Goal: Task Accomplishment & Management: Manage account settings

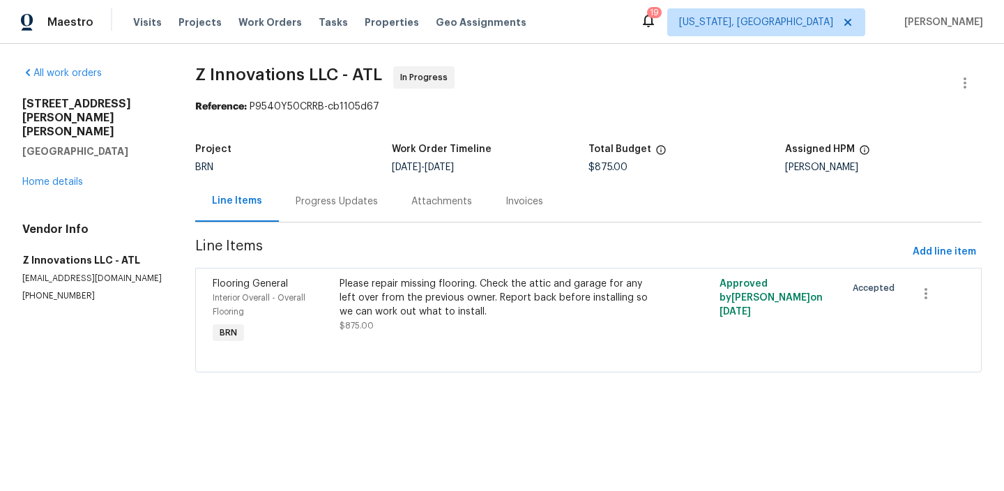
click at [299, 206] on div "Progress Updates" at bounding box center [337, 202] width 82 height 14
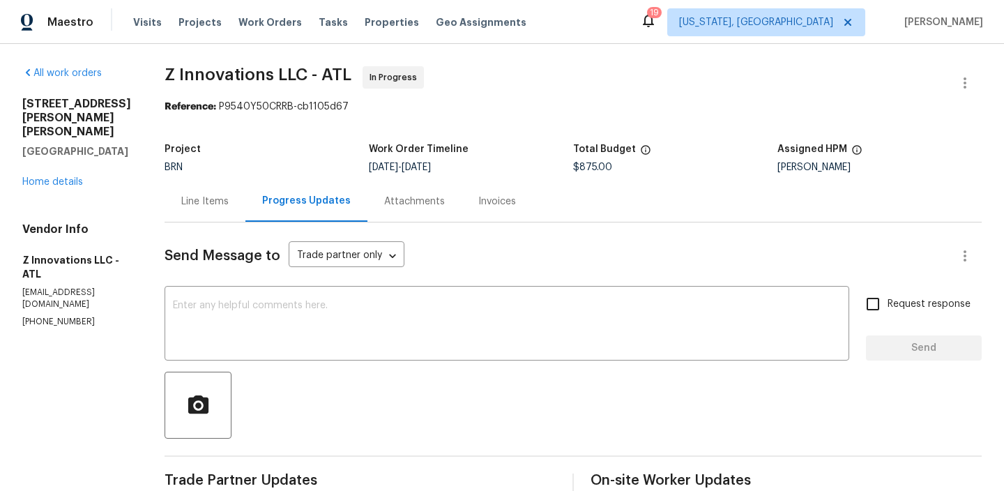
click at [219, 195] on div "Line Items" at bounding box center [204, 202] width 47 height 14
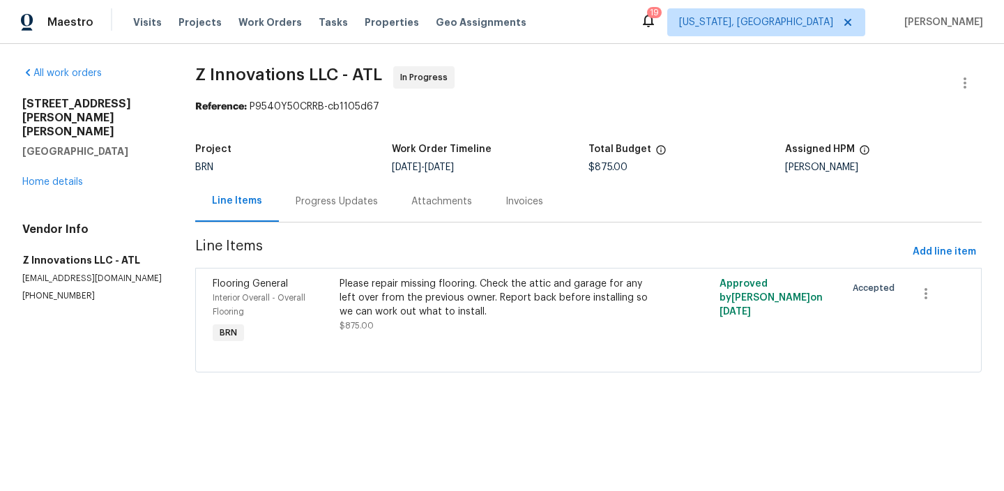
click at [331, 205] on div "Progress Updates" at bounding box center [337, 202] width 82 height 14
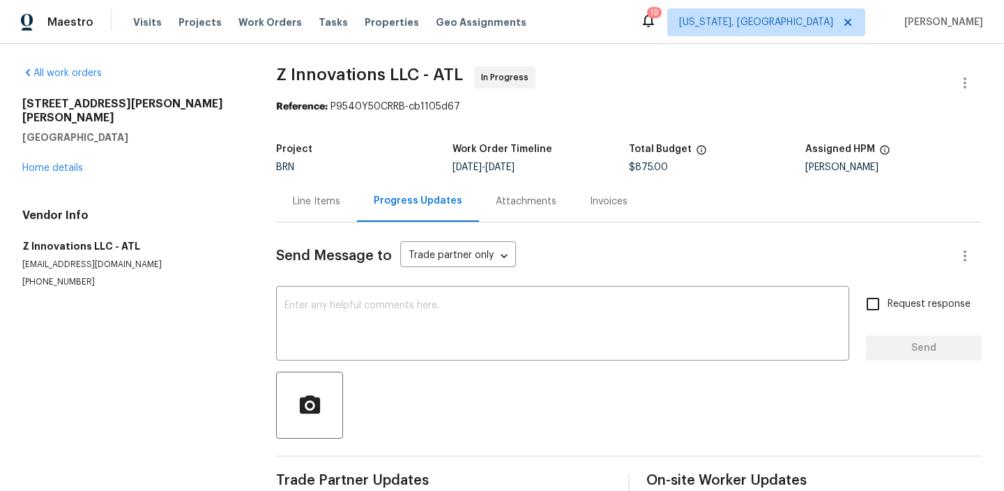
scroll to position [30, 0]
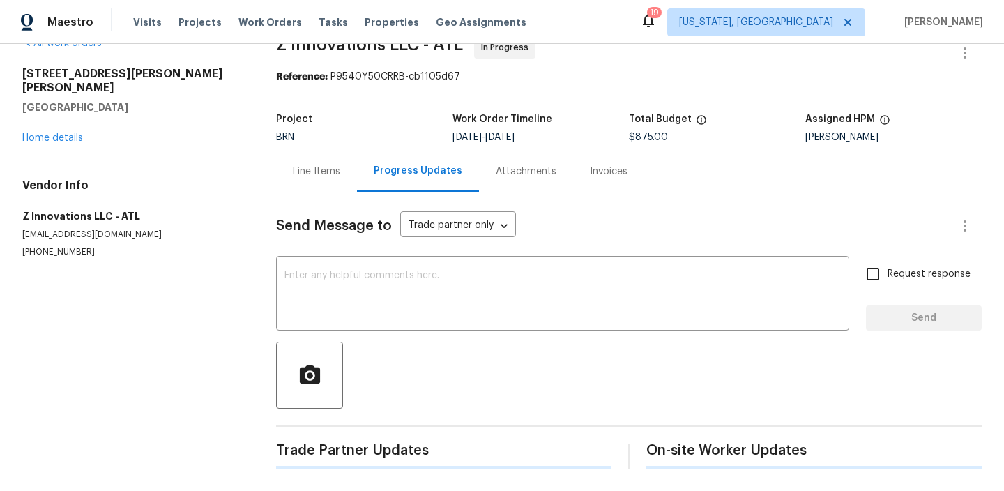
click at [288, 249] on div "Send Message to Trade partner only Trade partner only ​ x ​ Request response Se…" at bounding box center [629, 330] width 706 height 276
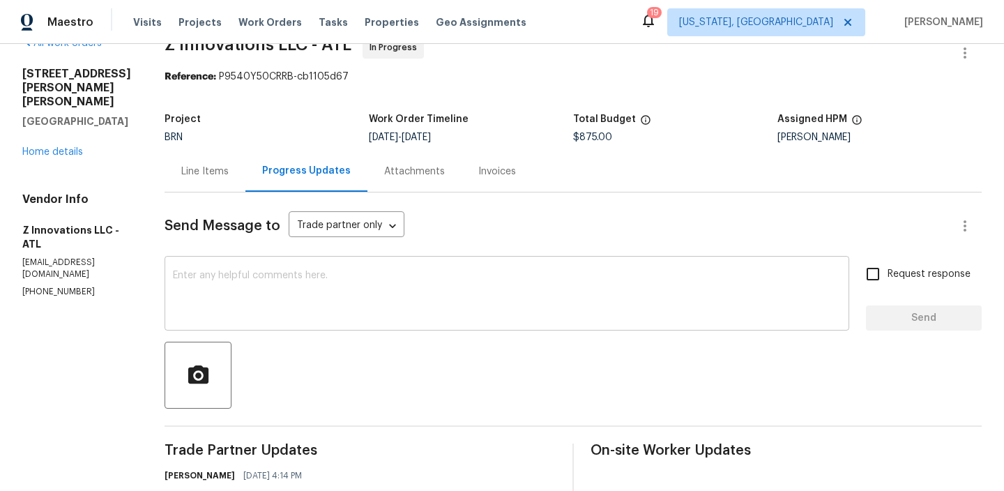
click at [264, 274] on textarea at bounding box center [507, 295] width 668 height 49
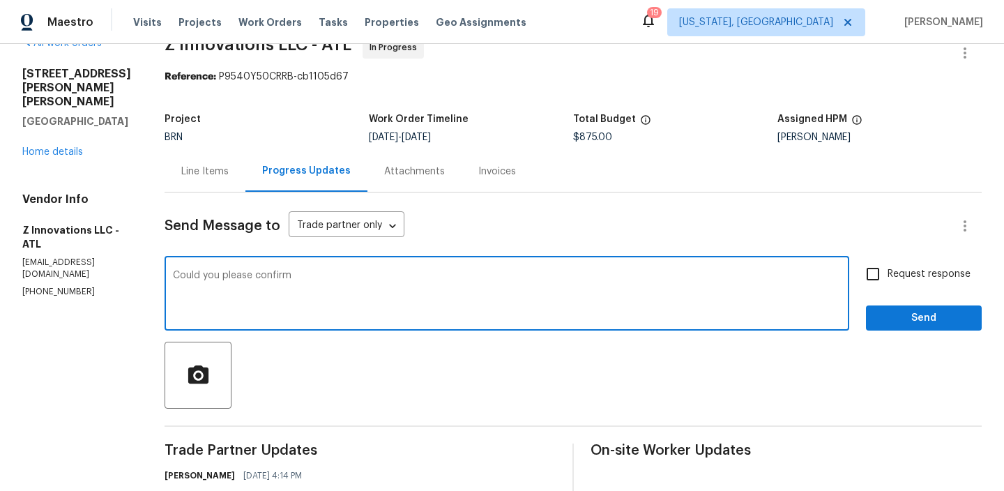
paste textarea "what type of flooring was initially in the house. Was it LVP or just a laminate?"
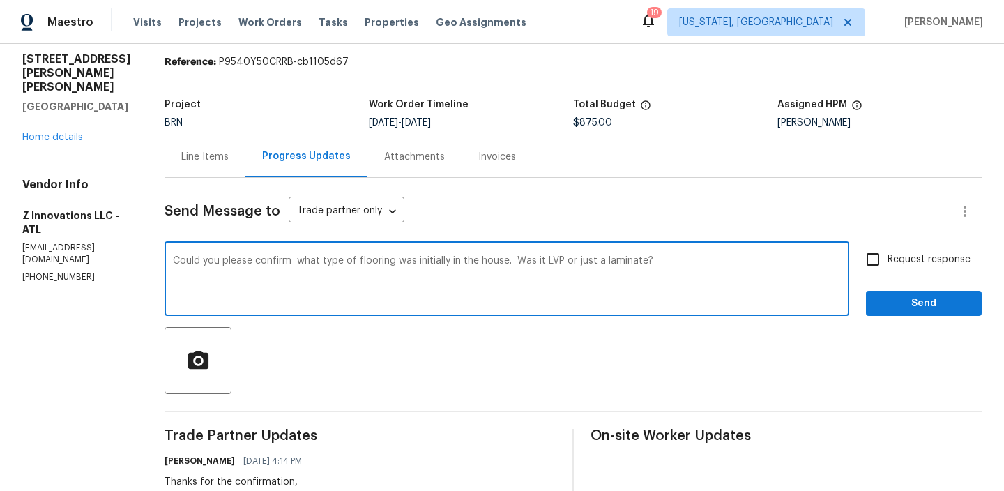
paste textarea "We will only replace like for like and will only replace the flooring area that…"
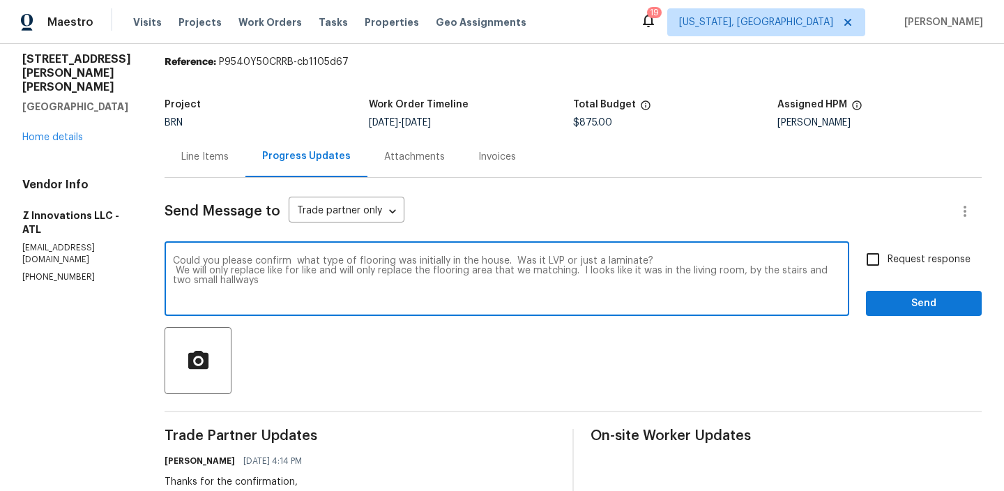
click at [334, 277] on textarea "Could you please confirm what type of flooring was initially in the house. Was …" at bounding box center [507, 280] width 668 height 49
click at [273, 278] on textarea "Could you please confirm what type of flooring was initially in the house. Was …" at bounding box center [507, 280] width 668 height 49
drag, startPoint x: 170, startPoint y: 271, endPoint x: 267, endPoint y: 288, distance: 98.5
click at [267, 289] on textarea "Could you please confirm what type of flooring was initially in the house. Was …" at bounding box center [507, 280] width 668 height 49
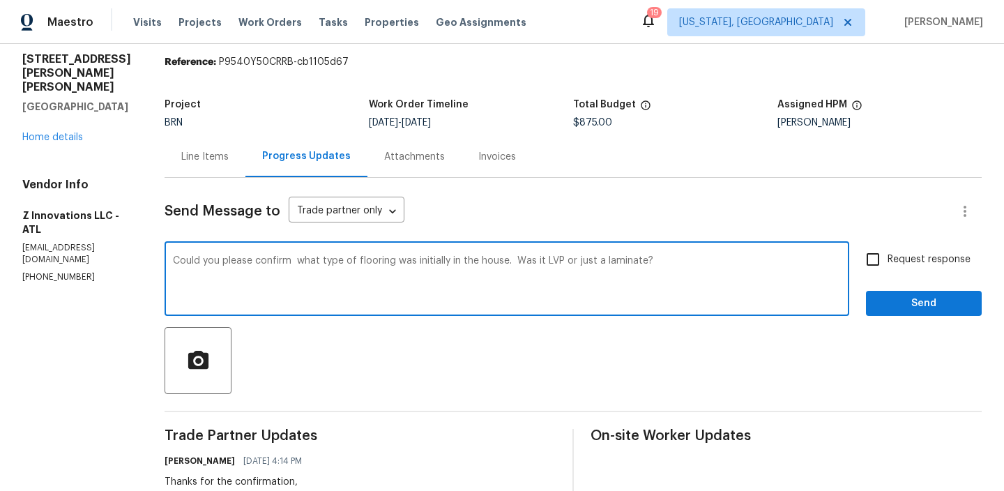
click at [657, 264] on textarea "Could you please confirm what type of flooring was initially in the house. Was …" at bounding box center [507, 280] width 668 height 49
type textarea "Could you please confirm what type of flooring was initially in the house. Was …"
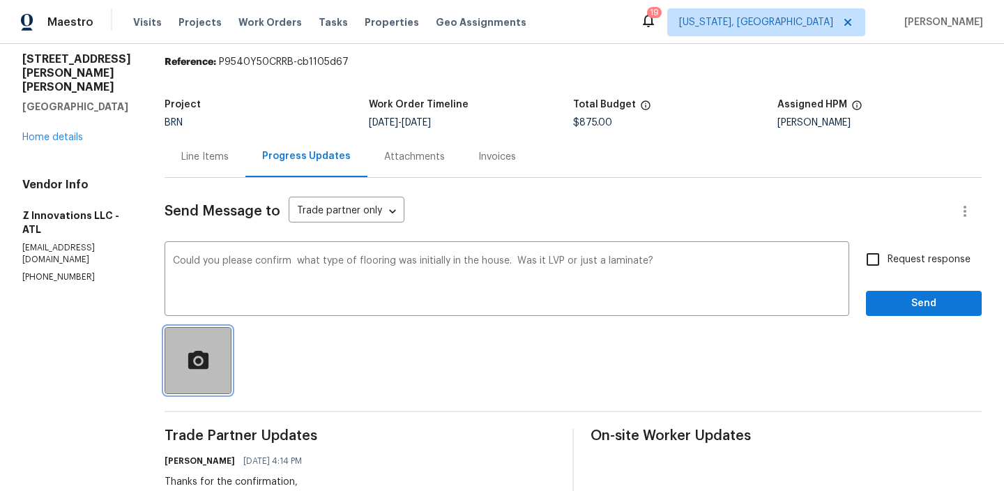
click at [199, 351] on icon "button" at bounding box center [198, 361] width 24 height 24
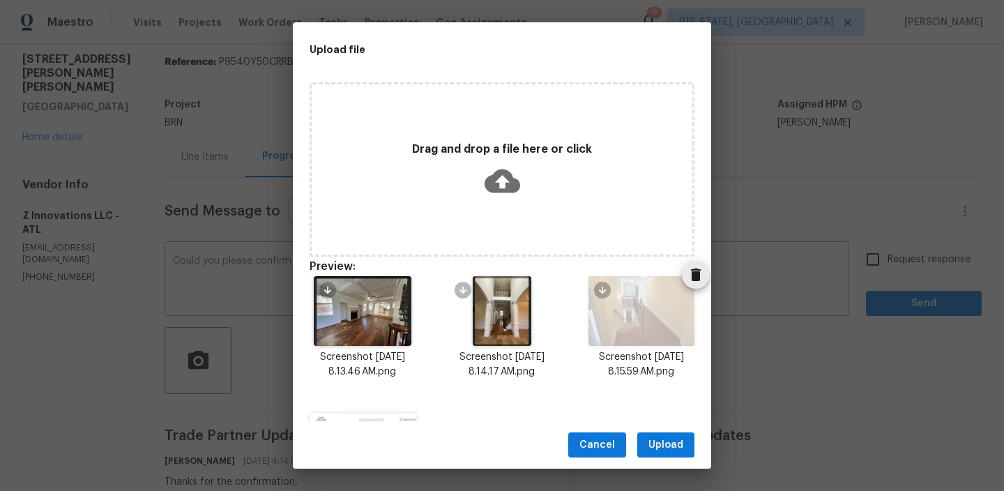
scroll to position [112, 0]
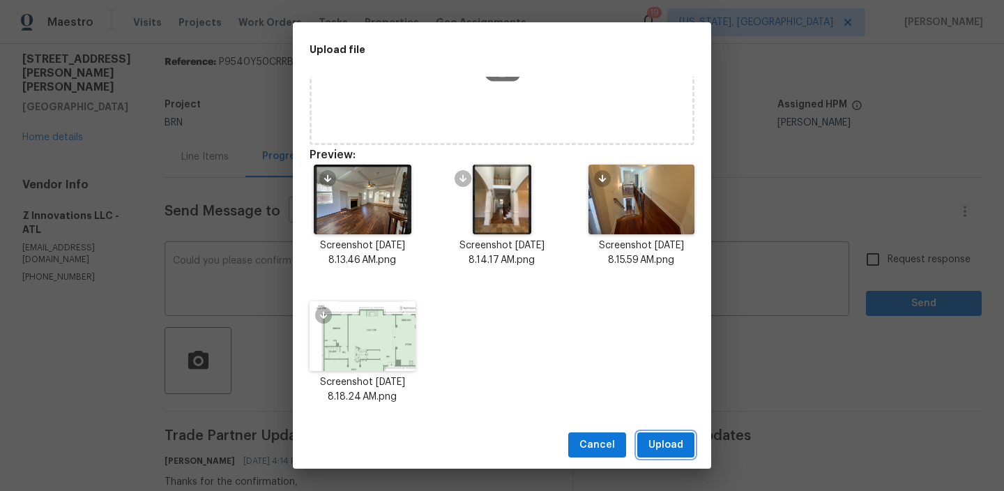
click at [655, 454] on button "Upload" at bounding box center [665, 445] width 57 height 26
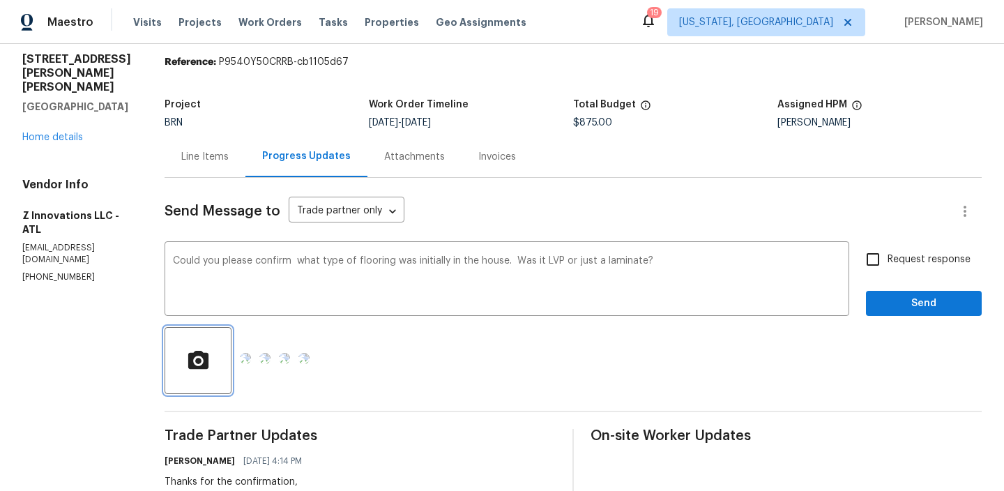
scroll to position [0, 0]
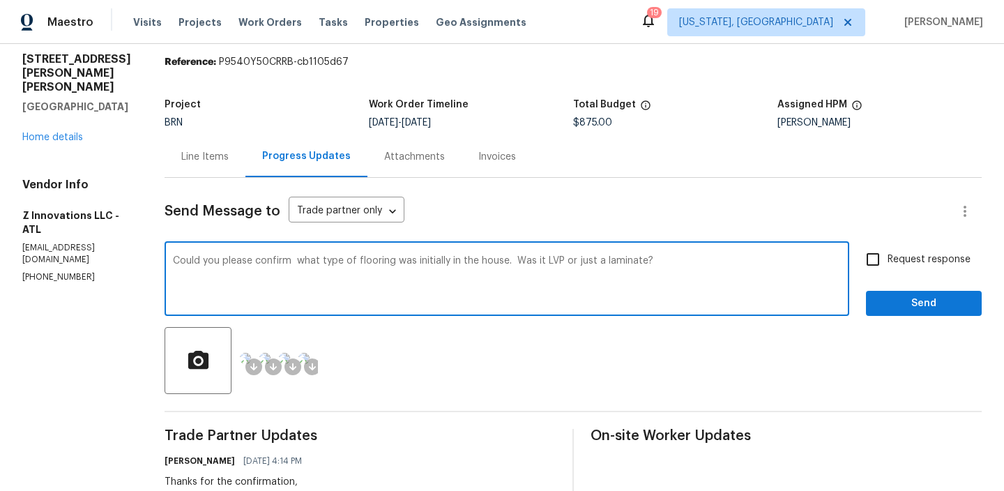
click at [704, 261] on textarea "Could you please confirm what type of flooring was initially in the house. Was …" at bounding box center [507, 280] width 668 height 49
click at [858, 260] on div "Could you please confirm what type of flooring was initially in the house. Was …" at bounding box center [573, 280] width 817 height 71
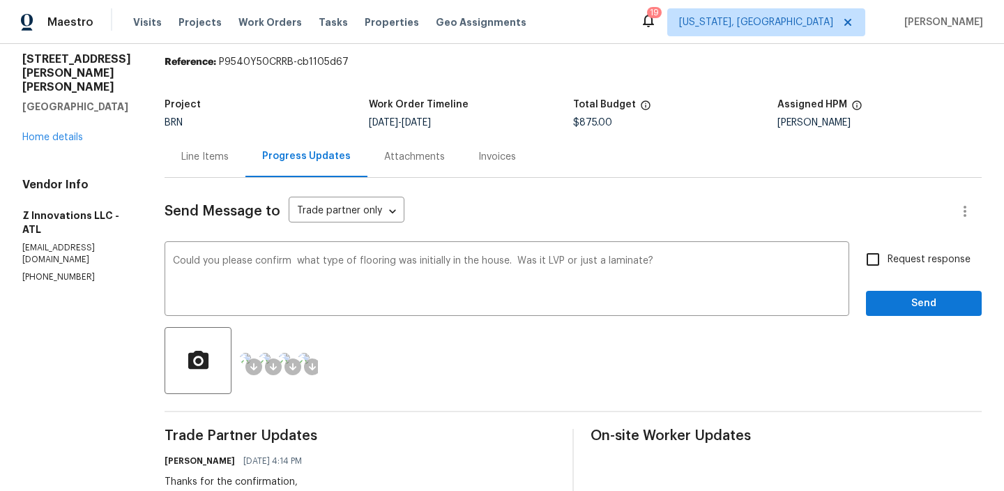
click at [880, 264] on input "Request response" at bounding box center [872, 259] width 29 height 29
checkbox input "true"
click at [891, 303] on span "Send" at bounding box center [923, 303] width 93 height 17
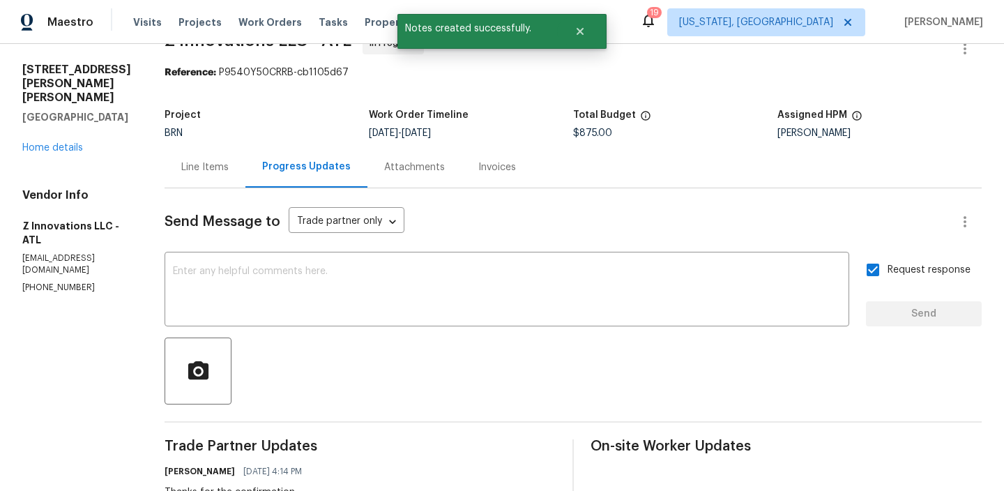
scroll to position [45, 0]
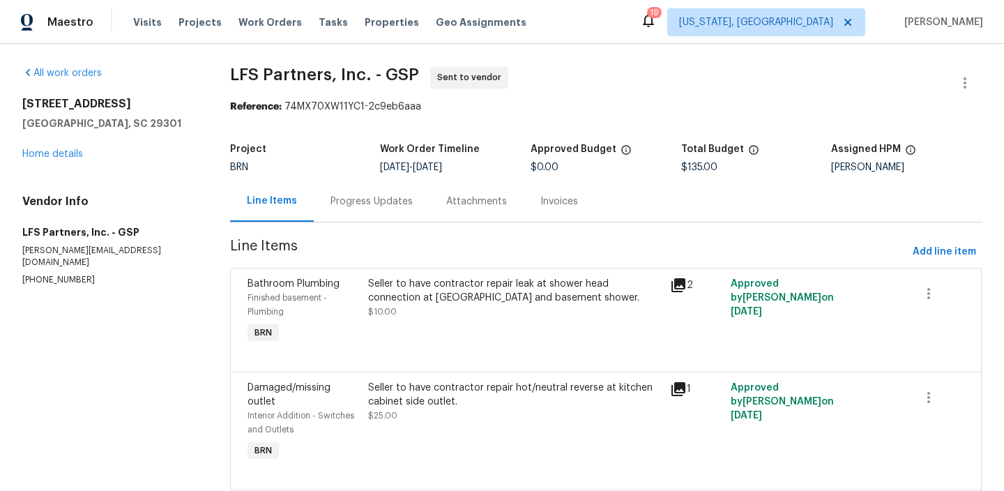
click at [340, 206] on div "Progress Updates" at bounding box center [372, 202] width 82 height 14
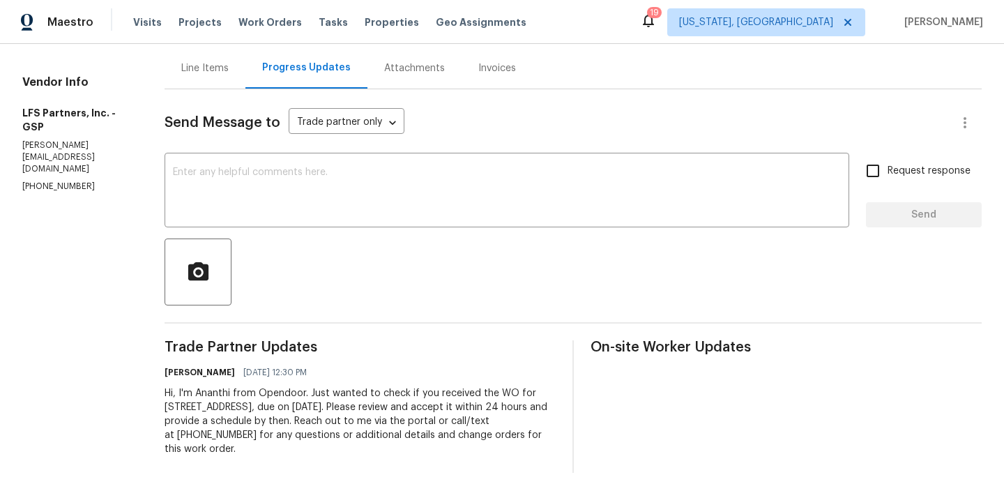
scroll to position [137, 0]
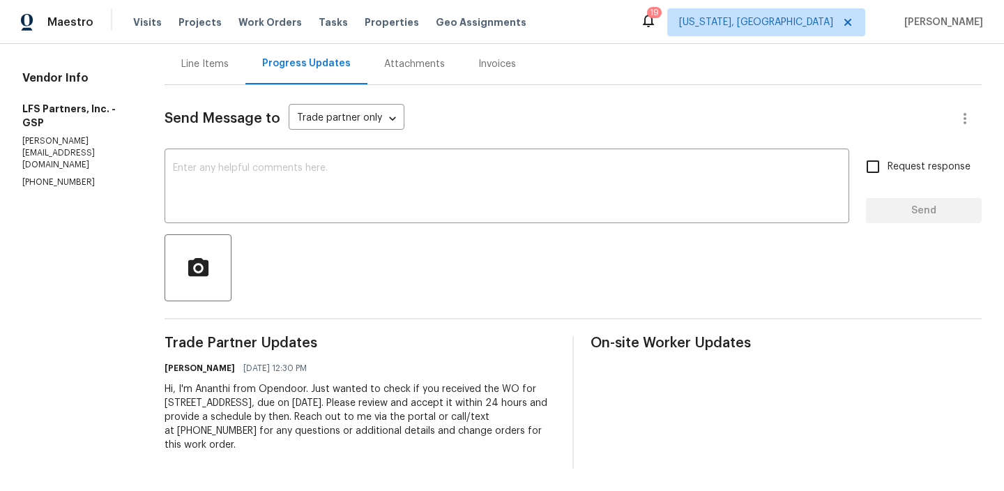
click at [286, 223] on div "Send Message to Trade partner only Trade partner only ​ x ​ Request response Se…" at bounding box center [573, 277] width 817 height 384
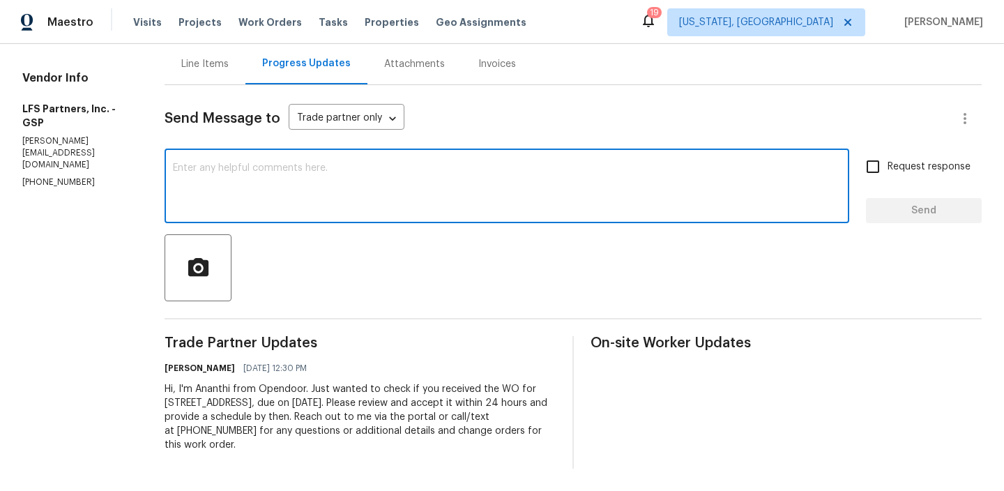
click at [281, 195] on textarea at bounding box center [507, 187] width 668 height 49
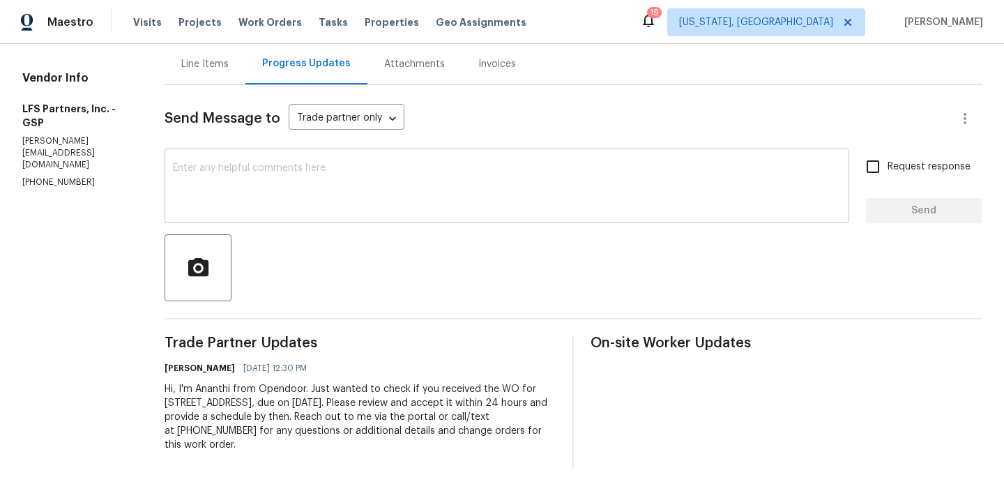
paste textarea "Could you please provide us with the scheduled date?"
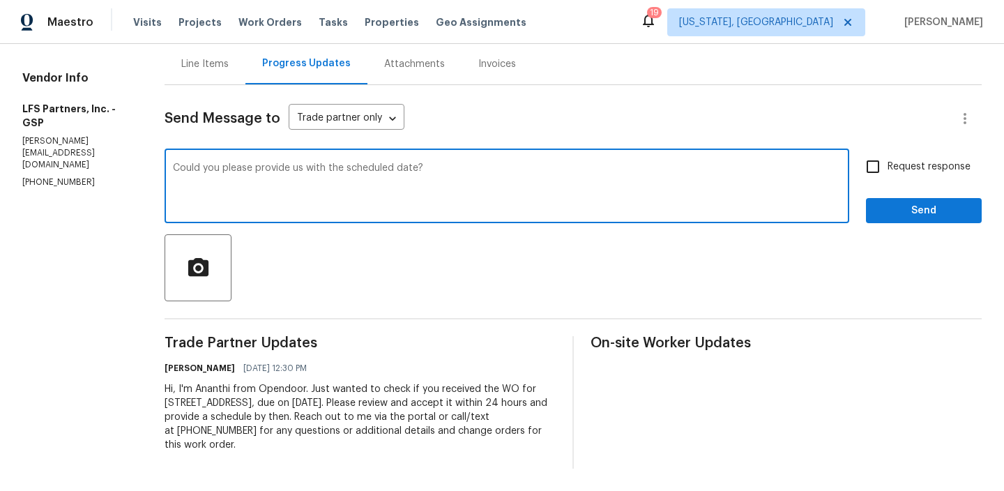
type textarea "Could you please provide us with the scheduled date?"
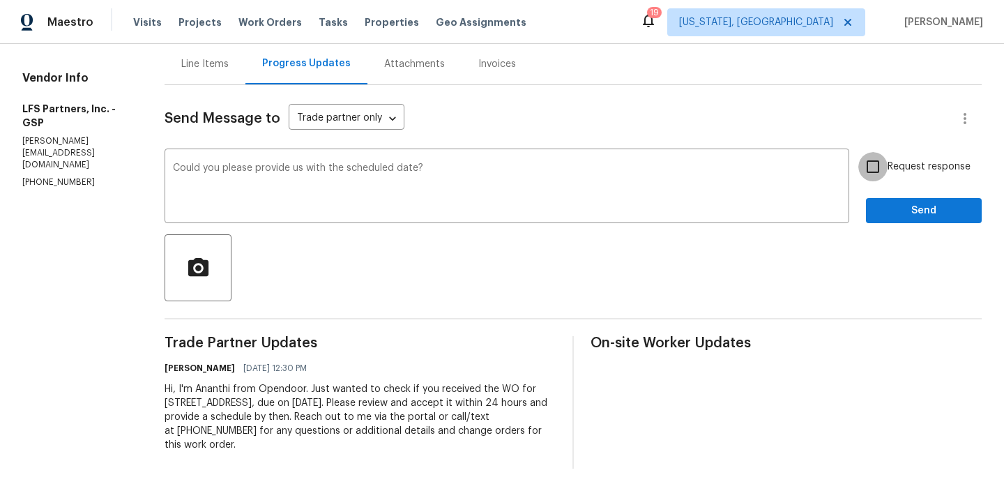
click at [873, 176] on input "Request response" at bounding box center [872, 166] width 29 height 29
checkbox input "true"
click at [890, 211] on span "Send" at bounding box center [923, 210] width 93 height 17
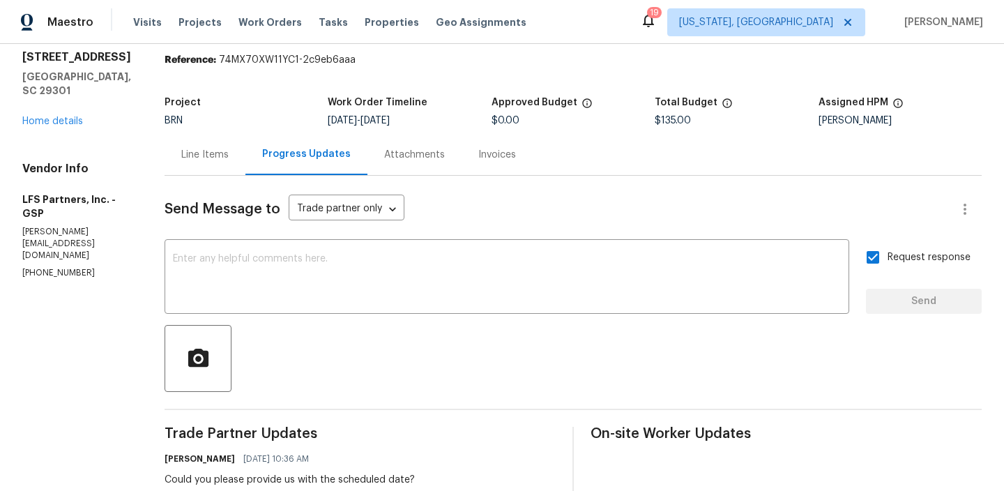
scroll to position [0, 0]
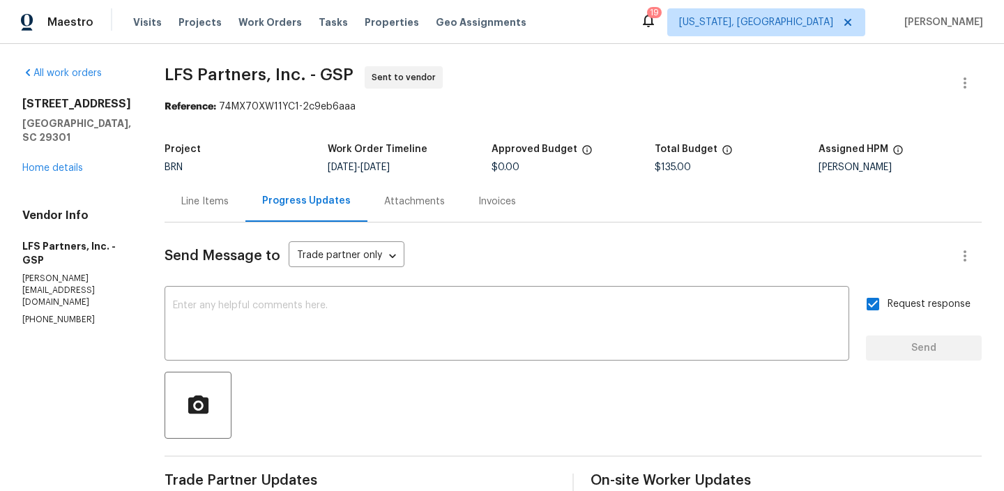
click at [72, 314] on p "(704) 492-6440" at bounding box center [76, 320] width 109 height 12
click at [50, 314] on p "(704) 492-6440" at bounding box center [76, 320] width 109 height 12
click at [62, 314] on p "(704) 492-6440" at bounding box center [76, 320] width 109 height 12
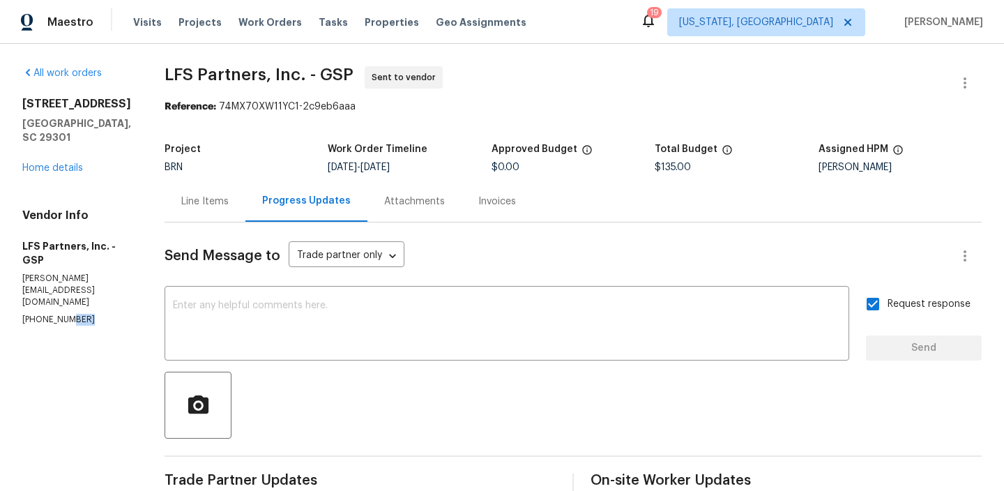
click at [62, 314] on p "(704) 492-6440" at bounding box center [76, 320] width 109 height 12
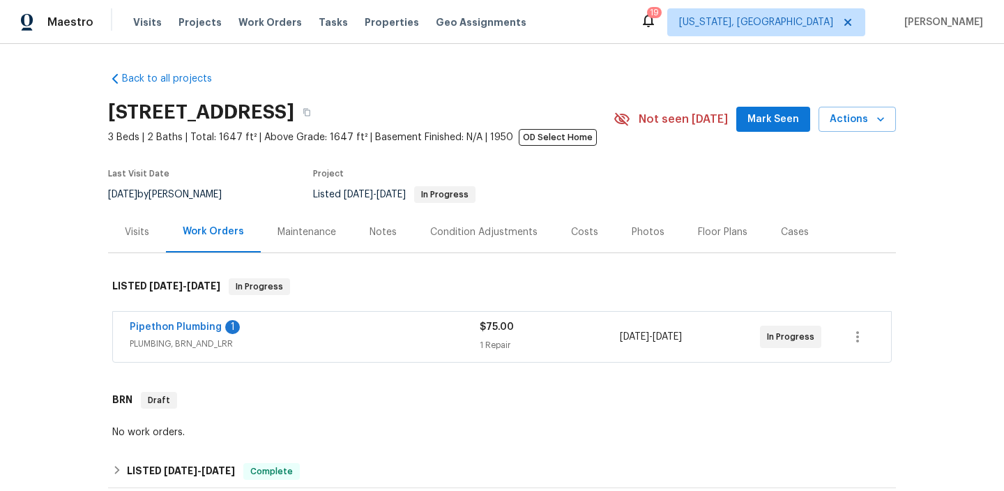
scroll to position [278, 0]
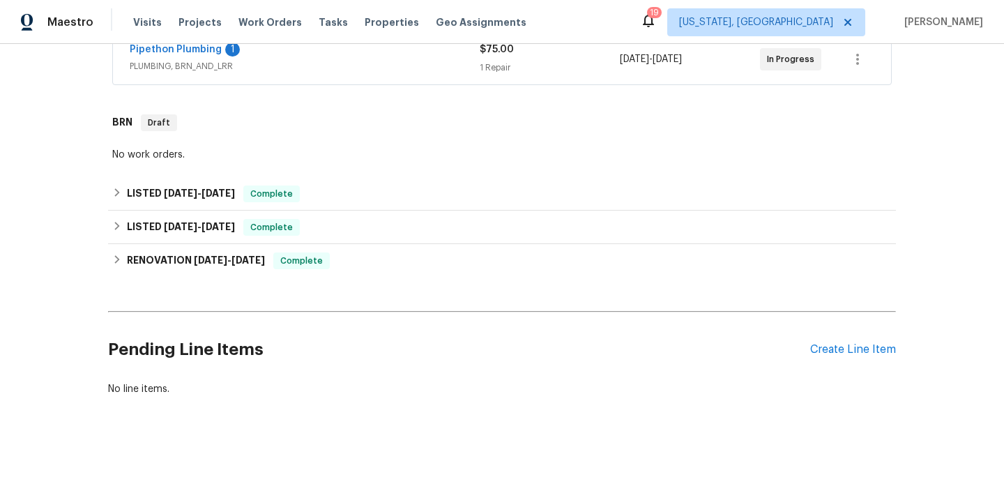
click at [279, 66] on span "PLUMBING, BRN_AND_LRR" at bounding box center [305, 66] width 350 height 14
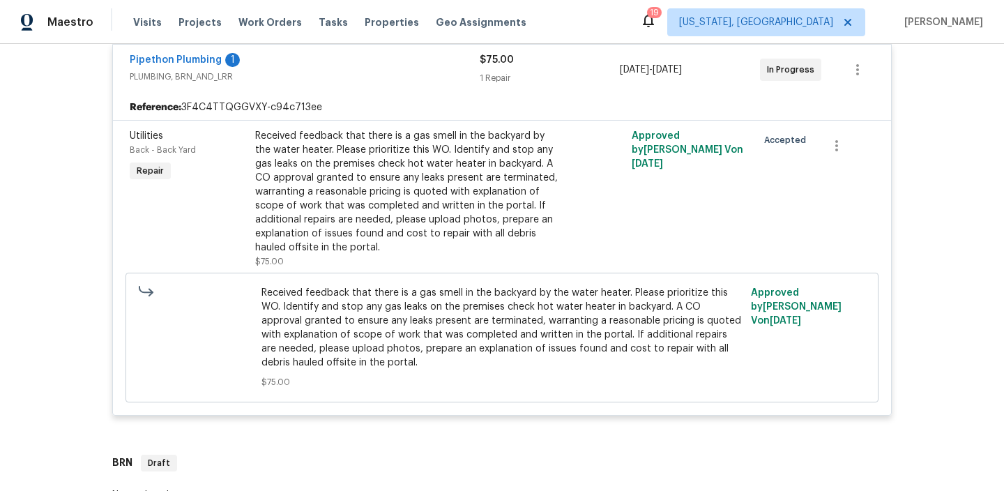
scroll to position [619, 0]
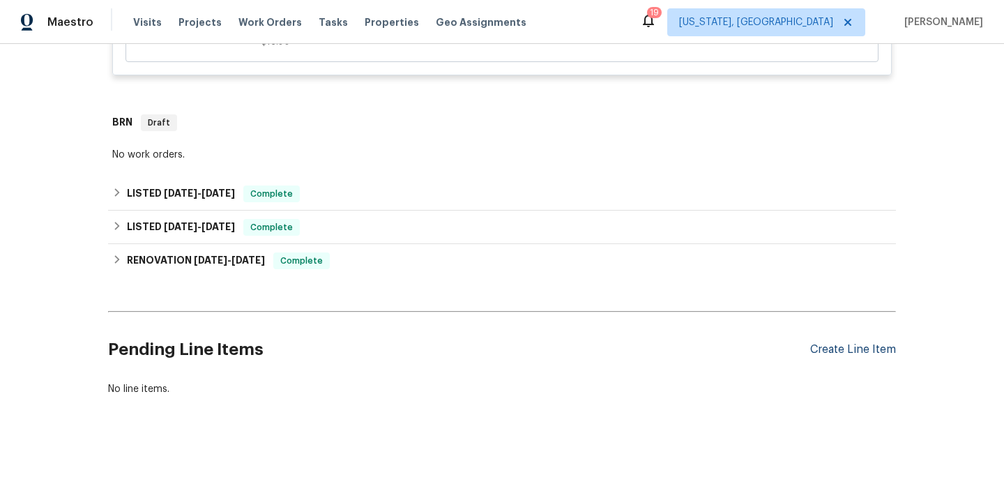
click at [842, 343] on div "Create Line Item" at bounding box center [853, 349] width 86 height 13
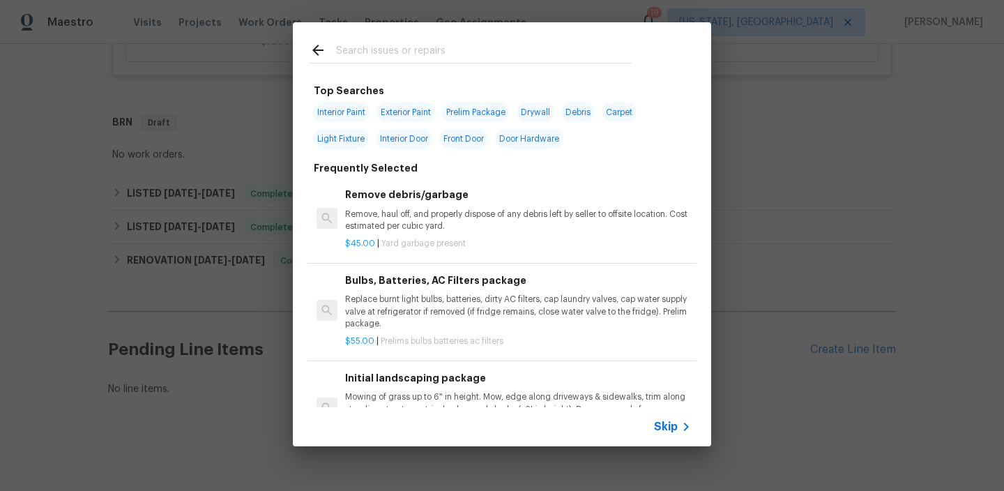
click at [657, 430] on span "Skip" at bounding box center [666, 427] width 24 height 14
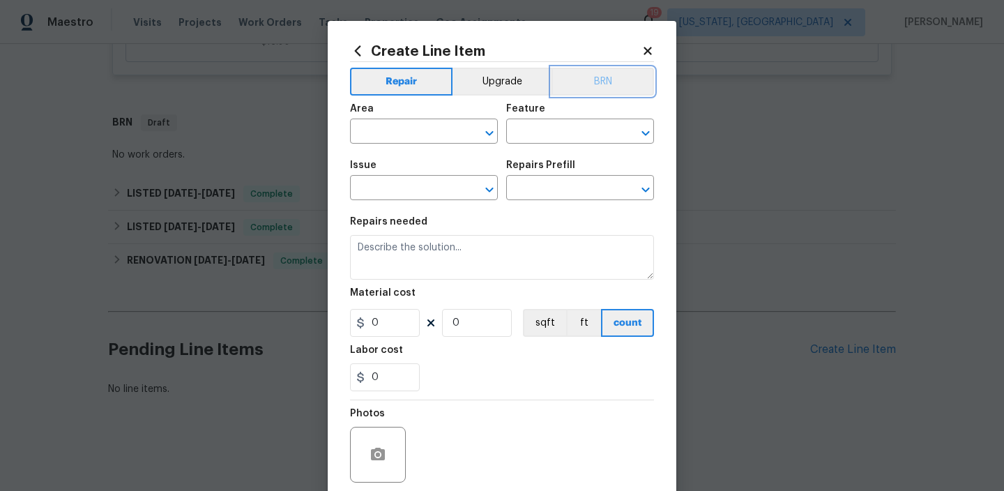
click at [607, 80] on button "BRN" at bounding box center [603, 82] width 103 height 28
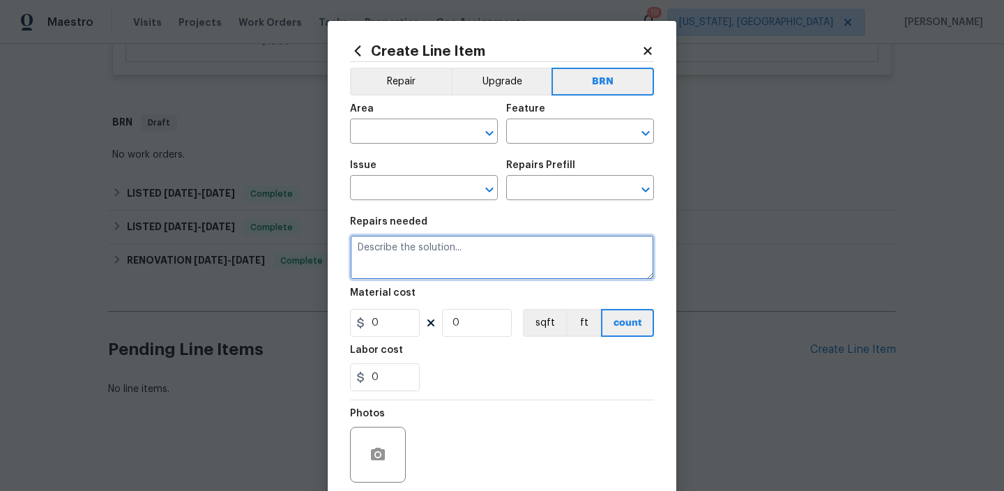
click at [416, 269] on textarea at bounding box center [502, 257] width 304 height 45
paste textarea "Seller to have Impressive Exterminating inspect for WDI, provide estimate for t…"
type textarea "Seller to have Impressive Exterminating inspect for WDI, provide estimate for t…"
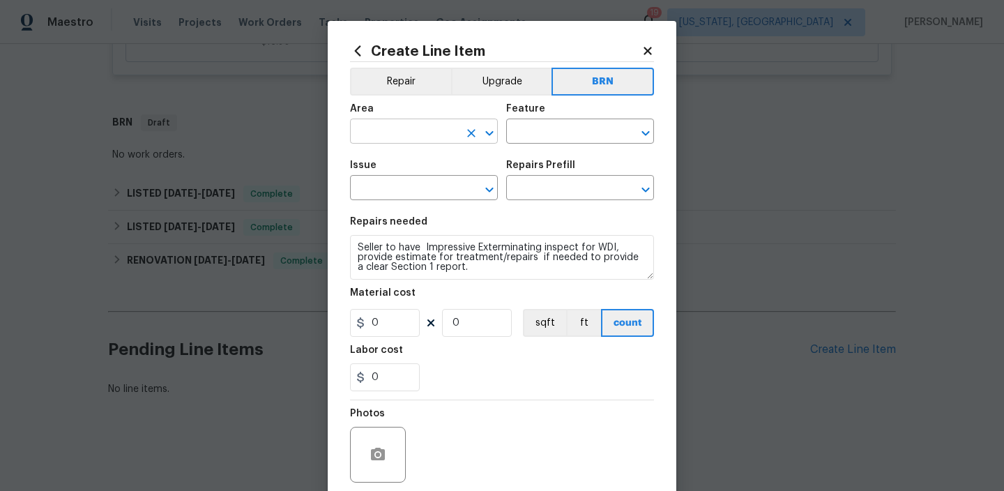
click at [382, 138] on input "text" at bounding box center [404, 133] width 109 height 22
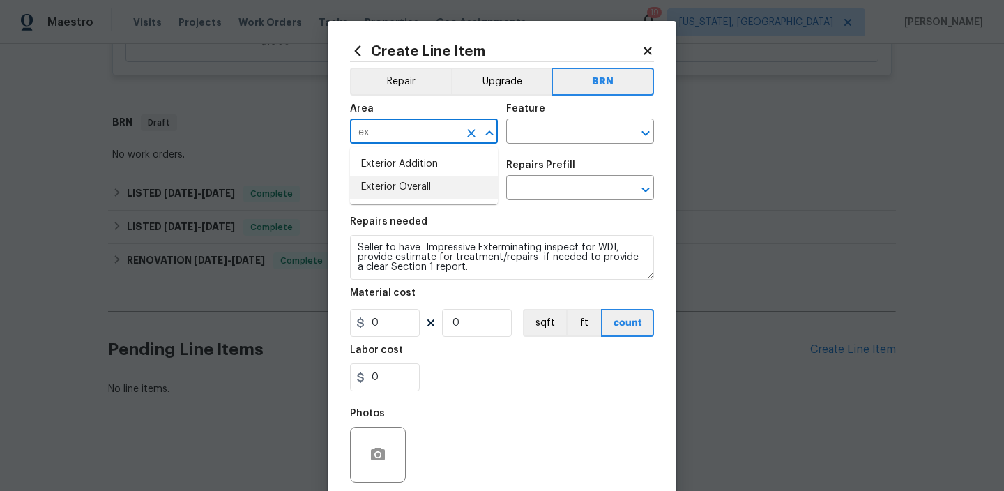
click at [404, 183] on li "Exterior Overall" at bounding box center [424, 187] width 148 height 23
type input "Exterior Overall"
click at [528, 132] on input "text" at bounding box center [560, 133] width 109 height 22
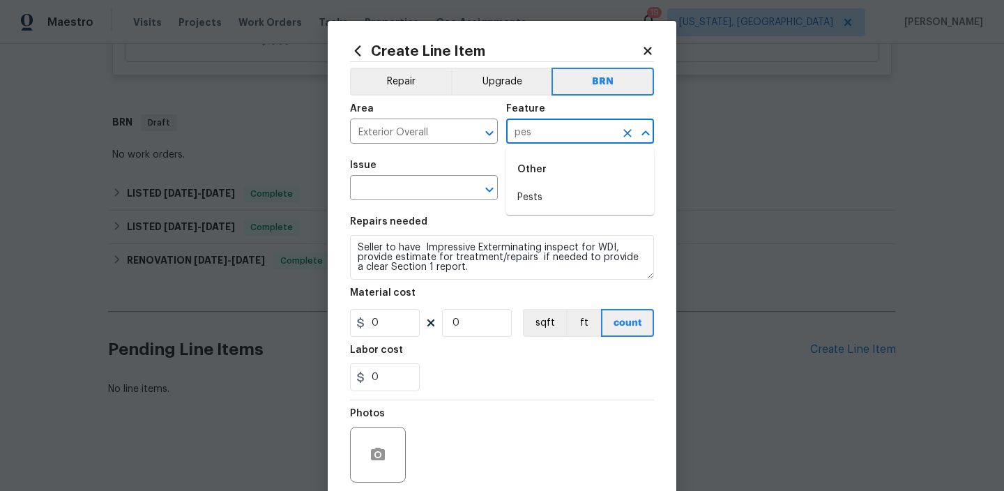
click at [538, 183] on div "Other" at bounding box center [580, 169] width 148 height 33
click at [521, 206] on li "Pests" at bounding box center [580, 197] width 148 height 23
type input "Pests"
click at [434, 187] on input "text" at bounding box center [404, 190] width 109 height 22
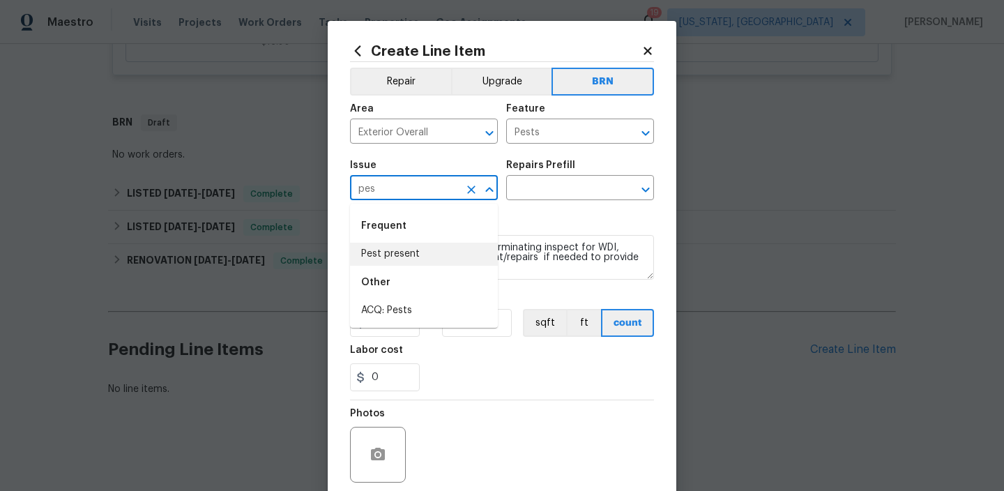
click at [424, 247] on li "Pest present" at bounding box center [424, 254] width 148 height 23
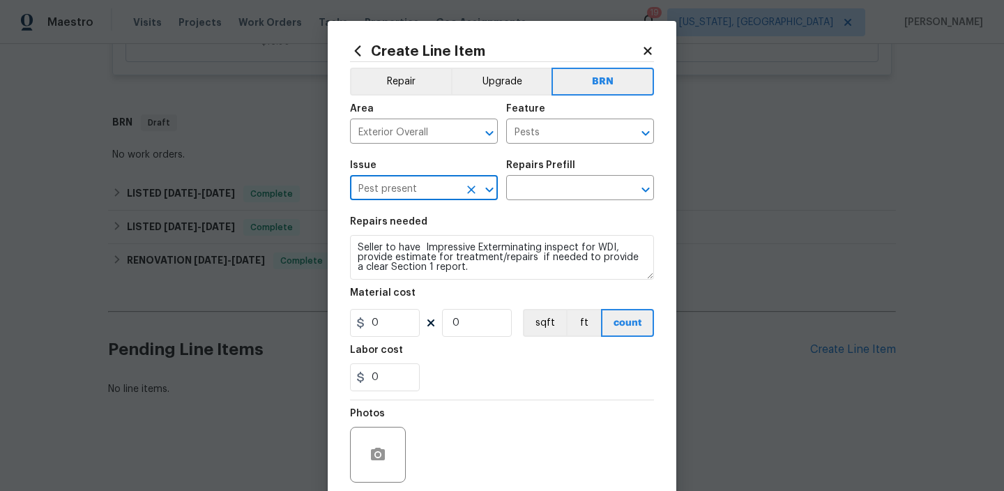
type input "Pest present"
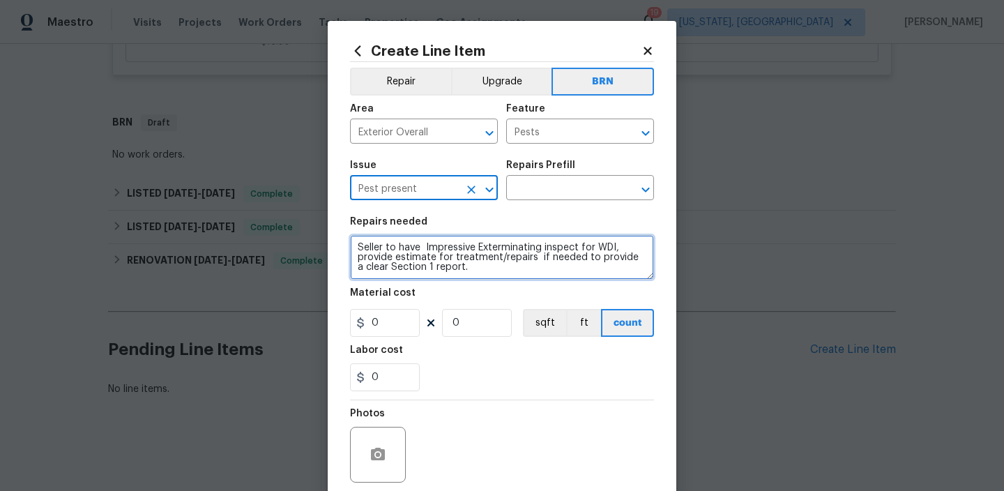
click at [424, 247] on textarea "Seller to have Impressive Exterminating inspect for WDI, provide estimate for t…" at bounding box center [502, 257] width 304 height 45
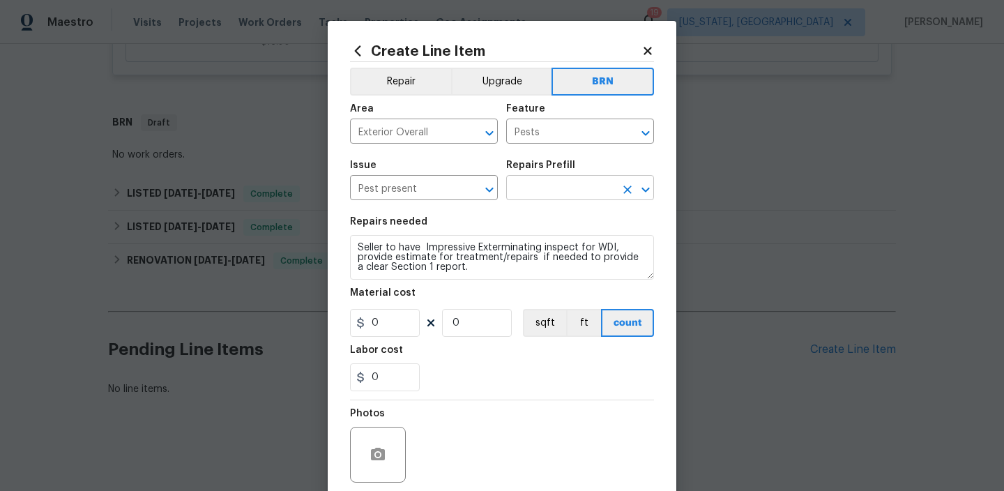
click at [516, 190] on input "text" at bounding box center [560, 190] width 109 height 22
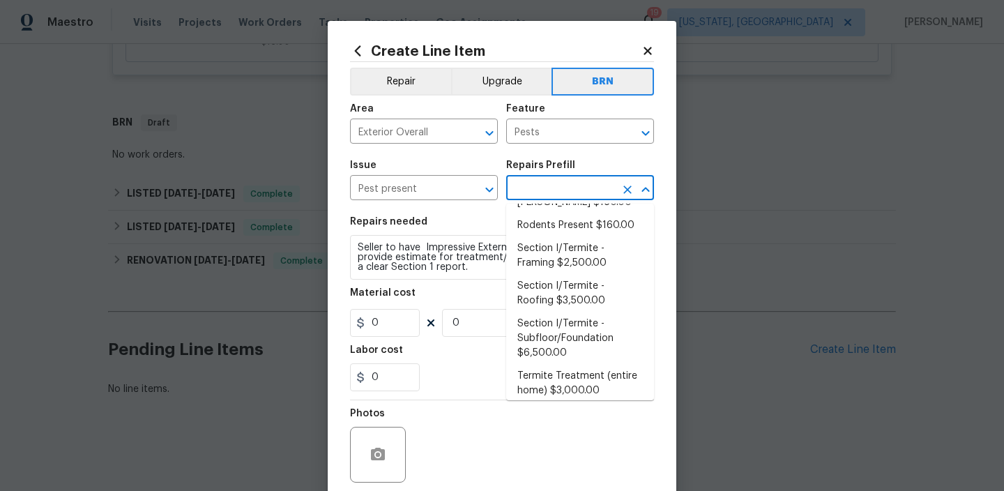
scroll to position [194, 0]
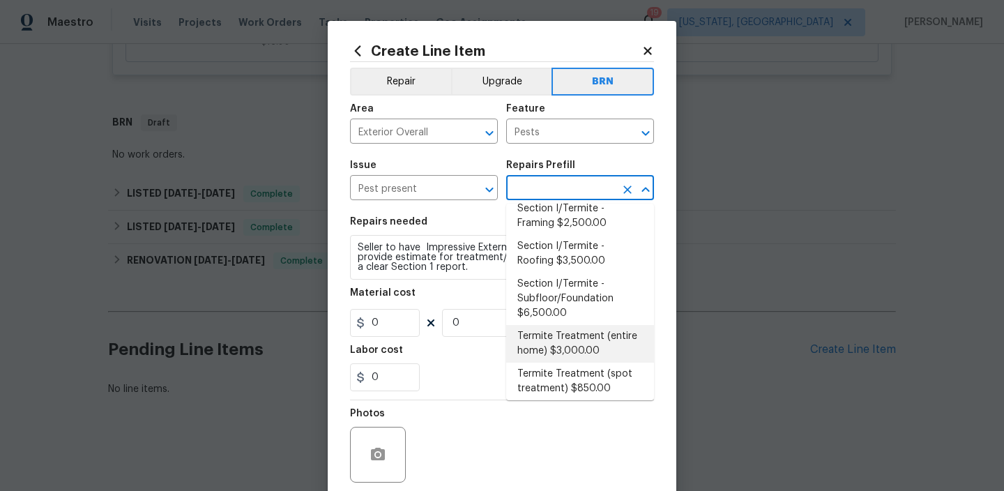
click at [556, 338] on li "Termite Treatment (entire home) $3,000.00" at bounding box center [580, 344] width 148 height 38
type input "Termite Treatment (entire home) $3,000.00"
type textarea "Treat for Termites - Perimeter Plus; to include trenching, drilling where neede…"
type input "3000"
type input "1"
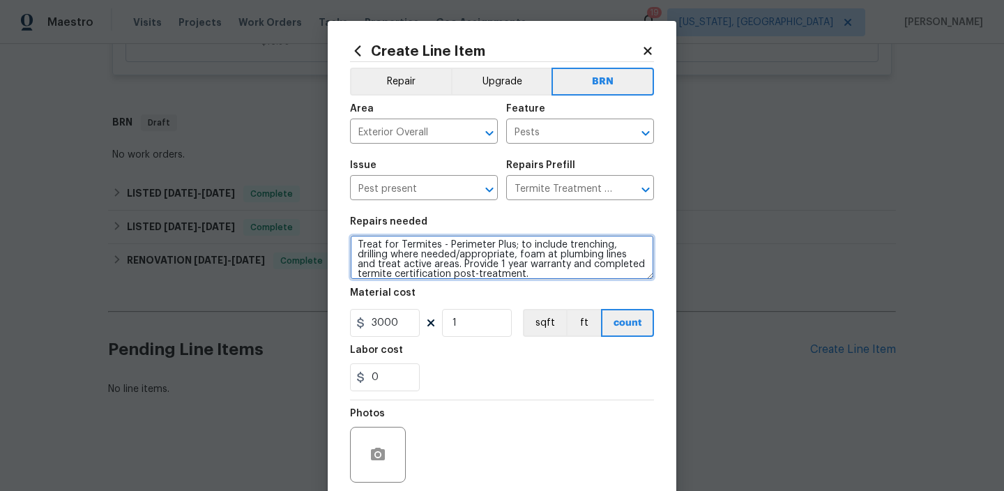
click at [466, 272] on textarea "Treat for Termites - Perimeter Plus; to include trenching, drilling where neede…" at bounding box center [502, 257] width 304 height 45
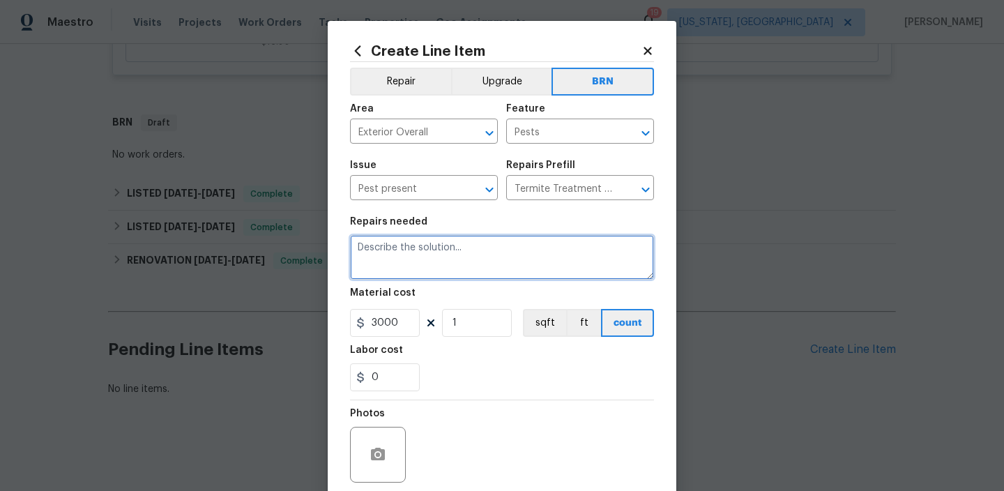
scroll to position [0, 0]
paste textarea "Seller to have Impressive Exterminating inspect for WDI, provide estimate for t…"
type textarea "Seller to have Impressive Exterminating inspect for WDI, provide estimate for t…"
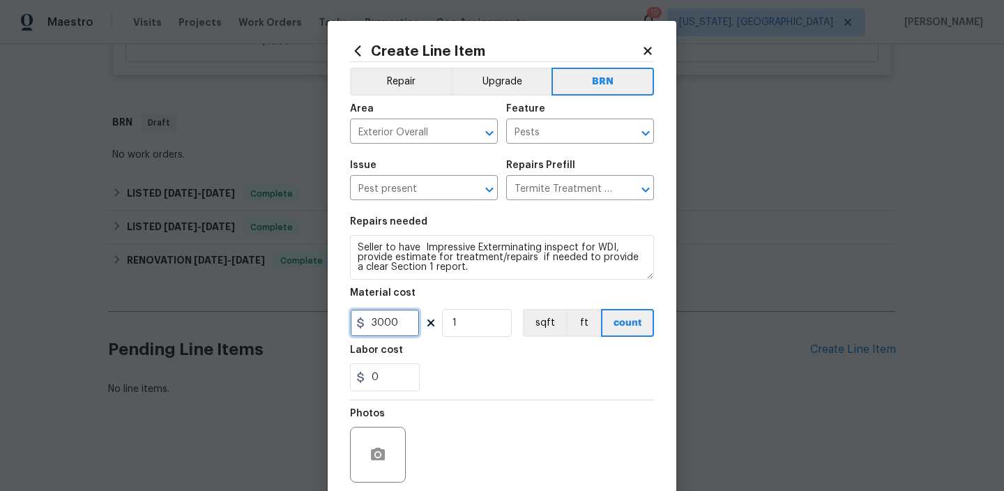
click at [405, 323] on input "3000" at bounding box center [385, 323] width 70 height 28
type input "0"
click at [390, 368] on input "0" at bounding box center [385, 377] width 70 height 28
type input "150"
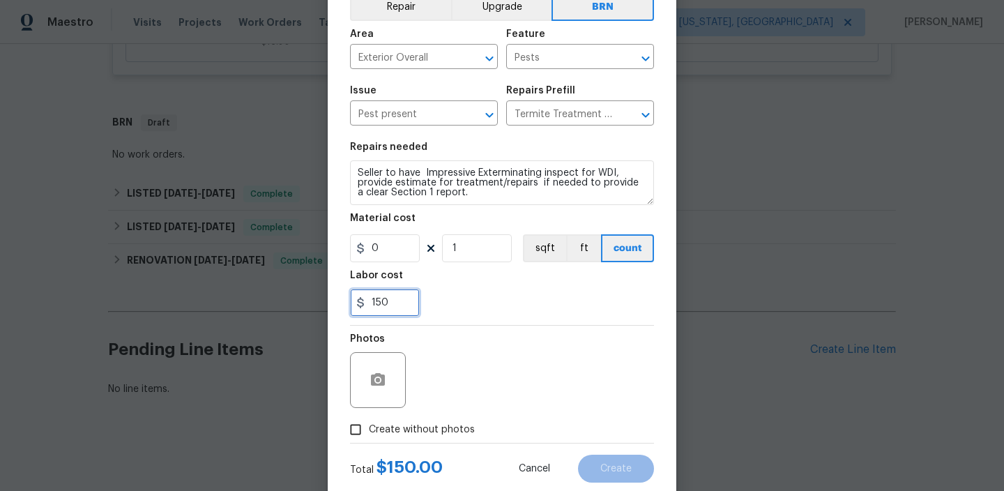
scroll to position [110, 0]
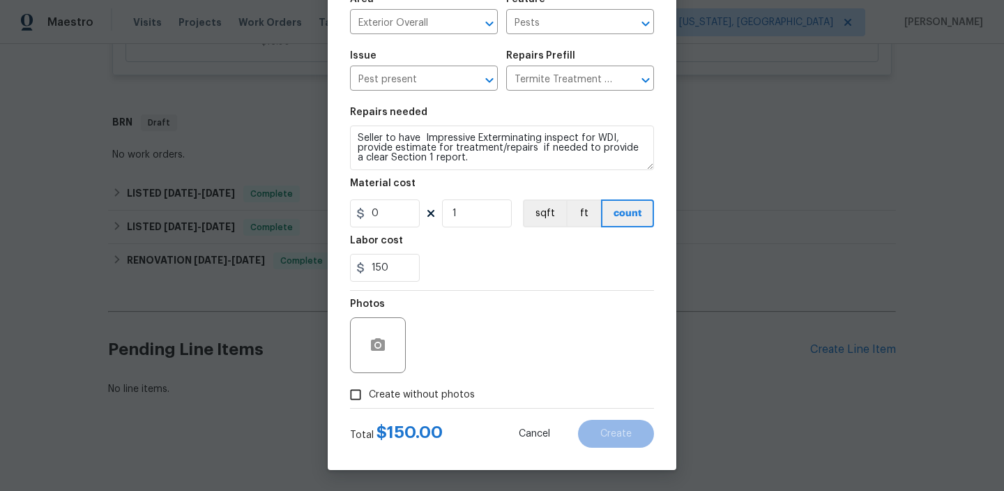
click at [361, 407] on input "Create without photos" at bounding box center [355, 394] width 26 height 26
checkbox input "true"
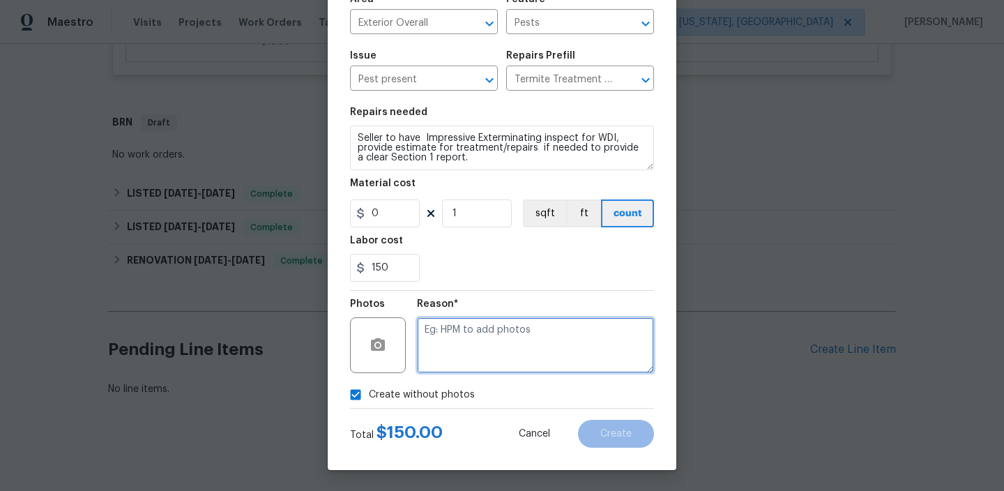
click at [448, 360] on textarea at bounding box center [535, 345] width 237 height 56
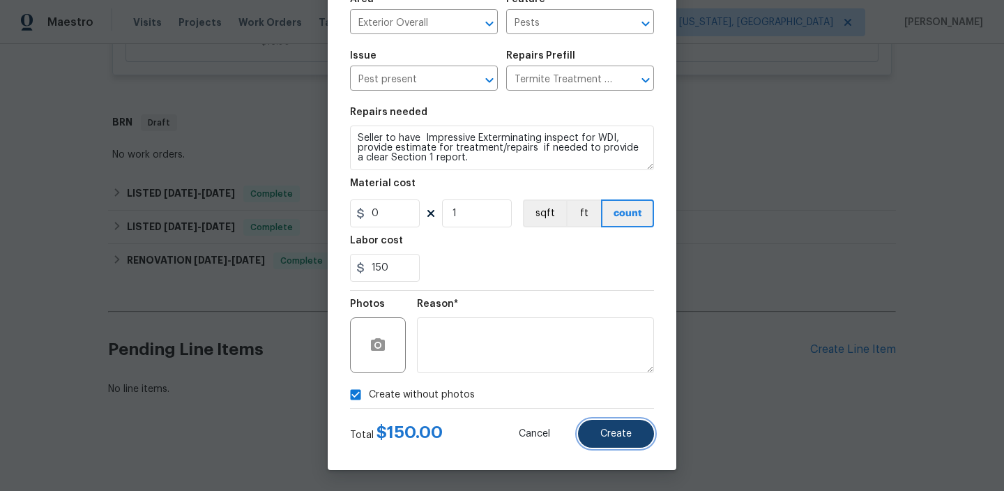
click at [605, 431] on span "Create" at bounding box center [615, 434] width 31 height 10
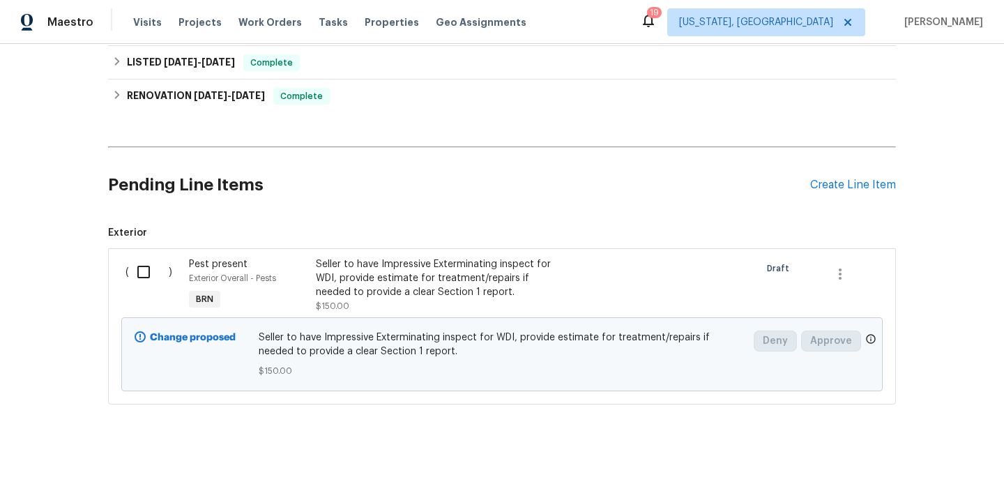
scroll to position [791, 0]
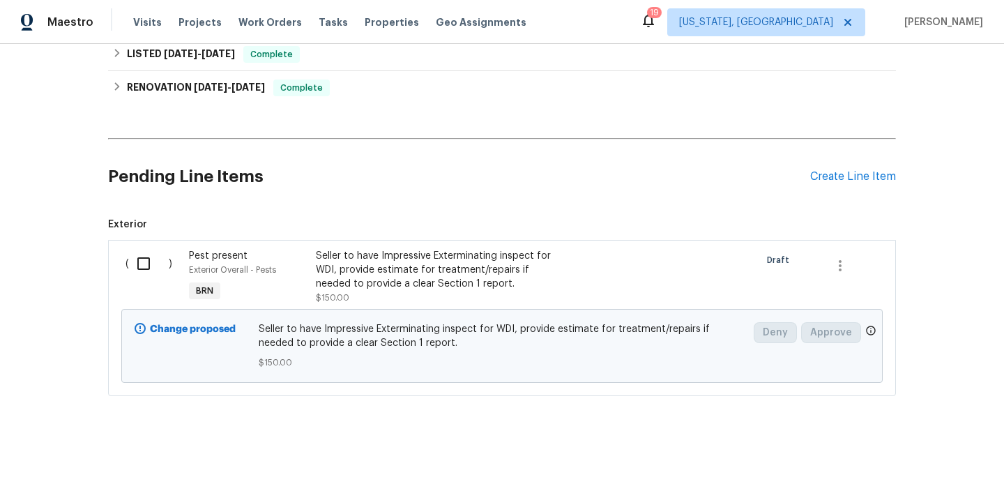
click at [145, 262] on input "checkbox" at bounding box center [149, 263] width 40 height 29
checkbox input "true"
click at [909, 448] on span "Create Work Order" at bounding box center [924, 456] width 93 height 17
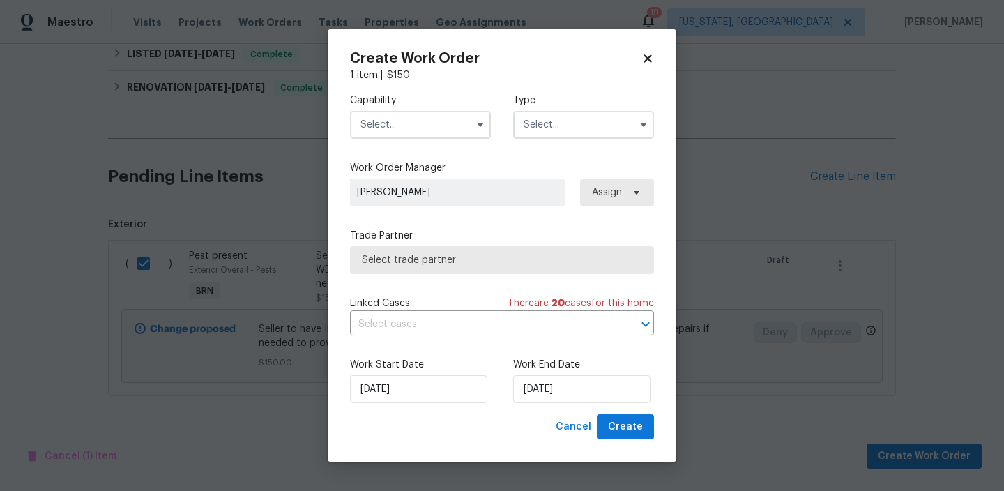
click at [431, 130] on input "text" at bounding box center [420, 125] width 141 height 28
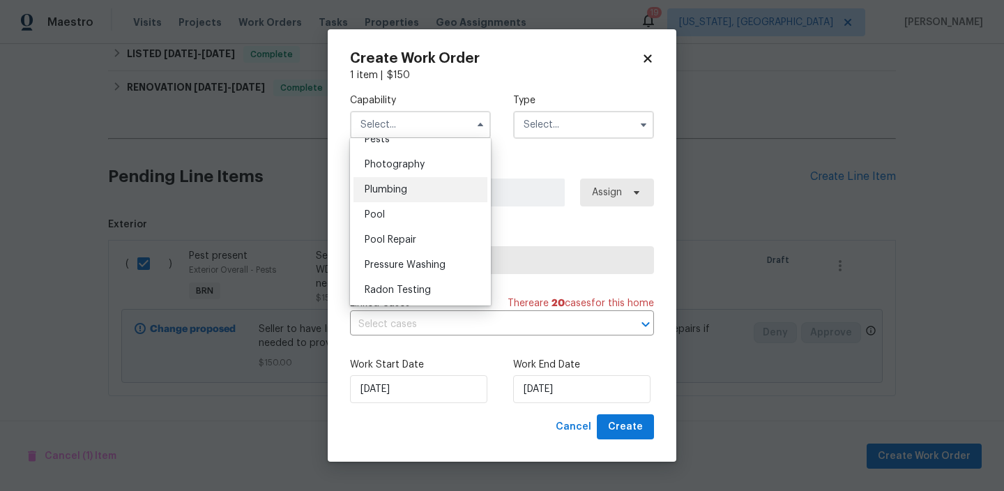
scroll to position [1178, 0]
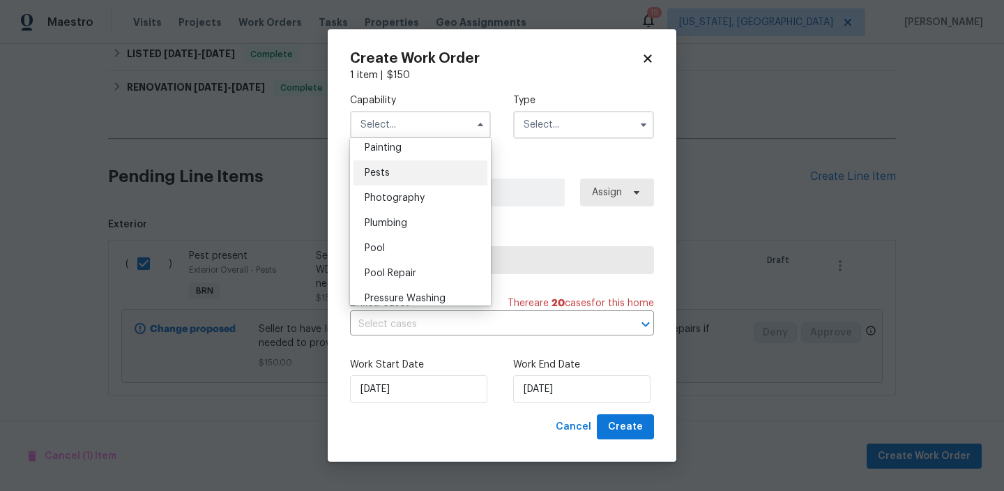
click at [387, 172] on span "Pests" at bounding box center [377, 173] width 25 height 10
type input "Pests"
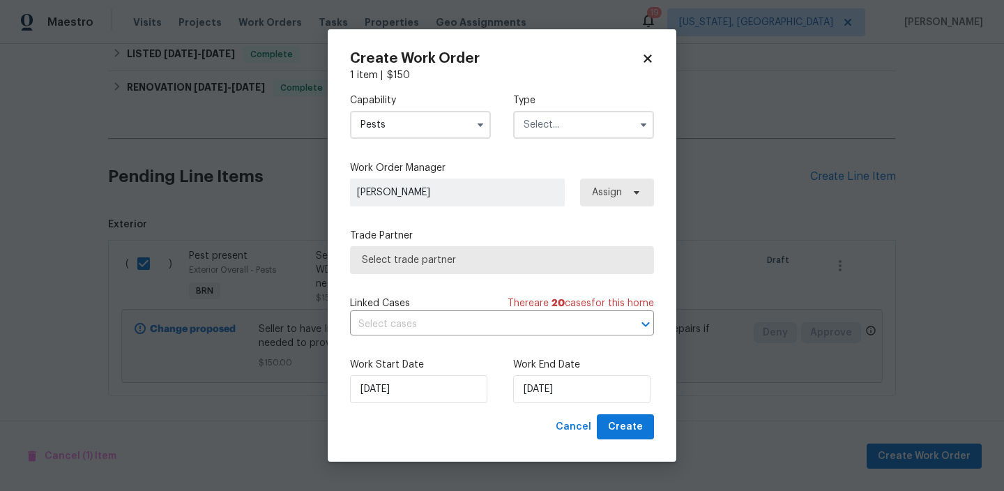
click at [548, 109] on div "Type" at bounding box center [583, 115] width 141 height 45
click at [543, 119] on input "text" at bounding box center [583, 125] width 141 height 28
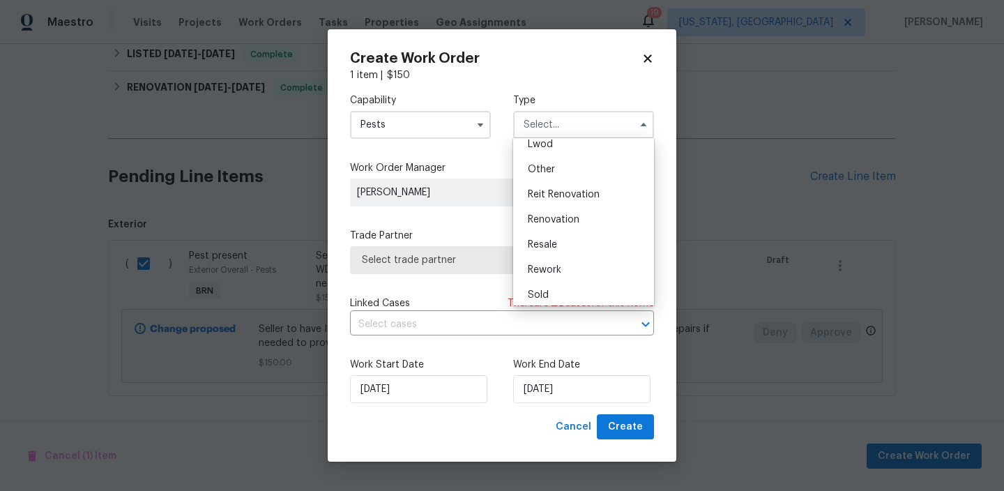
scroll to position [166, 0]
click at [545, 242] on span "Resale" at bounding box center [542, 239] width 29 height 10
type input "Resale"
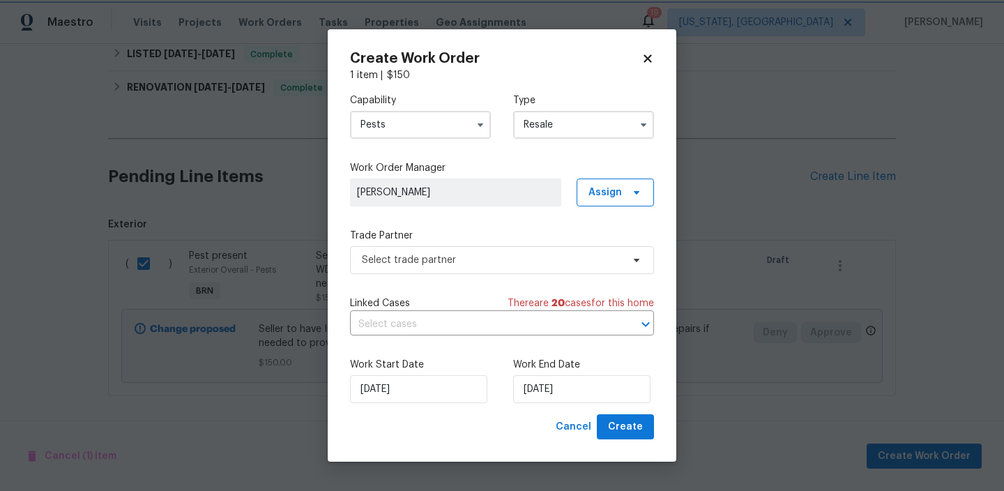
scroll to position [0, 0]
click at [446, 250] on span "Select trade partner" at bounding box center [502, 260] width 304 height 28
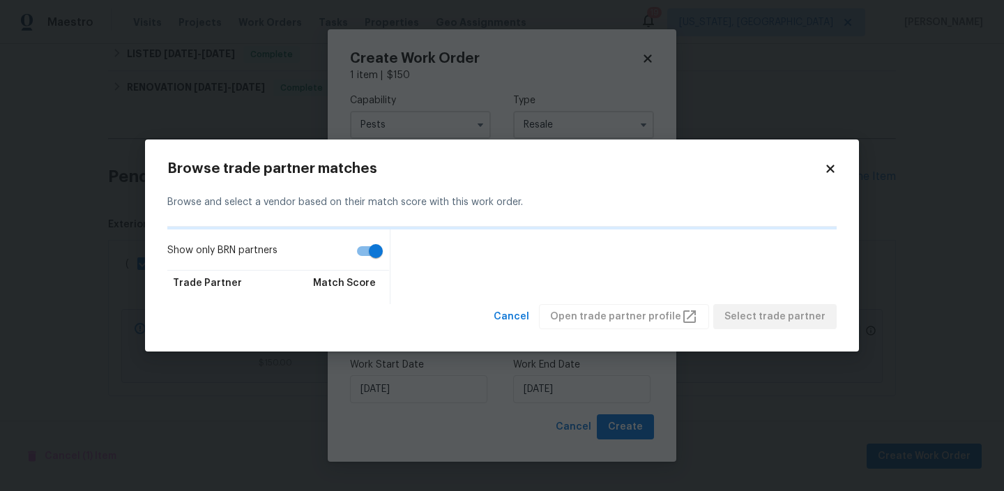
click at [365, 241] on input "Show only BRN partners" at bounding box center [375, 251] width 79 height 26
checkbox input "false"
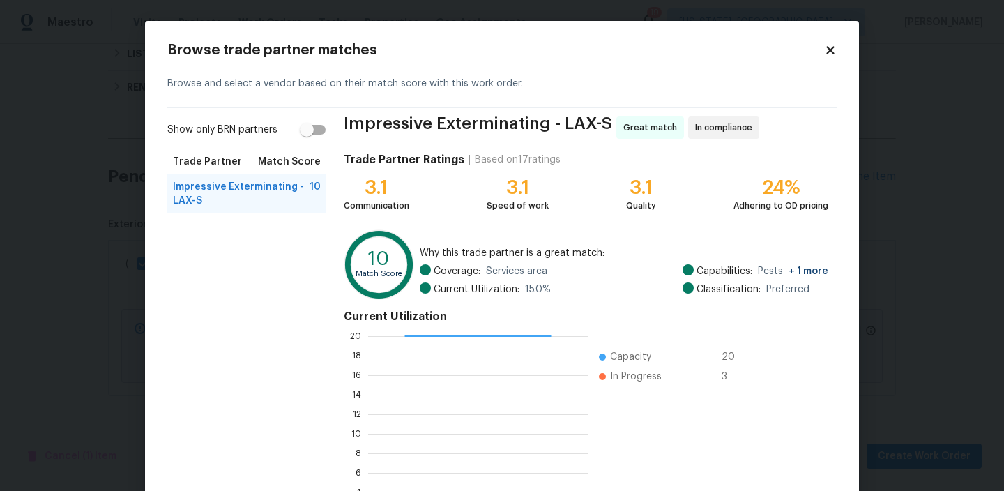
scroll to position [124, 0]
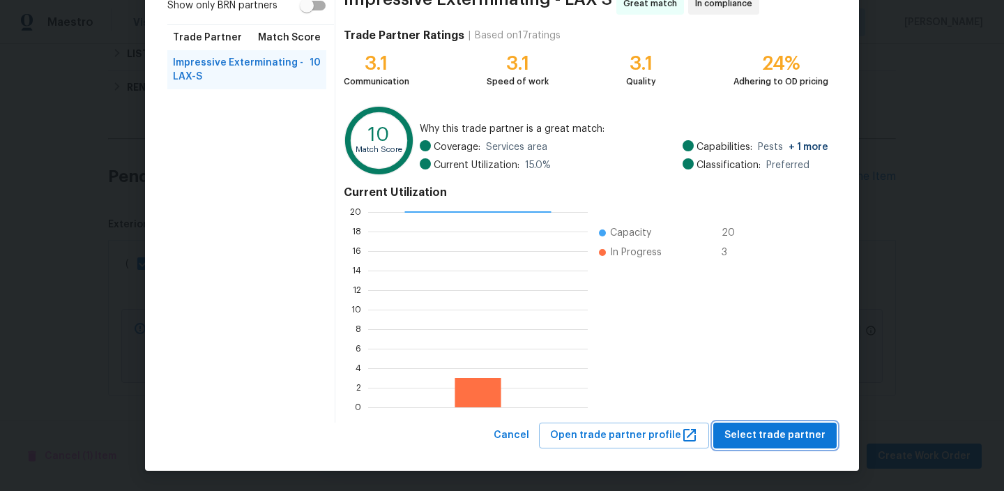
click at [754, 430] on span "Select trade partner" at bounding box center [775, 435] width 101 height 17
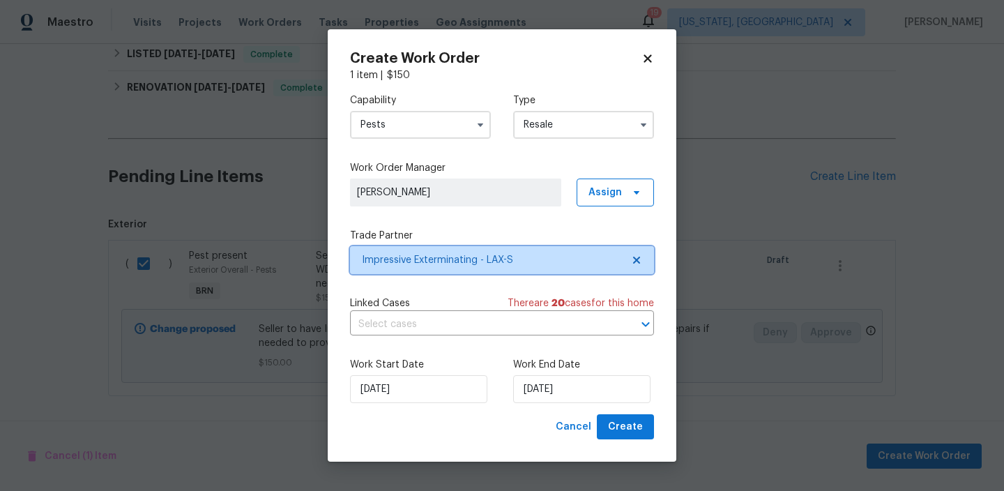
scroll to position [0, 0]
click at [402, 331] on input "text" at bounding box center [482, 325] width 265 height 22
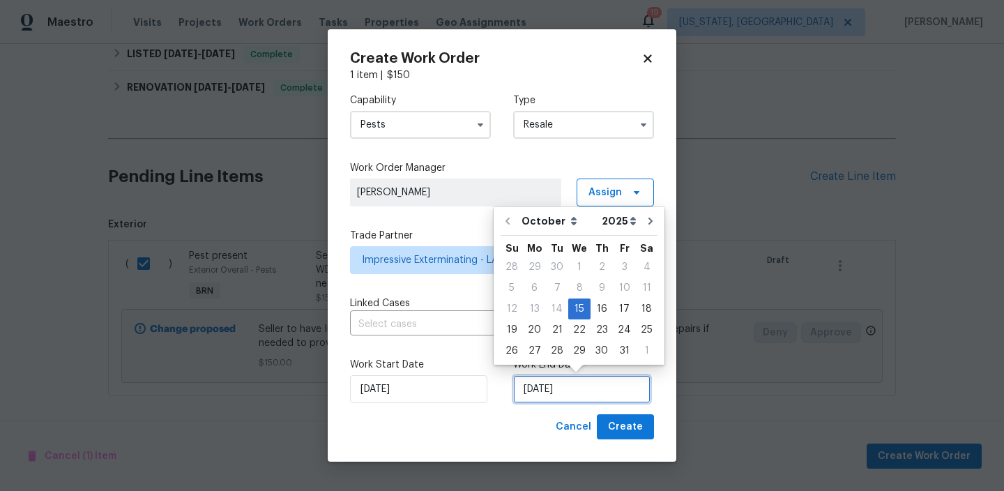
click at [554, 392] on input "15/10/2025" at bounding box center [581, 389] width 137 height 28
click at [618, 311] on div "17" at bounding box center [624, 309] width 23 height 20
type input "17/10/2025"
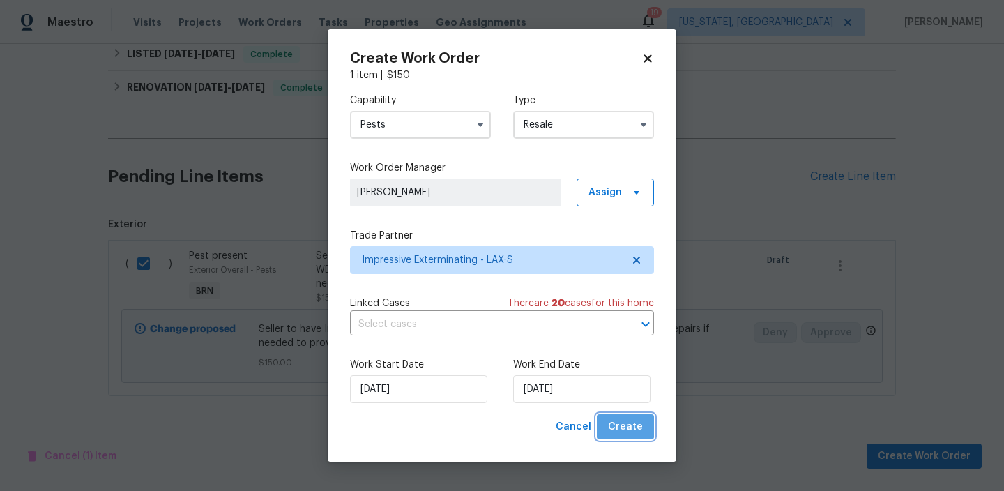
click at [628, 429] on span "Create" at bounding box center [625, 426] width 35 height 17
checkbox input "false"
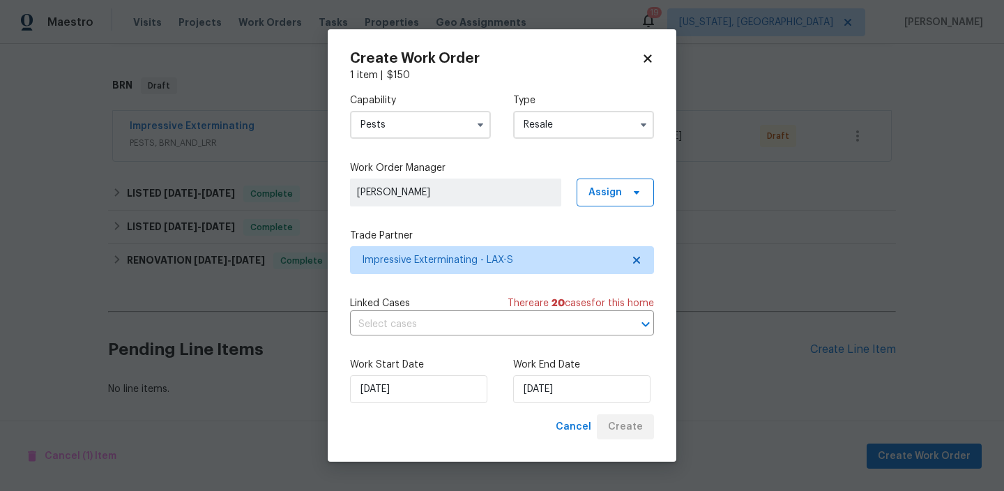
scroll to position [655, 0]
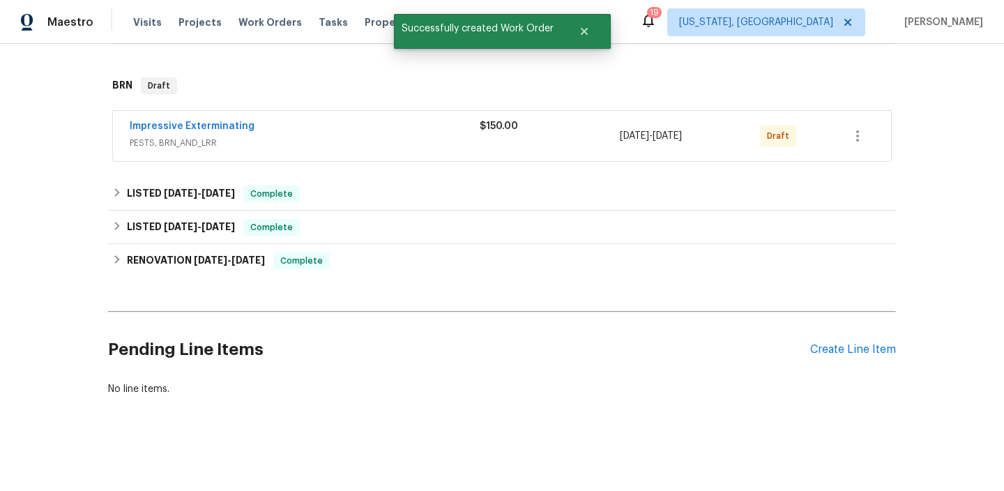
click at [222, 119] on div "Impressive Exterminating PESTS, BRN_AND_LRR $150.00 10/15/2025 - 10/17/2025 Dra…" at bounding box center [502, 136] width 778 height 50
click at [213, 127] on link "Impressive Exterminating" at bounding box center [192, 126] width 125 height 10
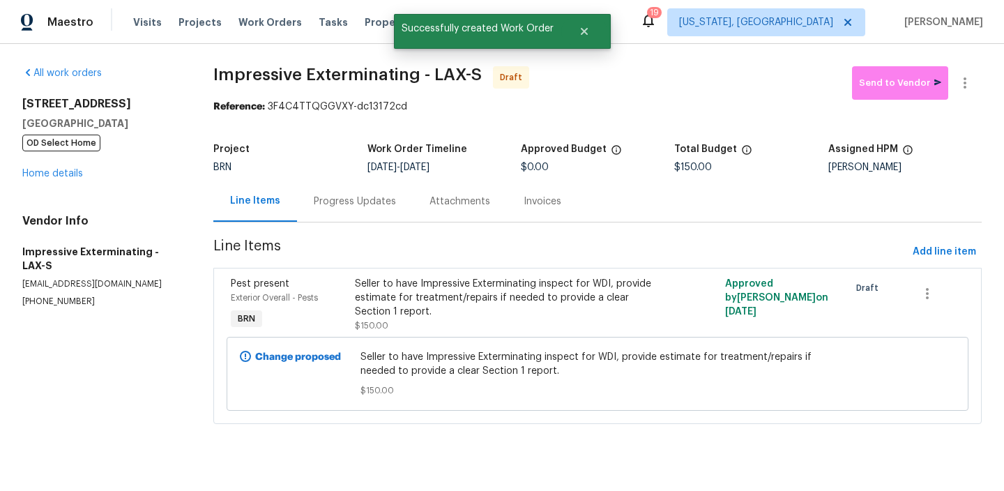
click at [329, 214] on div "Progress Updates" at bounding box center [355, 201] width 116 height 41
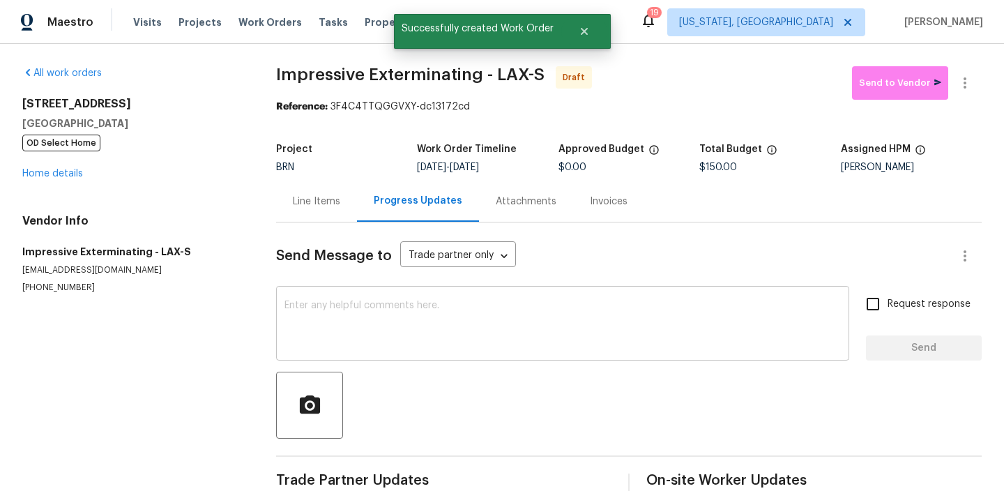
click at [361, 304] on textarea at bounding box center [563, 325] width 556 height 49
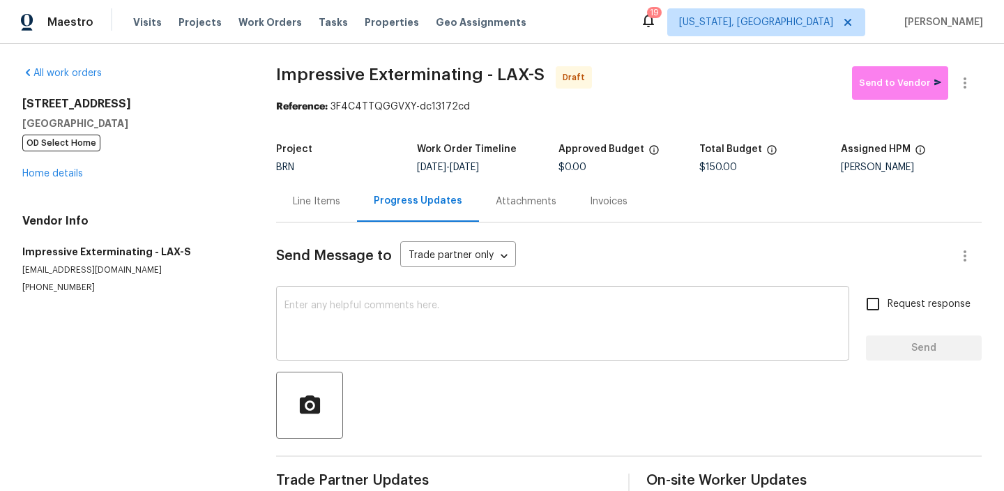
paste textarea "Hi, I'm Ananthi from Opendoor. Just wanted to check if you received the WO for …"
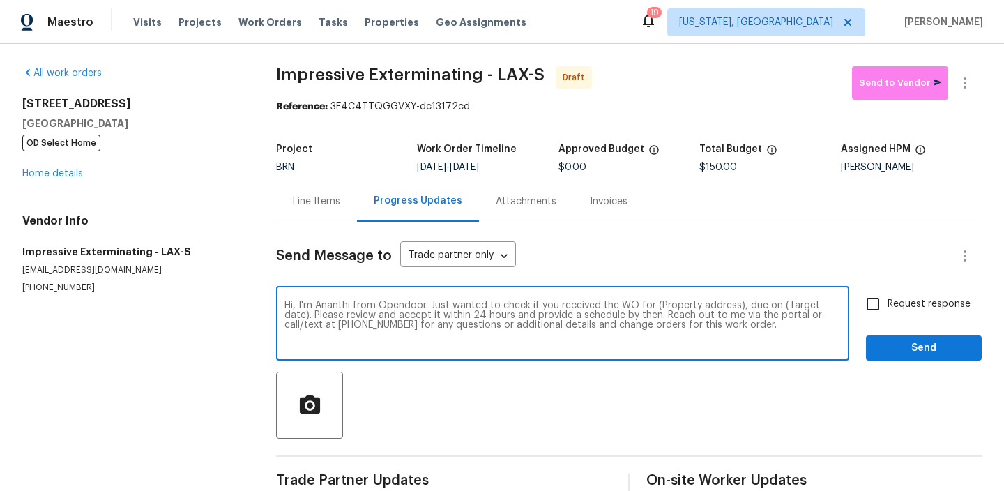
drag, startPoint x: 734, startPoint y: 306, endPoint x: 656, endPoint y: 304, distance: 78.1
click at [656, 304] on textarea "Hi, I'm Ananthi from Opendoor. Just wanted to check if you received the WO for …" at bounding box center [563, 325] width 556 height 49
paste textarea "3800 Mayfair Dr, Pasadena, CA 91107"
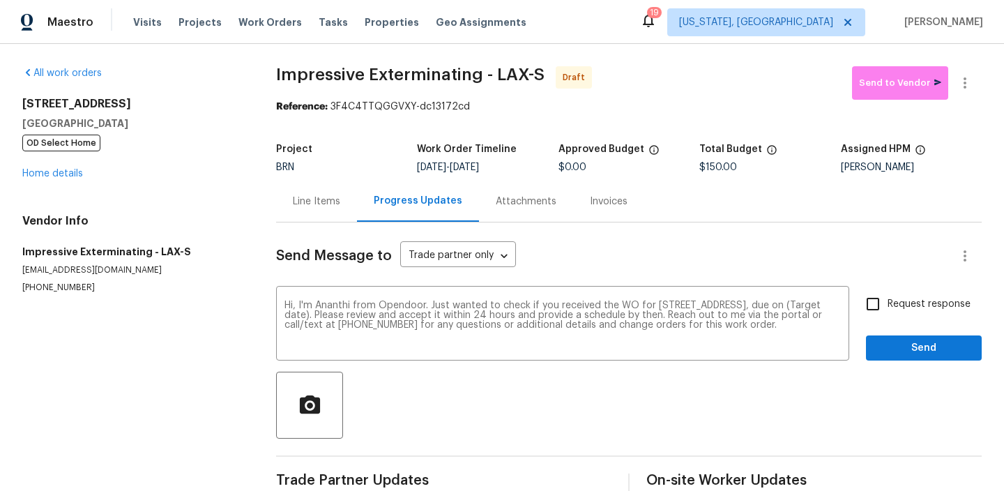
drag, startPoint x: 526, startPoint y: 167, endPoint x: 476, endPoint y: 167, distance: 50.2
click at [476, 167] on div "10/15/2025 - 10/17/2025" at bounding box center [487, 167] width 141 height 10
copy span "10/17/2025"
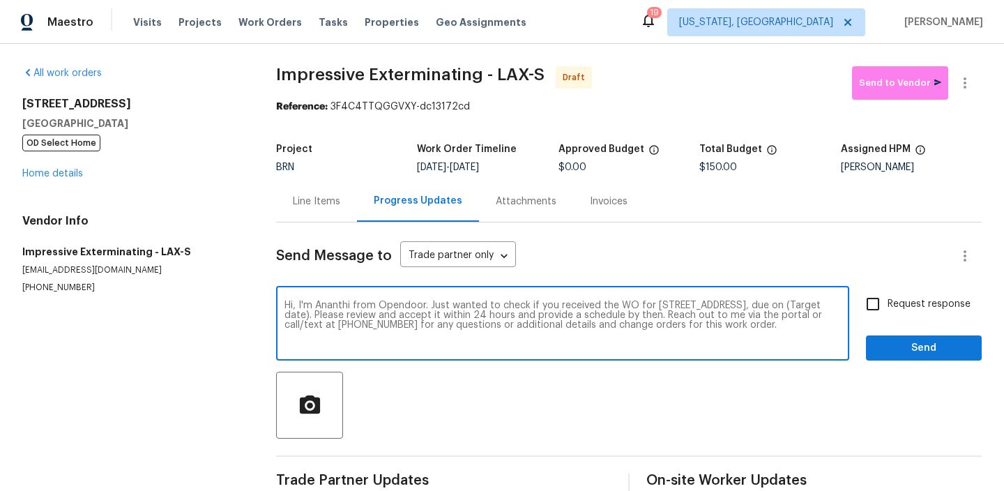
drag, startPoint x: 357, startPoint y: 314, endPoint x: 307, endPoint y: 316, distance: 50.2
click at [307, 316] on textarea "Hi, I'm Ananthi from Opendoor. Just wanted to check if you received the WO for …" at bounding box center [563, 325] width 556 height 49
paste textarea "10/17/2025"
type textarea "Hi, I'm Ananthi from Opendoor. Just wanted to check if you received the WO for …"
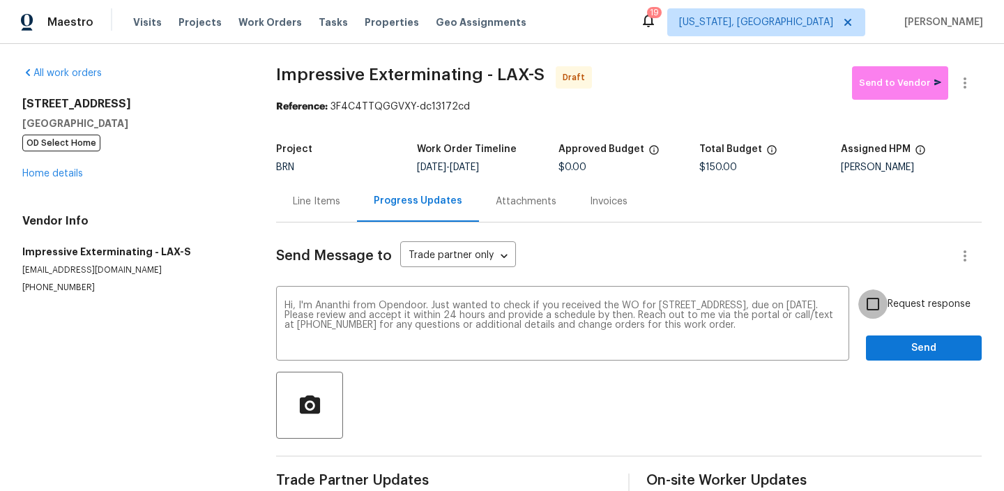
click at [876, 301] on input "Request response" at bounding box center [872, 303] width 29 height 29
checkbox input "true"
click at [880, 347] on span "Send" at bounding box center [923, 348] width 93 height 17
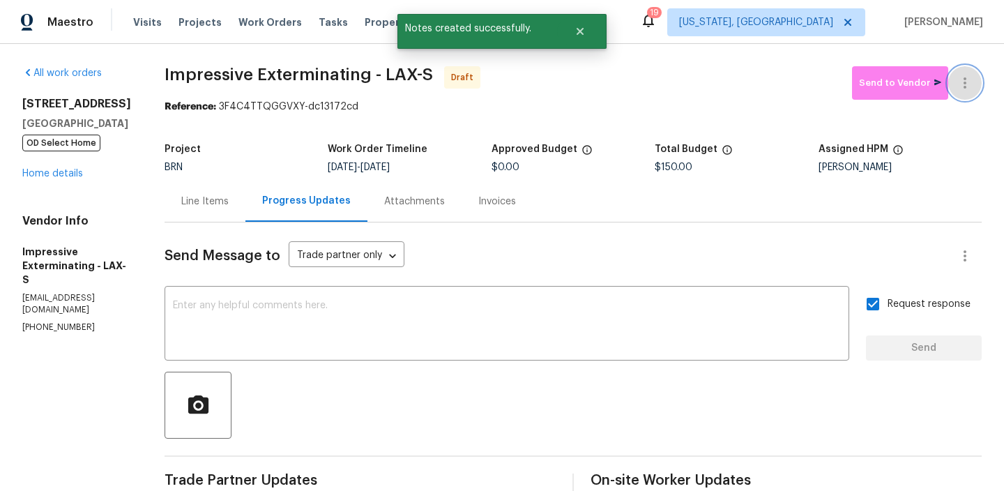
click at [963, 67] on button "button" at bounding box center [964, 82] width 33 height 33
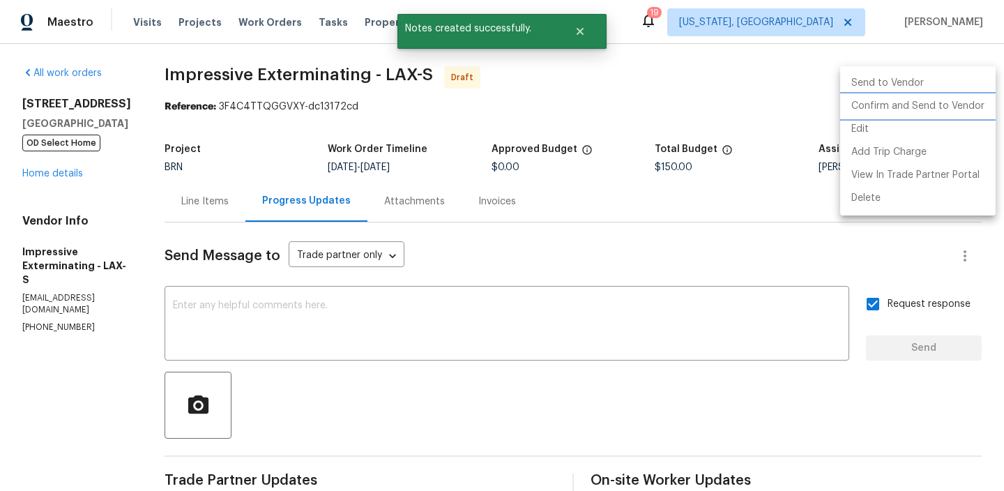
click at [913, 105] on li "Confirm and Send to Vendor" at bounding box center [917, 106] width 155 height 23
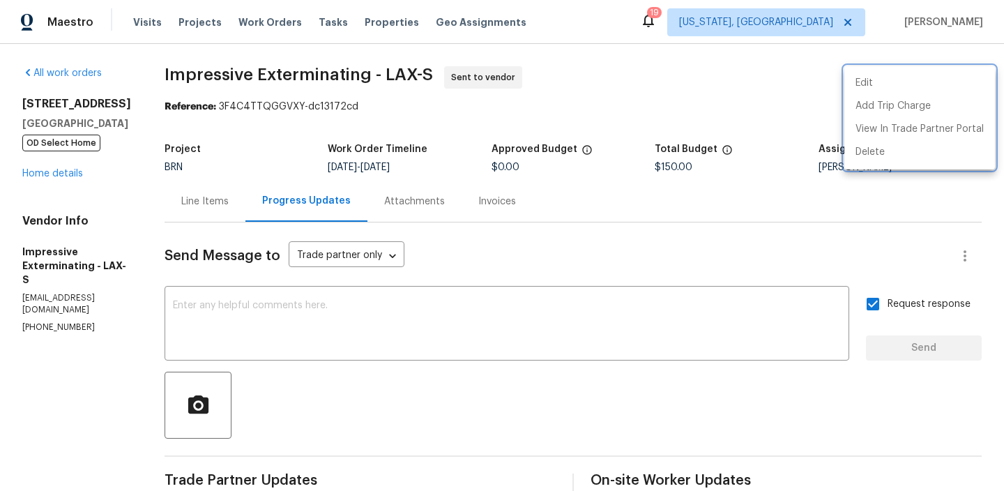
click at [162, 88] on div at bounding box center [502, 245] width 1004 height 491
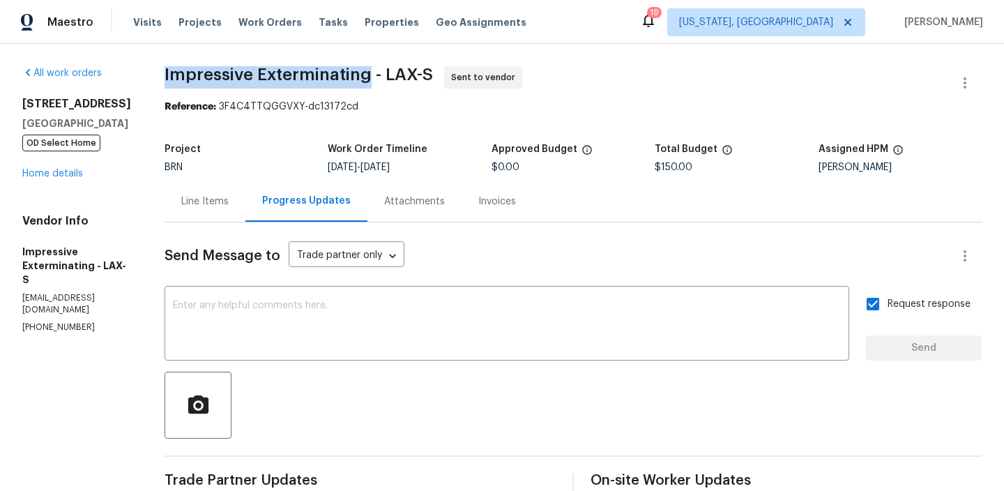
drag, startPoint x: 165, startPoint y: 74, endPoint x: 375, endPoint y: 73, distance: 209.9
click at [375, 73] on div "All work orders 3800 Mayfair Dr Pasadena, CA 91107 OD Select Home Home details …" at bounding box center [502, 336] width 1004 height 584
copy span "Impressive Exterminating"
click at [210, 106] on b "Reference:" at bounding box center [191, 107] width 52 height 10
drag, startPoint x: 171, startPoint y: 68, endPoint x: 375, endPoint y: 69, distance: 204.3
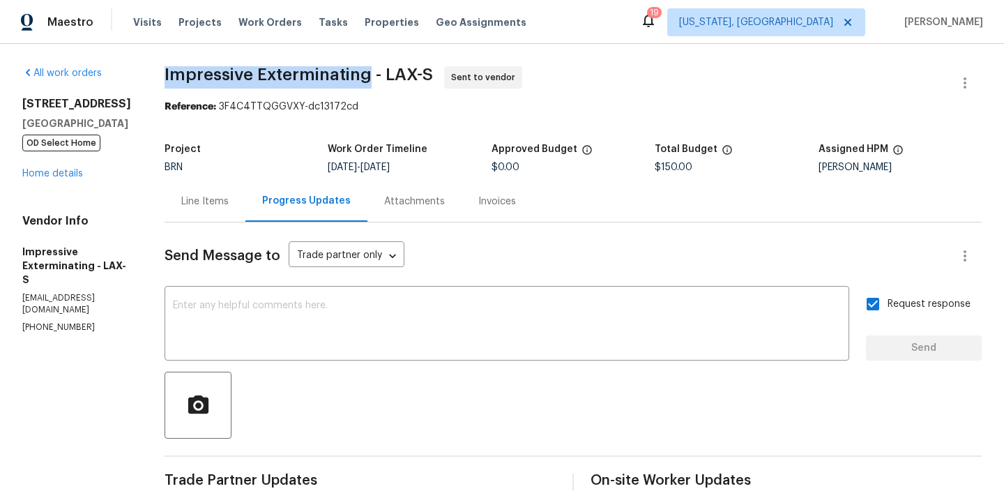
click at [375, 69] on div "All work orders 3800 Mayfair Dr Pasadena, CA 91107 OD Select Home Home details …" at bounding box center [502, 336] width 1004 height 584
copy span "Impressive Exterminating"
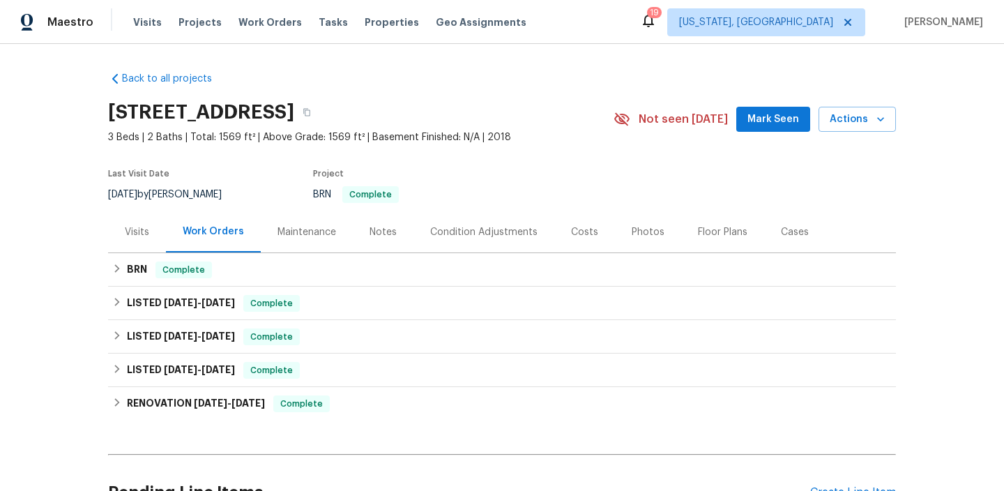
scroll to position [80, 0]
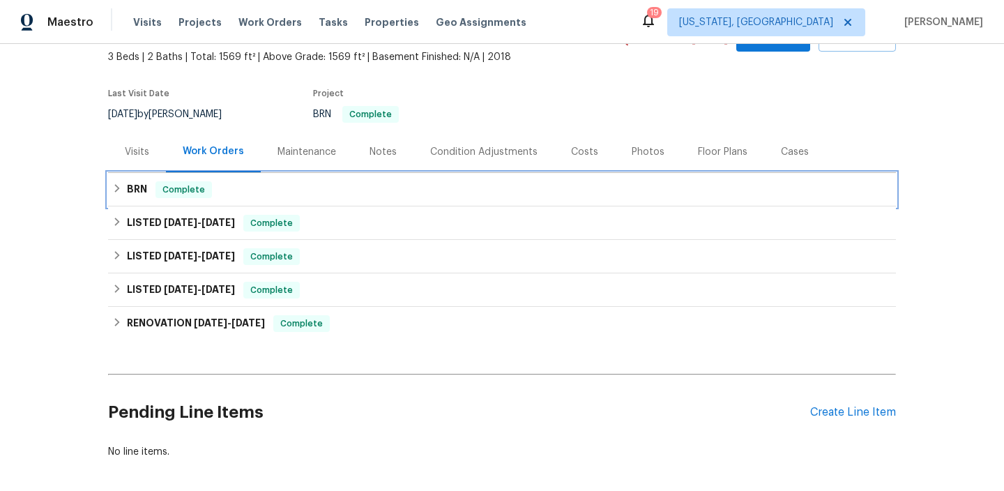
click at [160, 185] on span "Complete" at bounding box center [184, 190] width 54 height 14
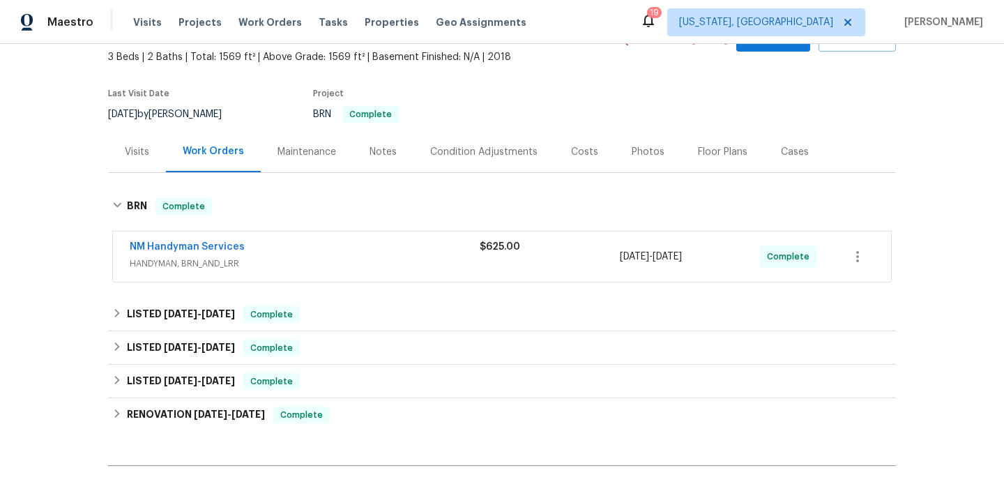
click at [179, 234] on div "NM Handyman Services HANDYMAN, BRN_AND_LRR $625.00 [DATE] - [DATE] Complete" at bounding box center [502, 257] width 778 height 50
click at [176, 244] on link "NM Handyman Services" at bounding box center [187, 247] width 115 height 10
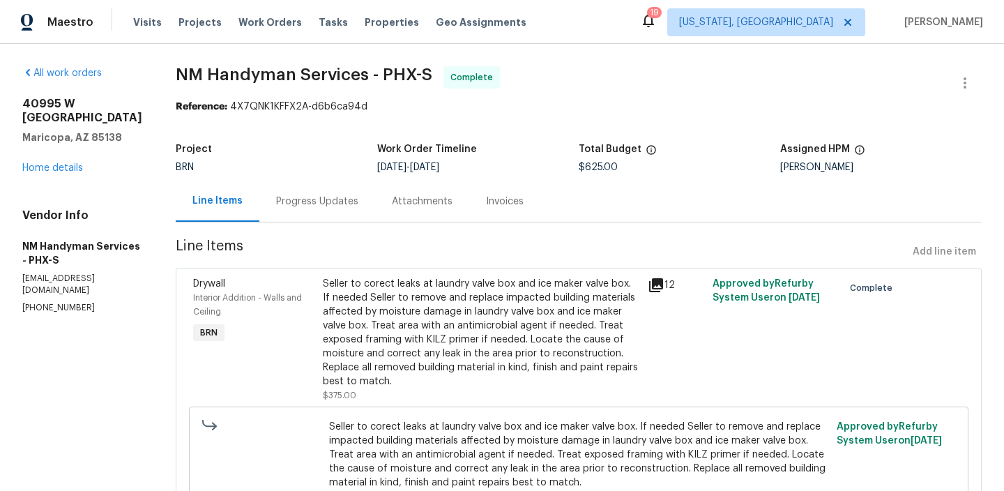
click at [281, 200] on div "Progress Updates" at bounding box center [317, 202] width 82 height 14
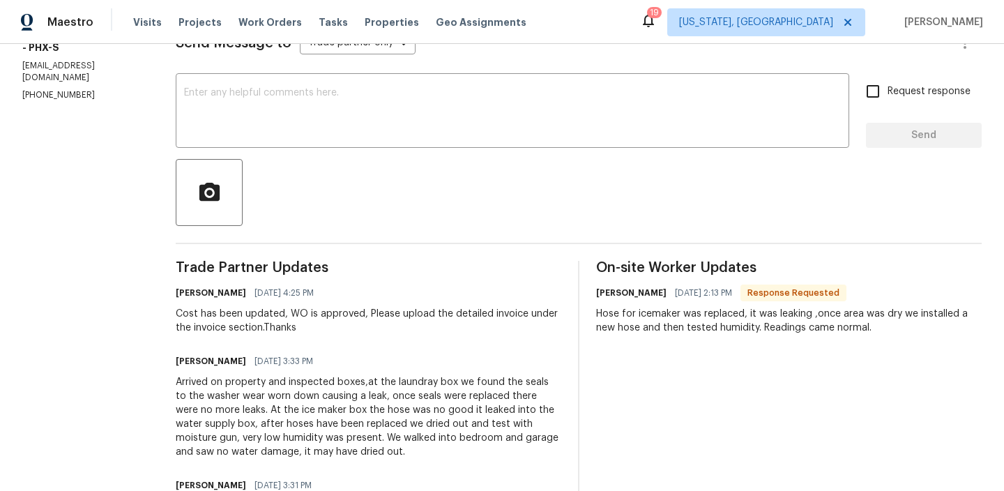
scroll to position [215, 0]
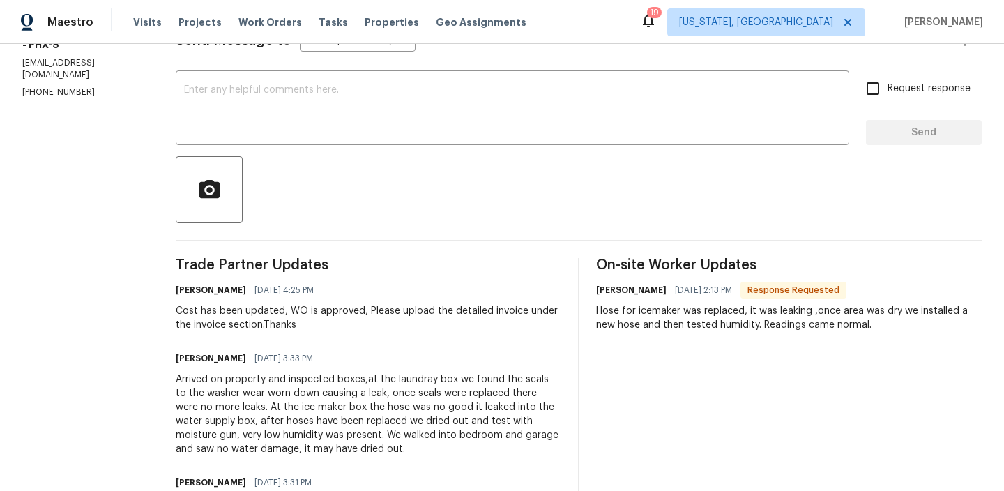
click at [648, 324] on div "Hose for icemaker was replaced, it was leaking ,once area was dry we installed …" at bounding box center [789, 318] width 386 height 28
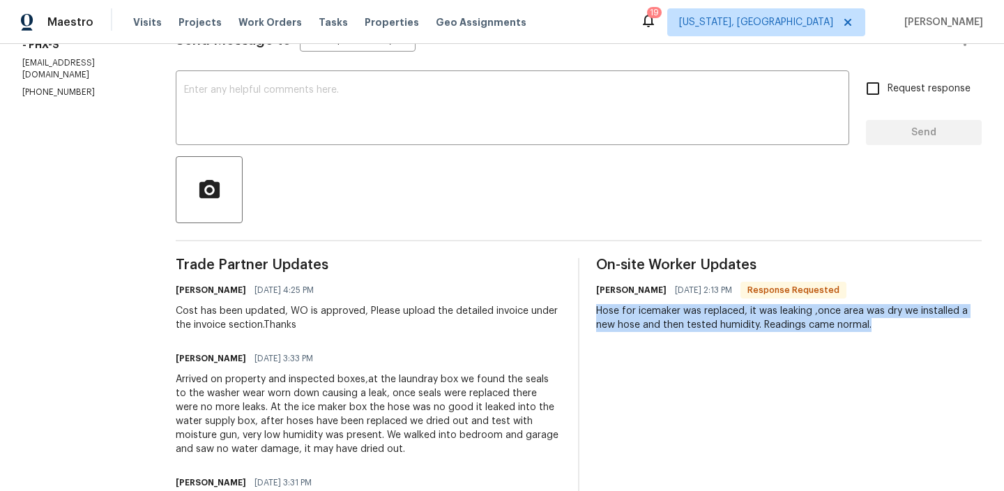
click at [648, 324] on div "Hose for icemaker was replaced, it was leaking ,once area was dry we installed …" at bounding box center [789, 318] width 386 height 28
copy div "Hose for icemaker was replaced, it was leaking ,once area was dry we installed …"
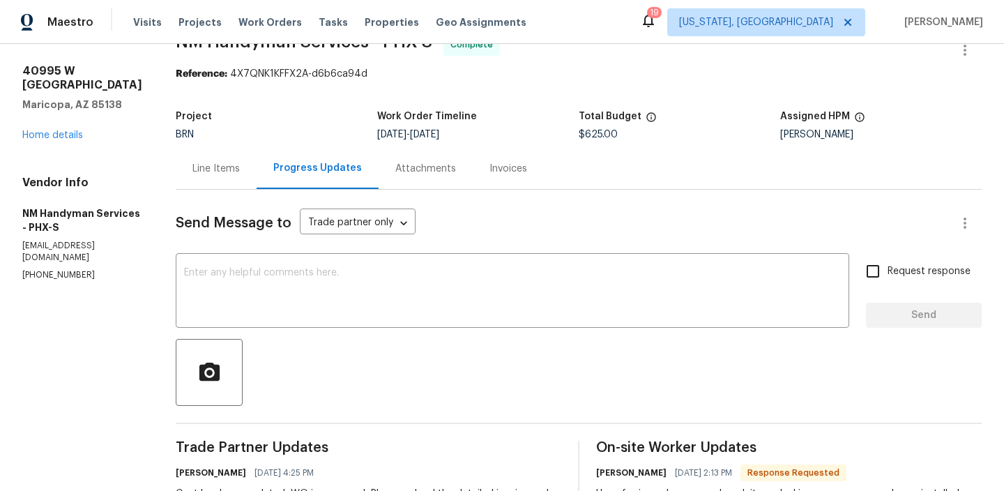
click at [205, 180] on div "Line Items" at bounding box center [216, 168] width 81 height 41
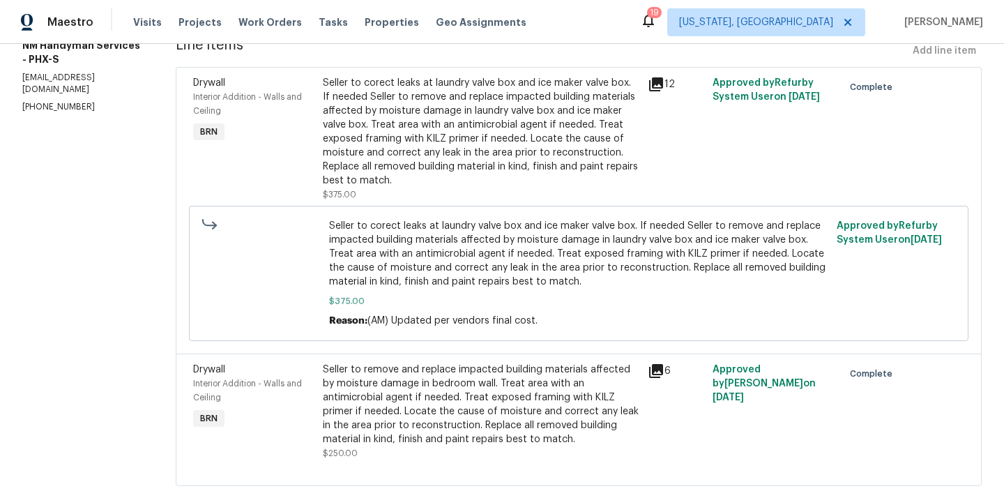
scroll to position [202, 0]
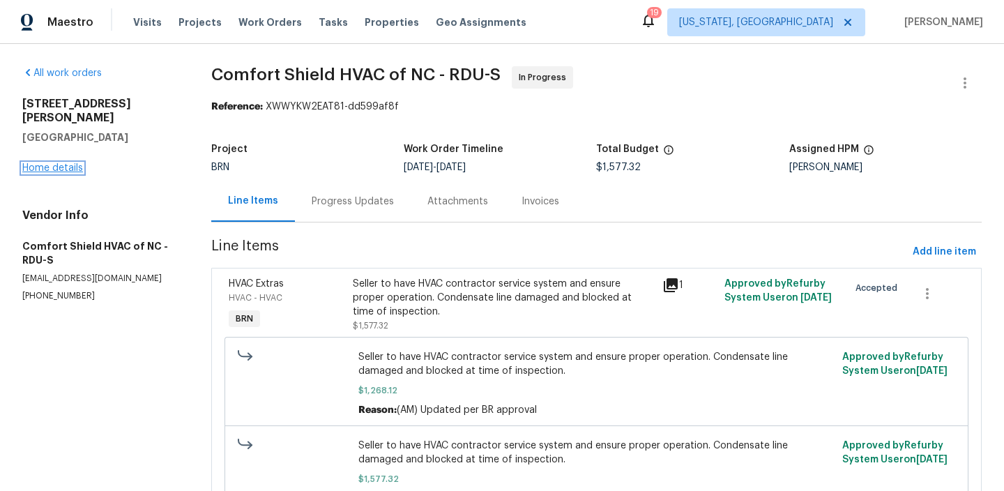
click at [70, 163] on link "Home details" at bounding box center [52, 168] width 61 height 10
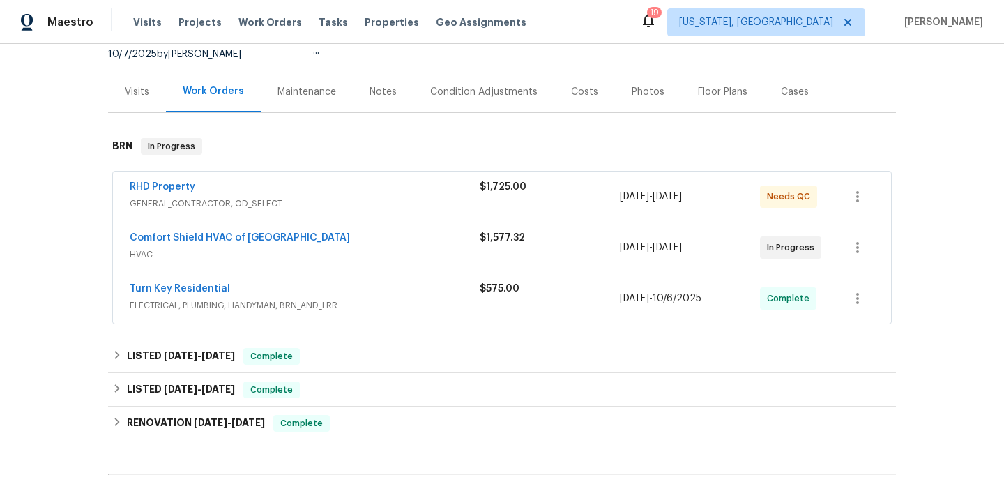
scroll to position [182, 0]
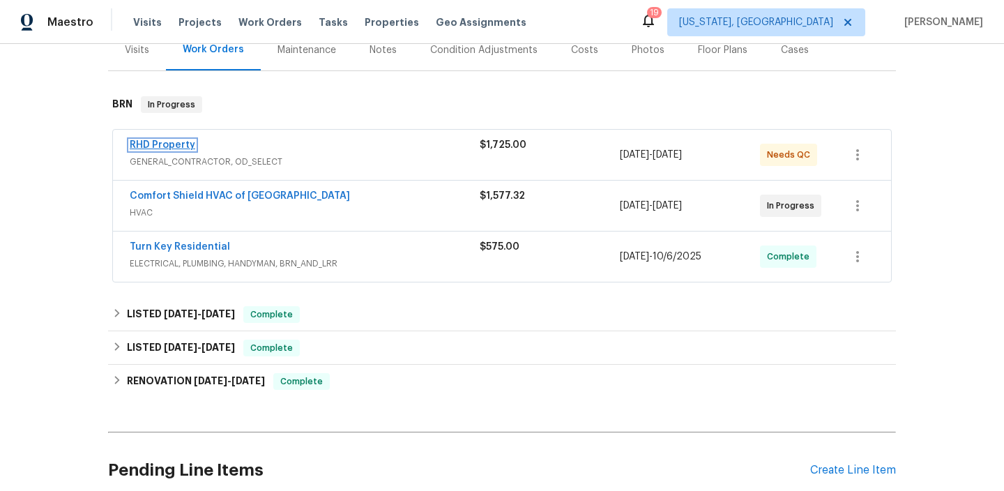
click at [181, 144] on link "RHD Property" at bounding box center [163, 145] width 66 height 10
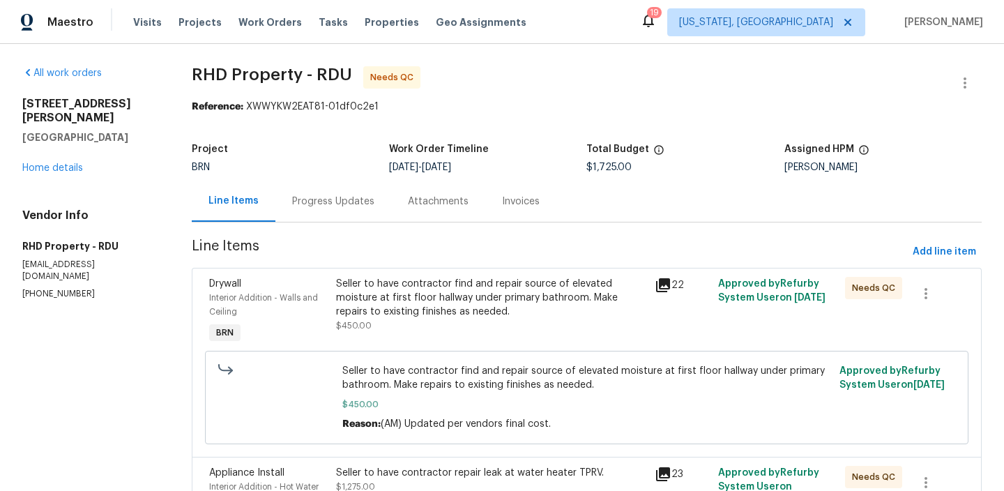
click at [390, 299] on div "Seller to have contractor find and repair source of elevated moisture at first …" at bounding box center [491, 298] width 310 height 42
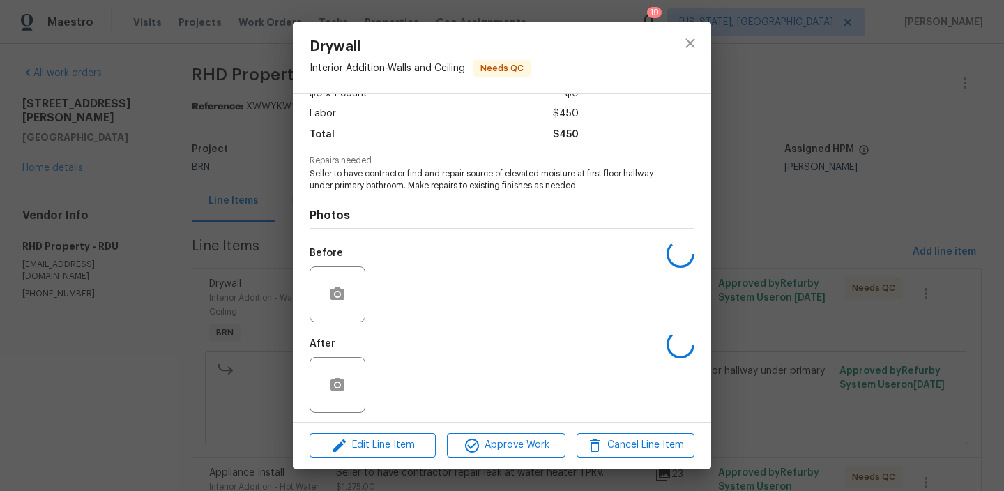
scroll to position [93, 0]
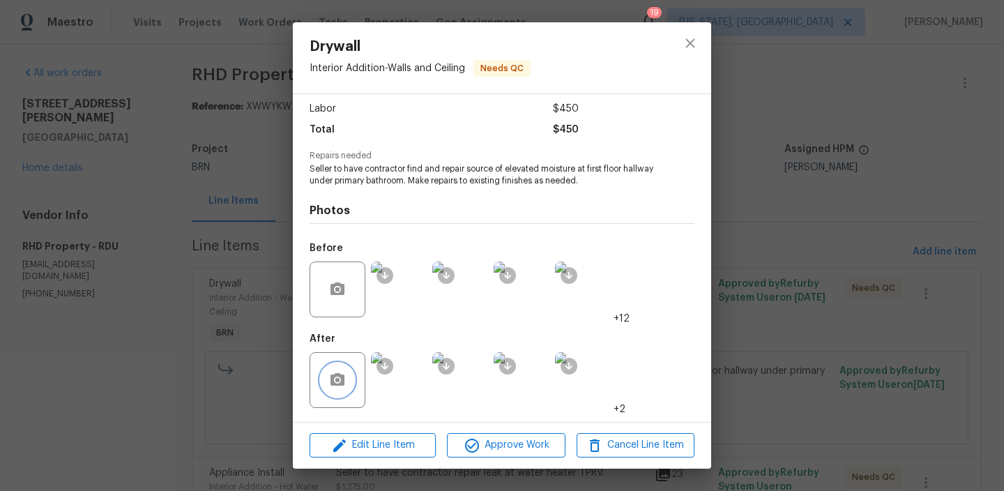
click at [331, 367] on button "button" at bounding box center [337, 379] width 33 height 33
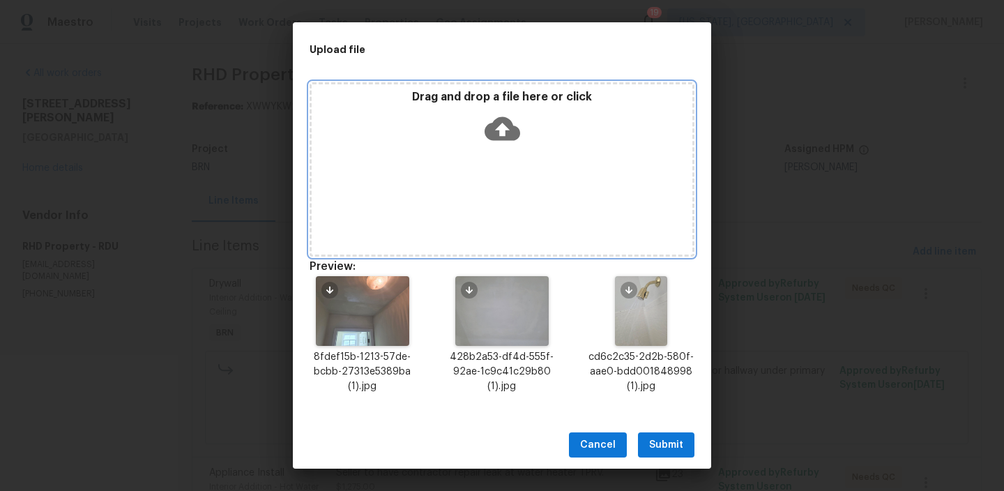
click at [477, 205] on div "Drag and drop a file here or click" at bounding box center [502, 169] width 385 height 174
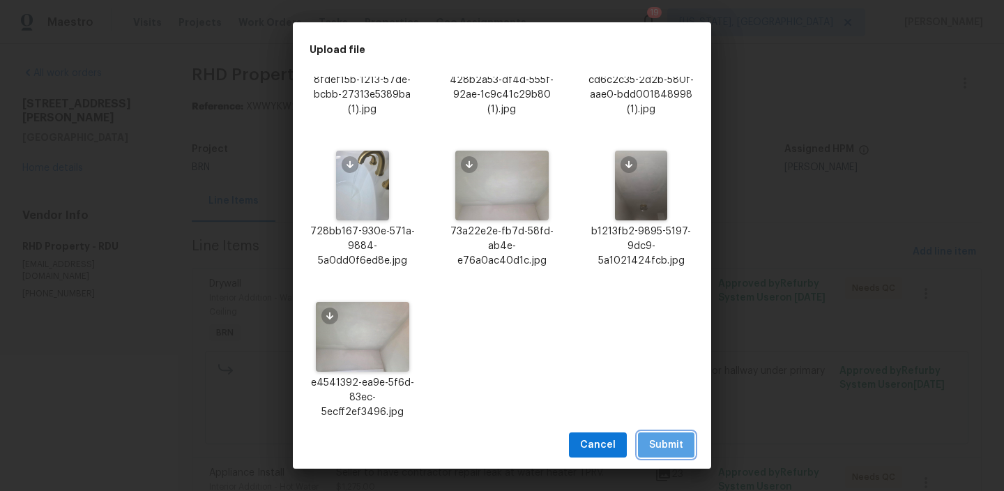
click at [657, 437] on span "Submit" at bounding box center [666, 445] width 34 height 17
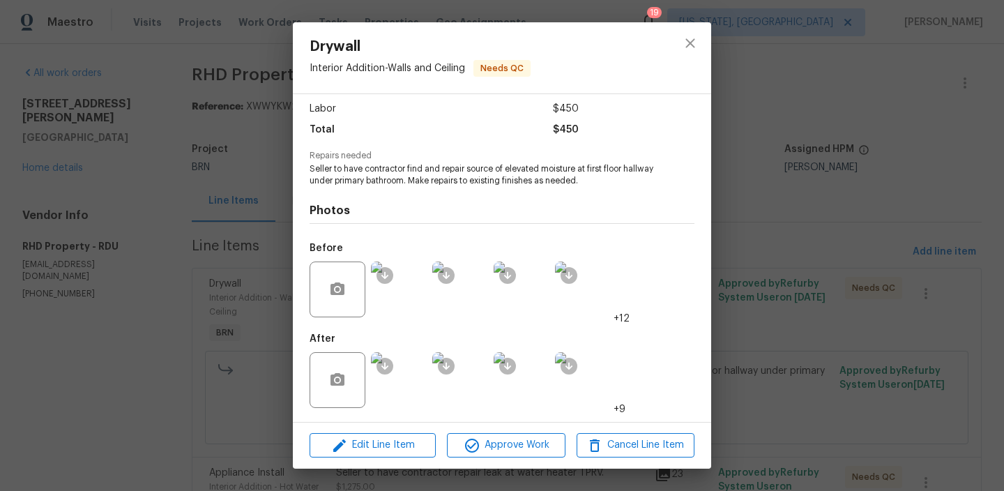
click at [115, 153] on div "Drywall Interior Addition - Walls and Ceiling Needs QC Vendor RHD Property Acco…" at bounding box center [502, 245] width 1004 height 491
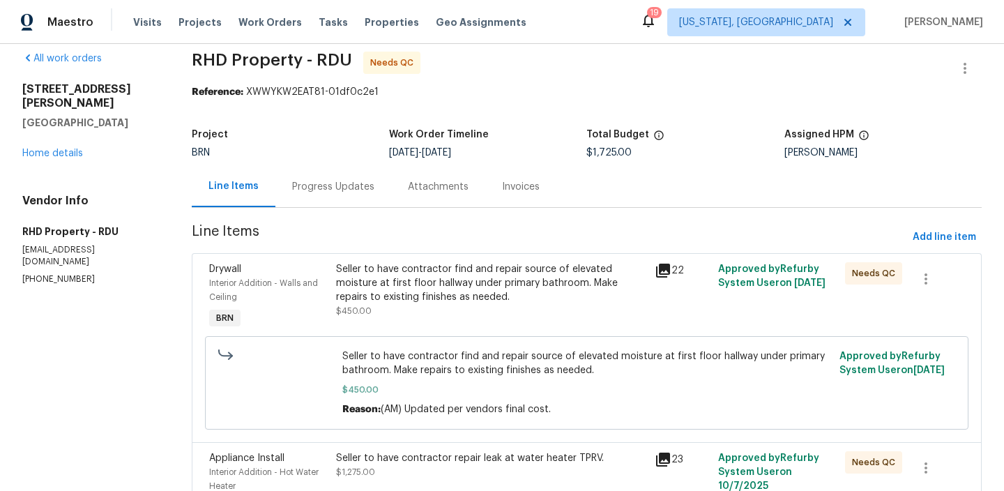
click at [327, 185] on div "Progress Updates" at bounding box center [333, 187] width 82 height 14
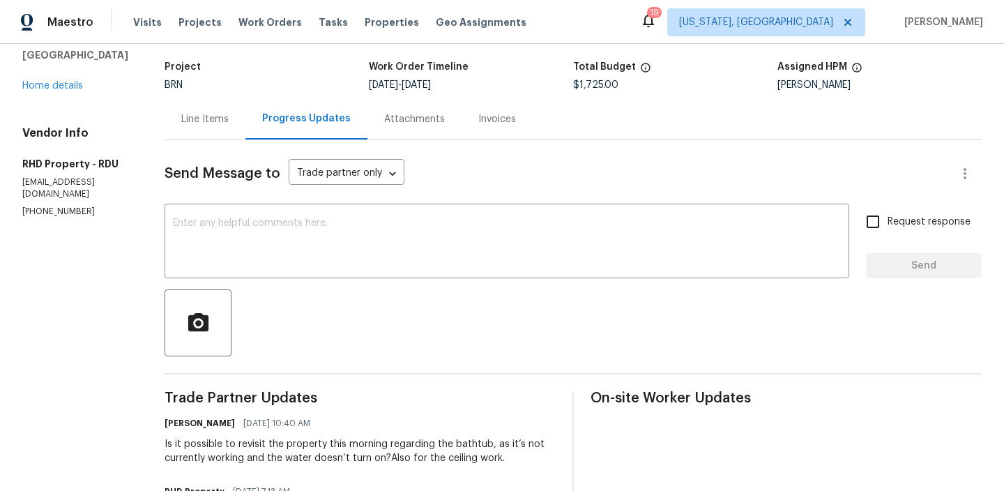
scroll to position [109, 0]
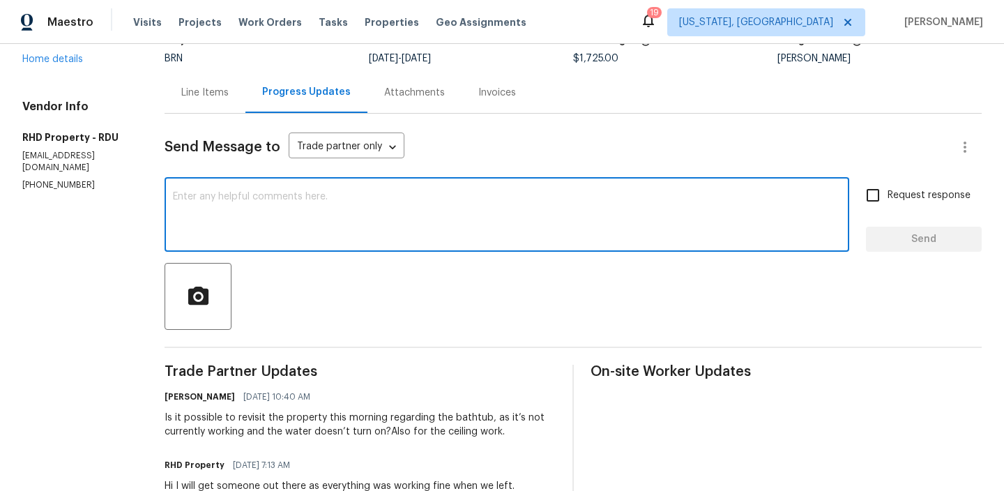
click at [326, 197] on textarea at bounding box center [507, 216] width 668 height 49
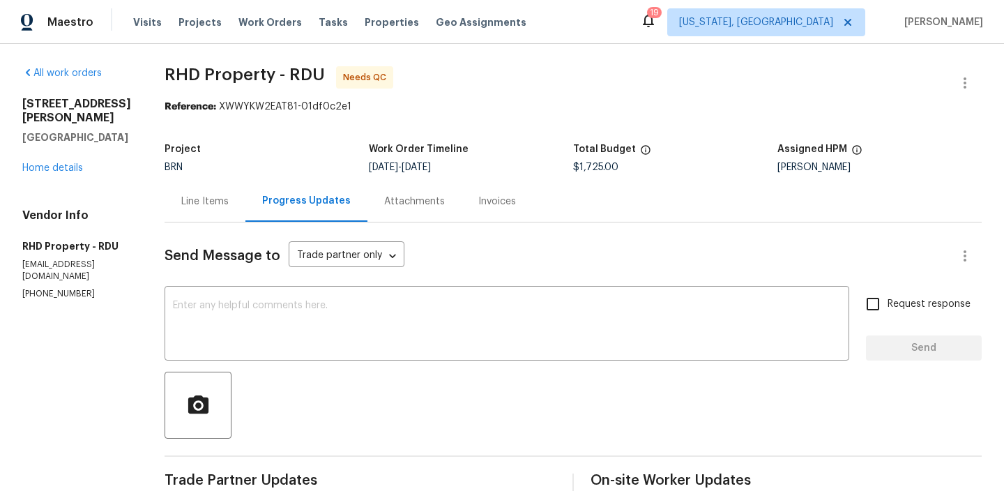
click at [211, 197] on div "Line Items" at bounding box center [204, 202] width 47 height 14
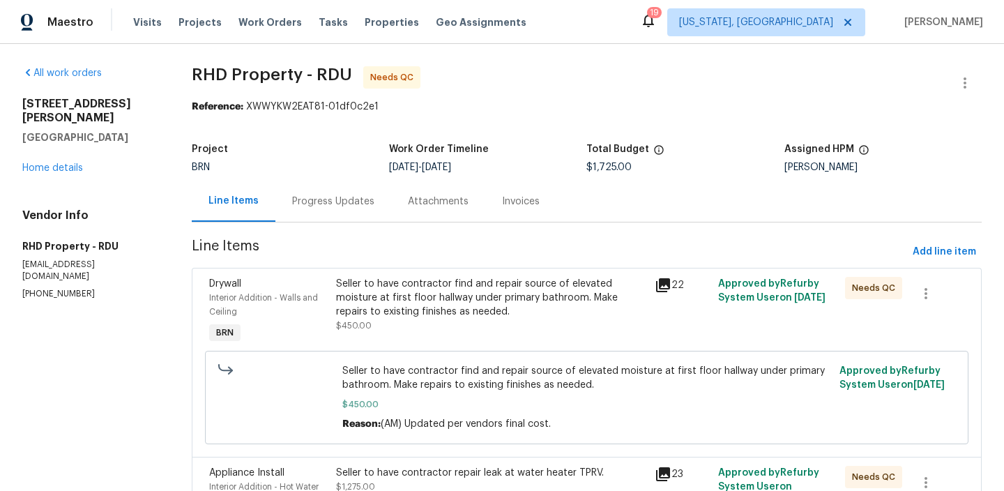
scroll to position [287, 0]
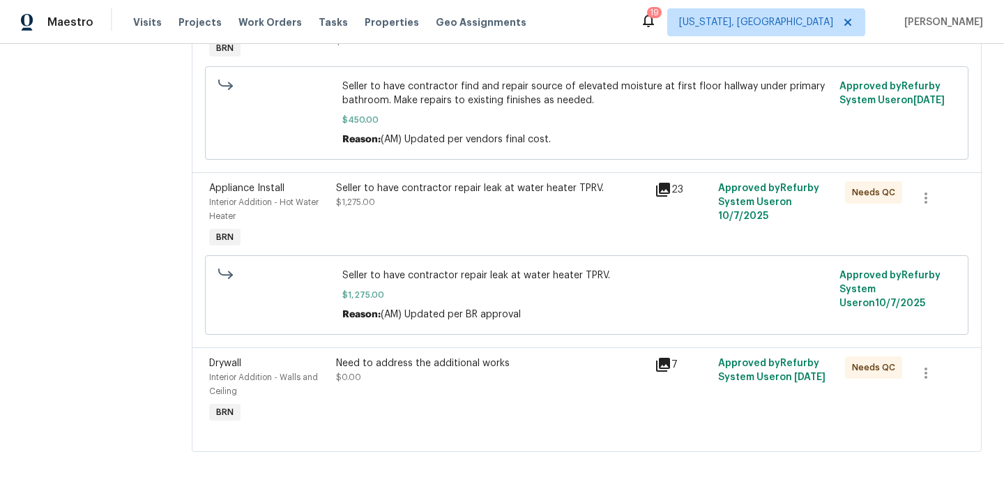
click at [404, 387] on div "Need to address the additional works $0.00" at bounding box center [491, 391] width 318 height 78
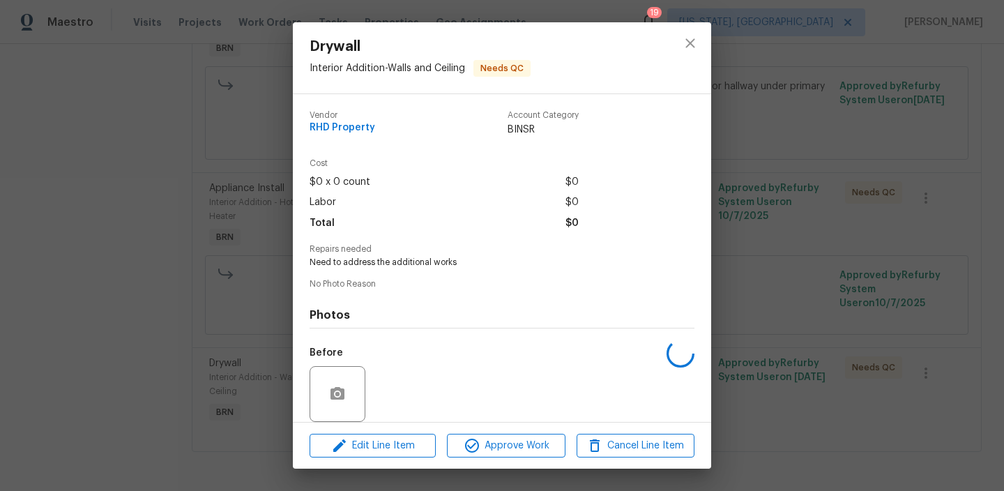
scroll to position [104, 0]
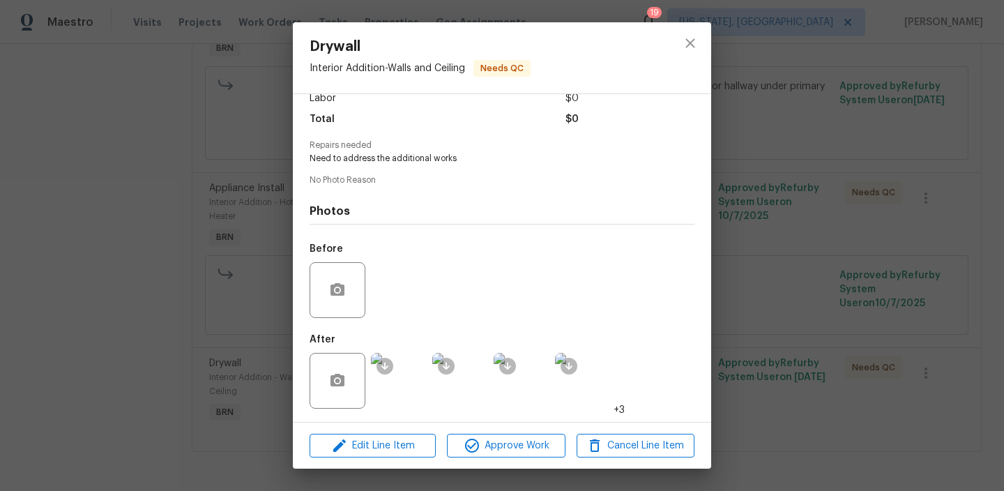
click at [404, 387] on img at bounding box center [399, 381] width 56 height 56
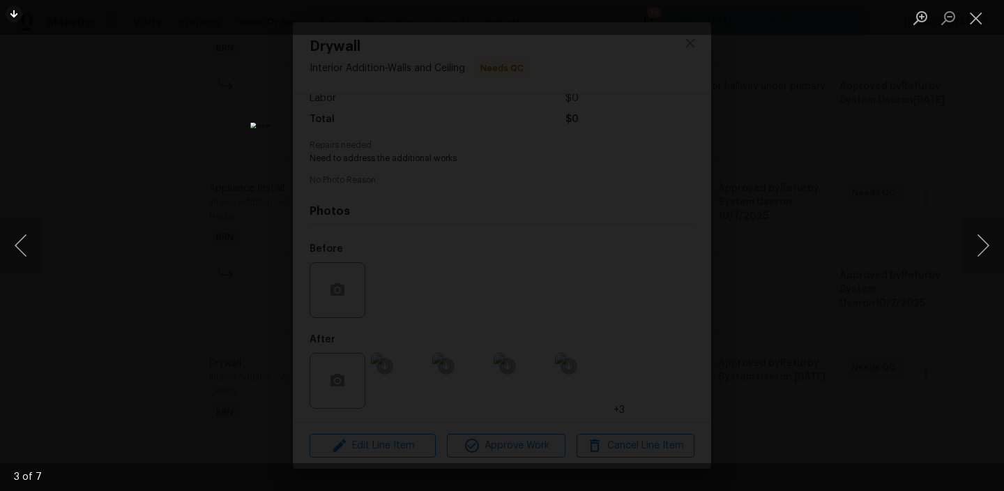
click at [260, 181] on div "Lightbox" at bounding box center [502, 245] width 1004 height 491
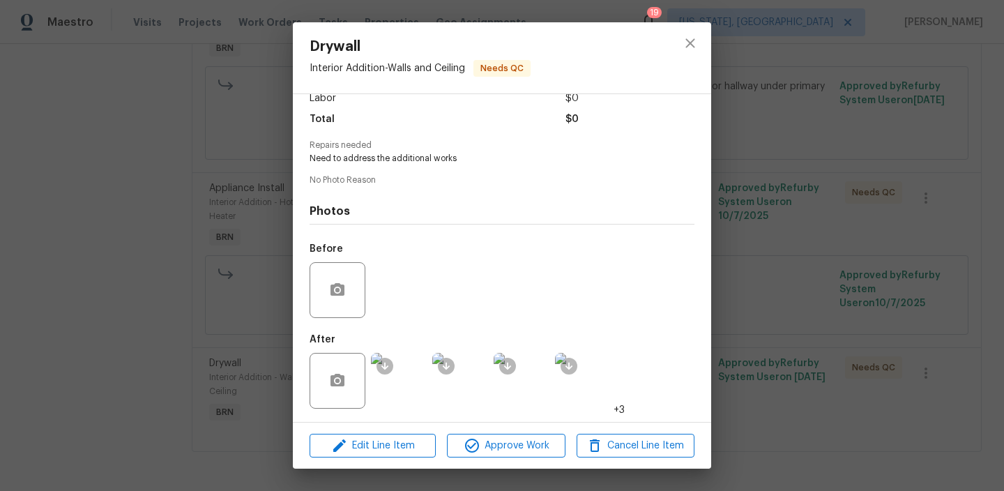
click at [402, 377] on img at bounding box center [399, 381] width 56 height 56
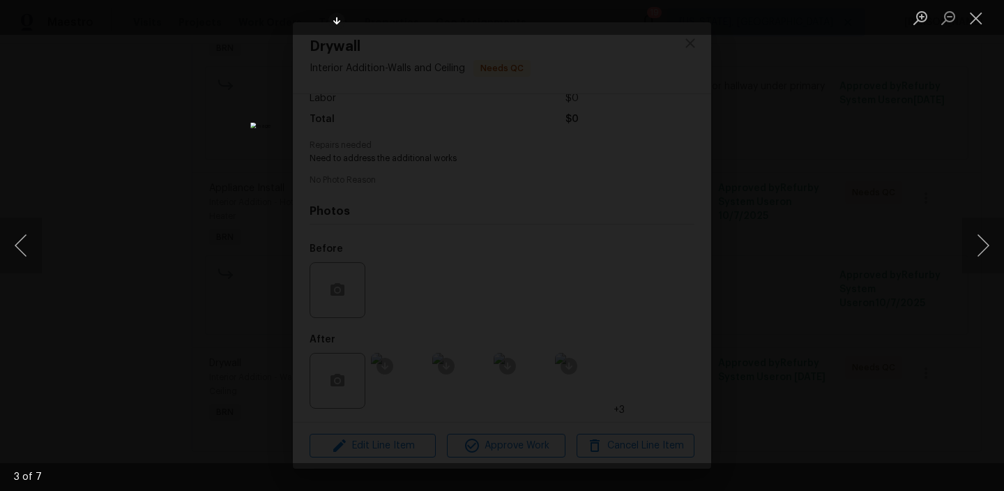
click at [427, 135] on img "Lightbox" at bounding box center [501, 246] width 503 height 246
click at [460, 164] on img "Lightbox" at bounding box center [501, 246] width 503 height 246
click at [480, 189] on img "Lightbox" at bounding box center [501, 246] width 503 height 246
click at [318, 200] on div "Lightbox" at bounding box center [502, 245] width 1004 height 491
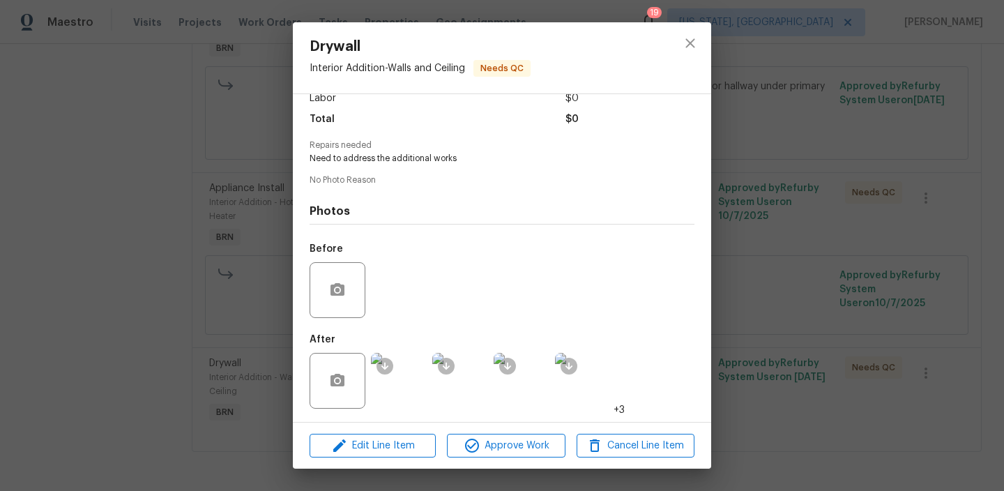
click at [405, 377] on img at bounding box center [399, 381] width 56 height 56
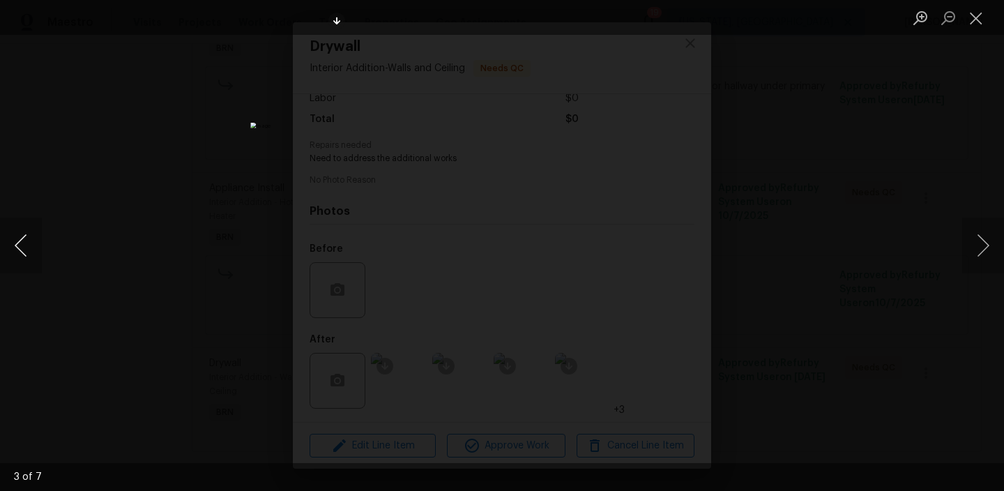
click at [15, 244] on button "Previous image" at bounding box center [21, 246] width 42 height 56
click at [483, 201] on img "Lightbox" at bounding box center [501, 246] width 503 height 246
click at [508, 215] on img "Lightbox" at bounding box center [501, 246] width 503 height 246
click at [531, 236] on img "Lightbox" at bounding box center [501, 246] width 503 height 246
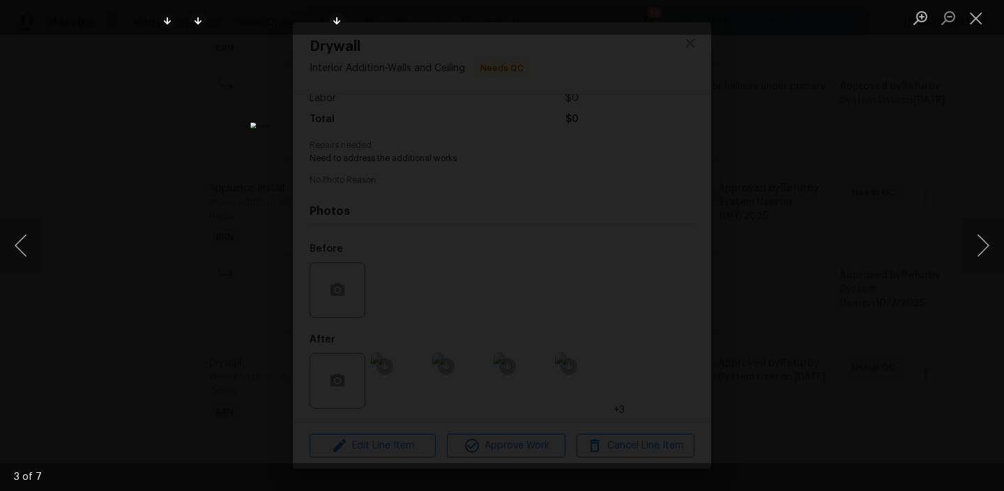
click at [439, 162] on img "Lightbox" at bounding box center [501, 246] width 503 height 246
click at [464, 175] on img "Lightbox" at bounding box center [501, 246] width 503 height 246
click at [18, 243] on button "Previous image" at bounding box center [21, 246] width 42 height 56
click at [130, 115] on div "Lightbox" at bounding box center [502, 245] width 1004 height 491
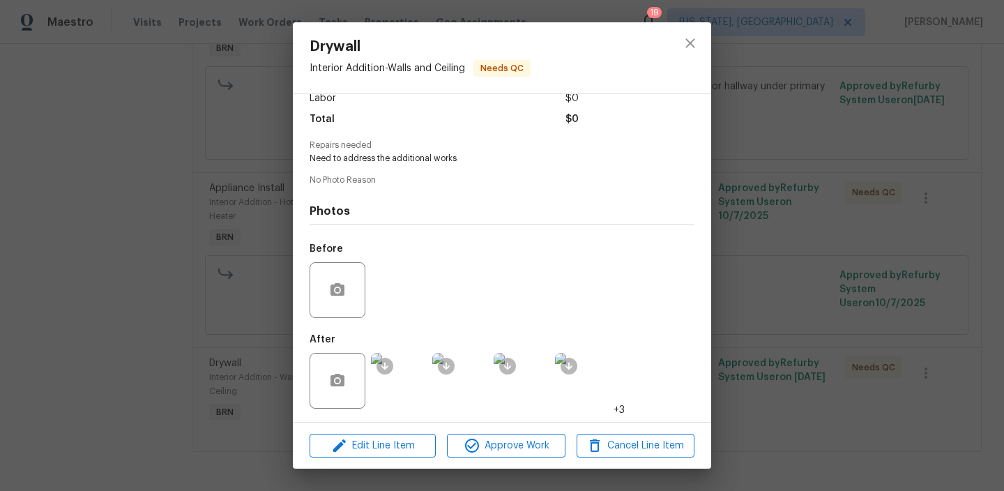
click at [128, 124] on div "Drywall Interior Addition - Walls and Ceiling Needs QC Vendor RHD Property Acco…" at bounding box center [502, 245] width 1004 height 491
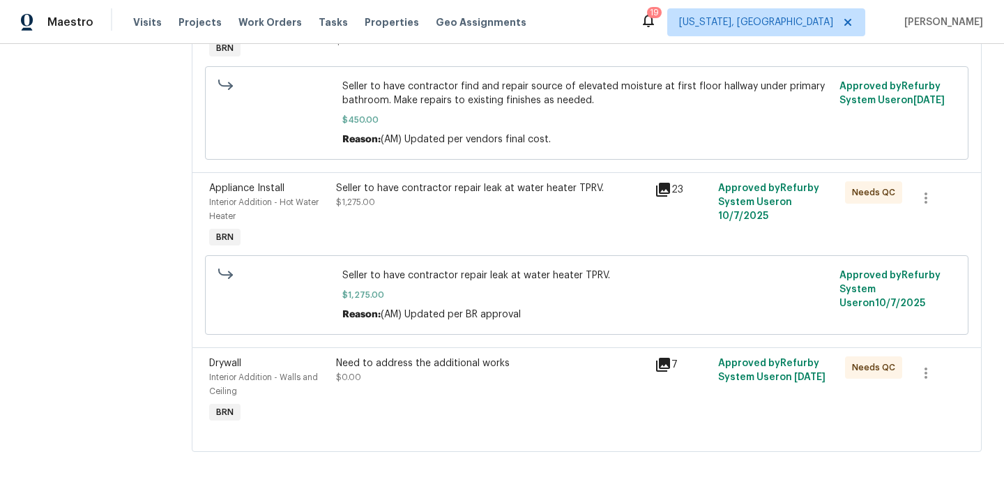
scroll to position [0, 0]
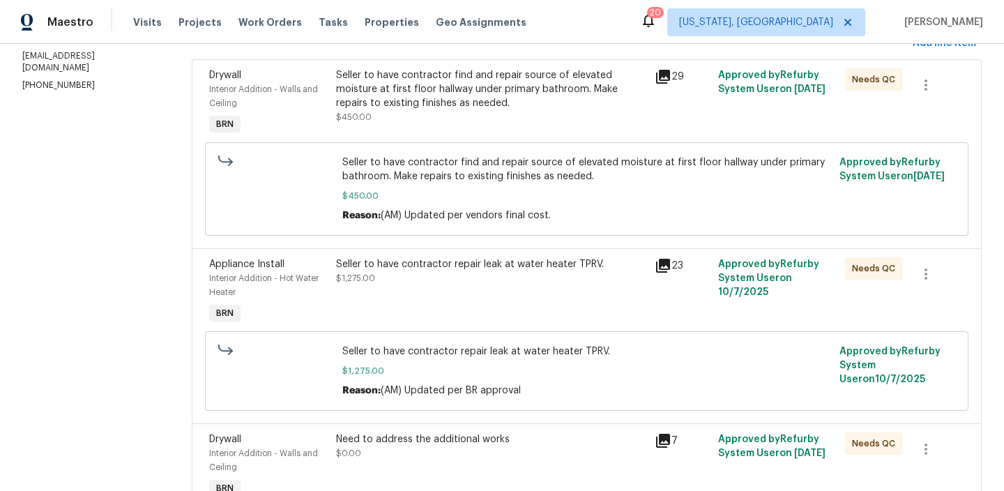
scroll to position [287, 0]
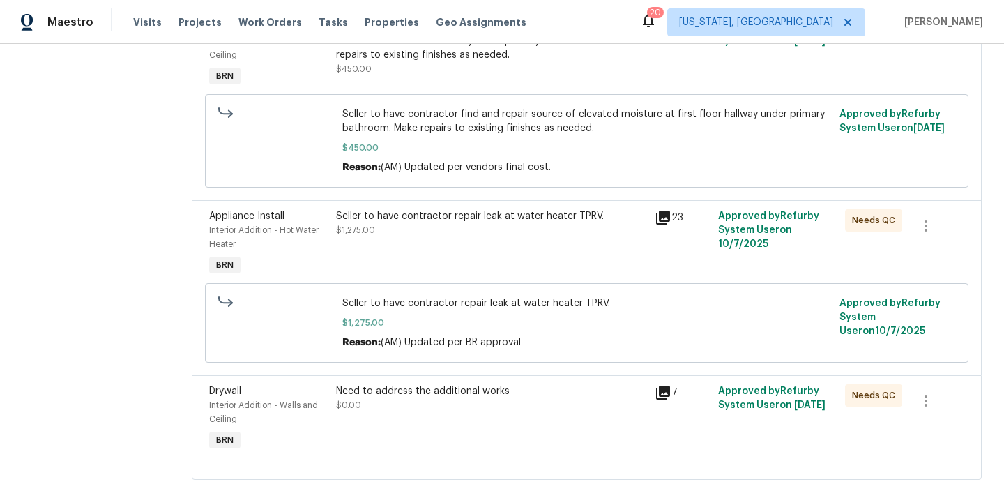
scroll to position [221, 0]
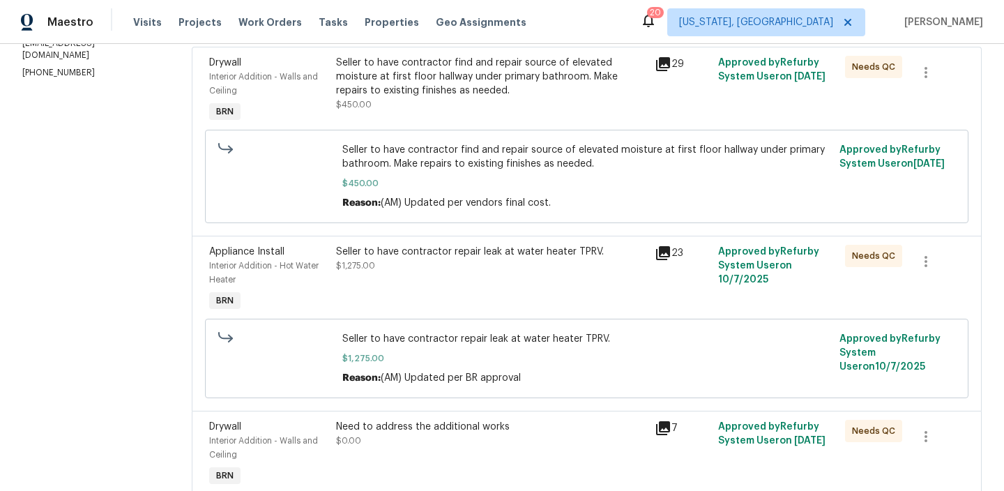
click at [402, 102] on div "Seller to have contractor find and repair source of elevated moisture at first …" at bounding box center [491, 84] width 310 height 56
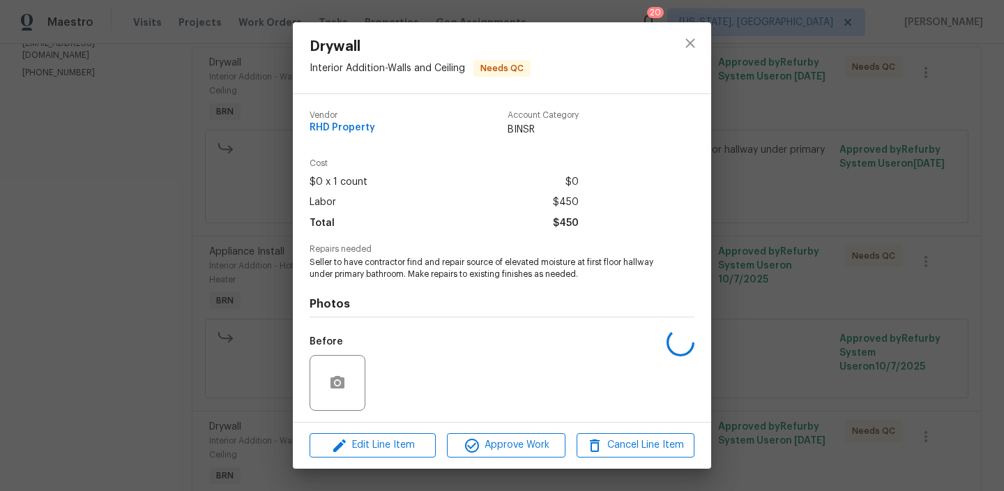
scroll to position [93, 0]
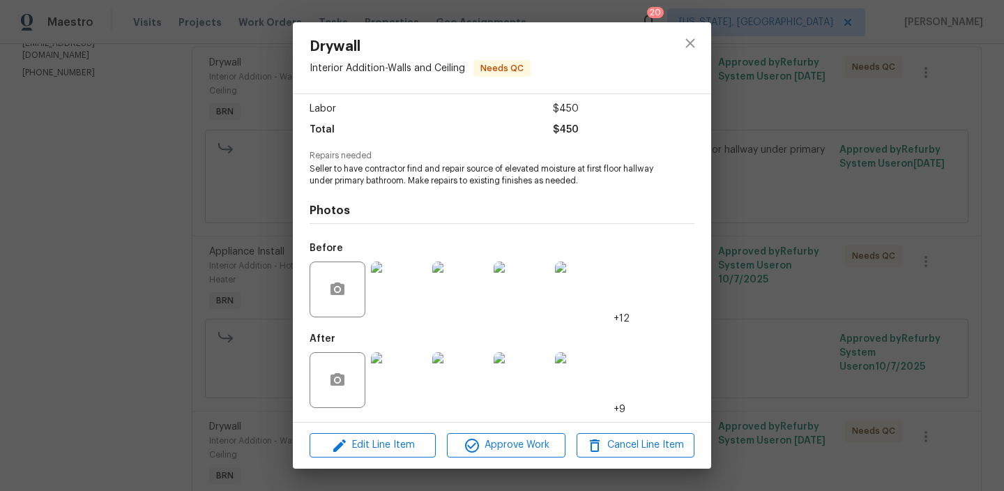
click at [402, 382] on img at bounding box center [399, 380] width 56 height 56
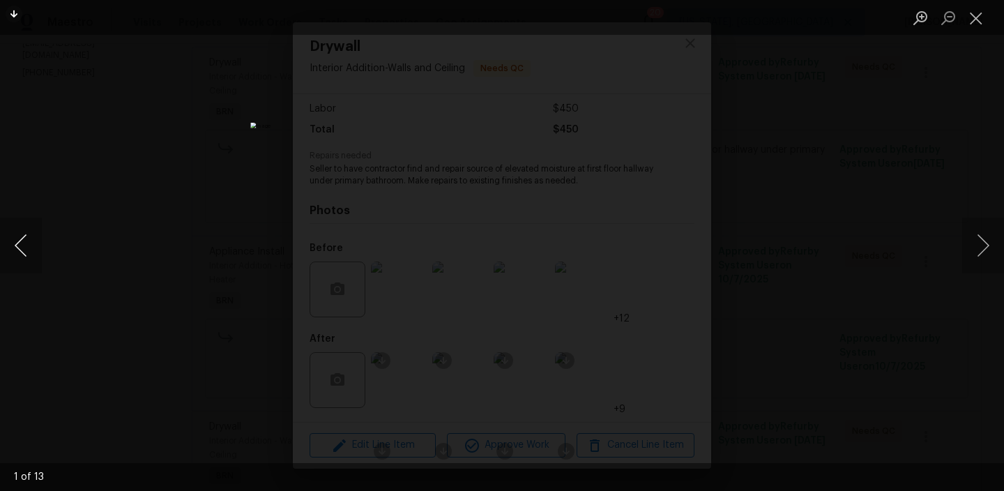
click at [19, 245] on button "Previous image" at bounding box center [21, 246] width 42 height 56
click at [126, 255] on div "Lightbox" at bounding box center [502, 245] width 1004 height 491
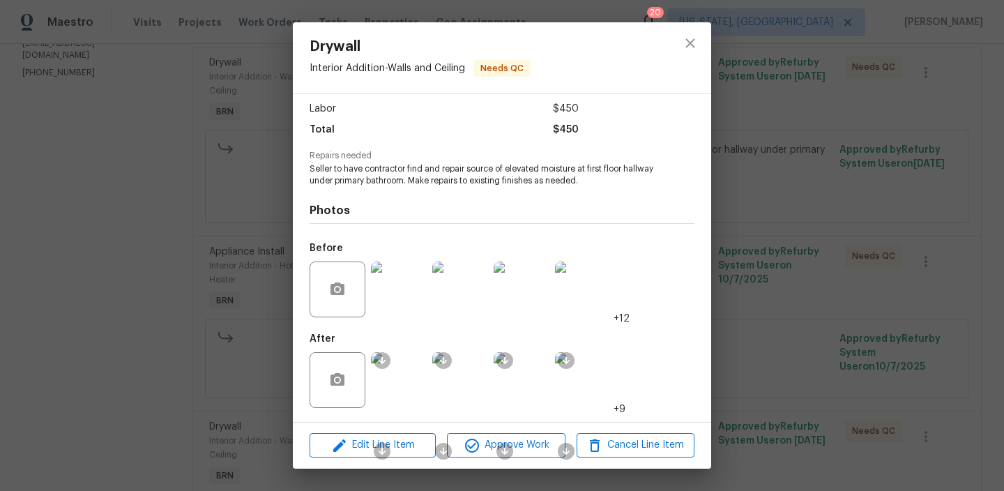
click at [189, 279] on div "Drywall Interior Addition - Walls and Ceiling Needs QC Vendor RHD Property Acco…" at bounding box center [502, 245] width 1004 height 491
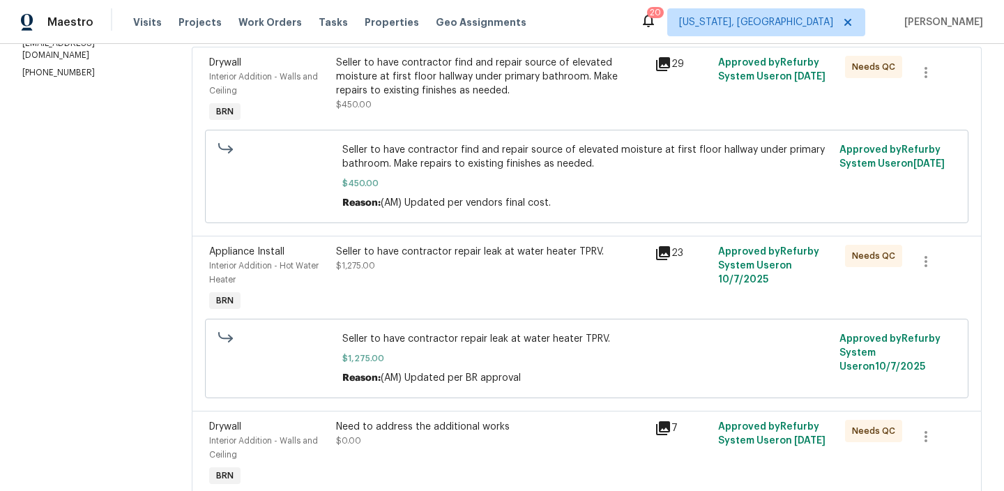
scroll to position [96, 0]
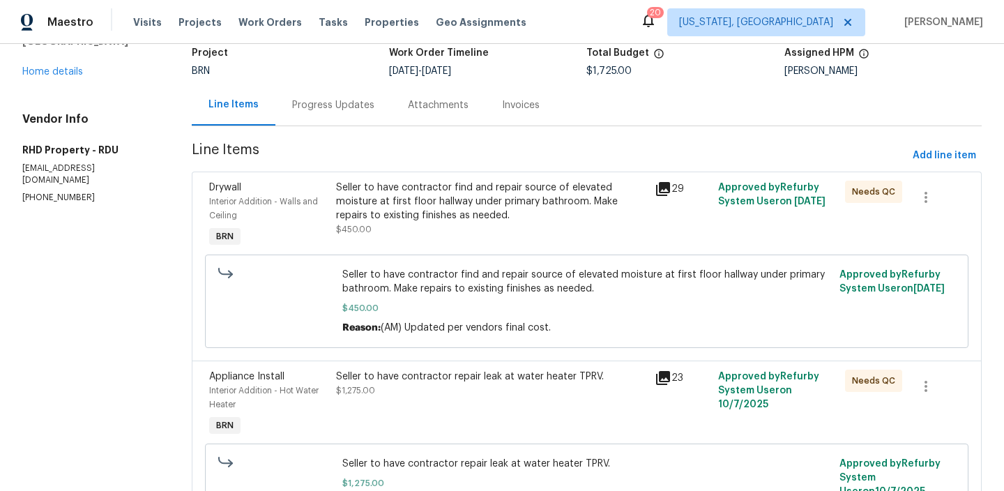
click at [396, 208] on div "Seller to have contractor find and repair source of elevated moisture at first …" at bounding box center [491, 202] width 310 height 42
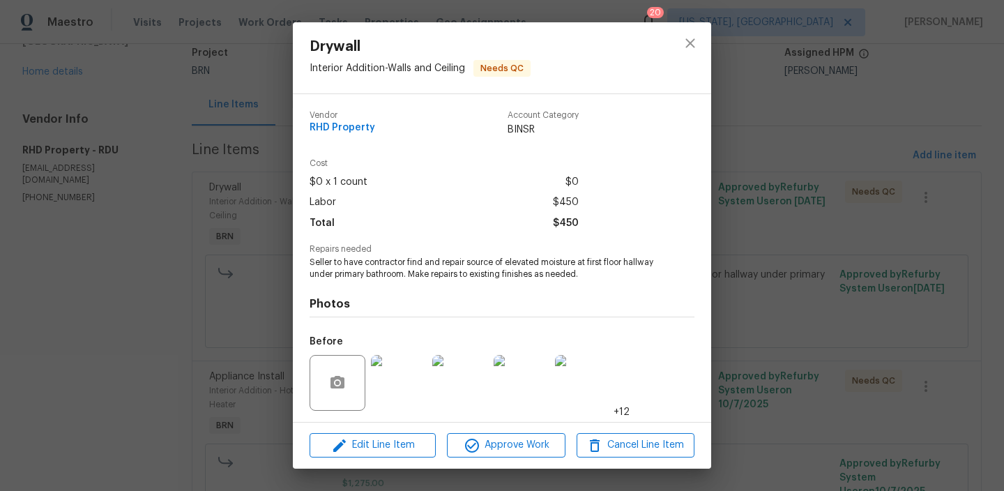
scroll to position [93, 0]
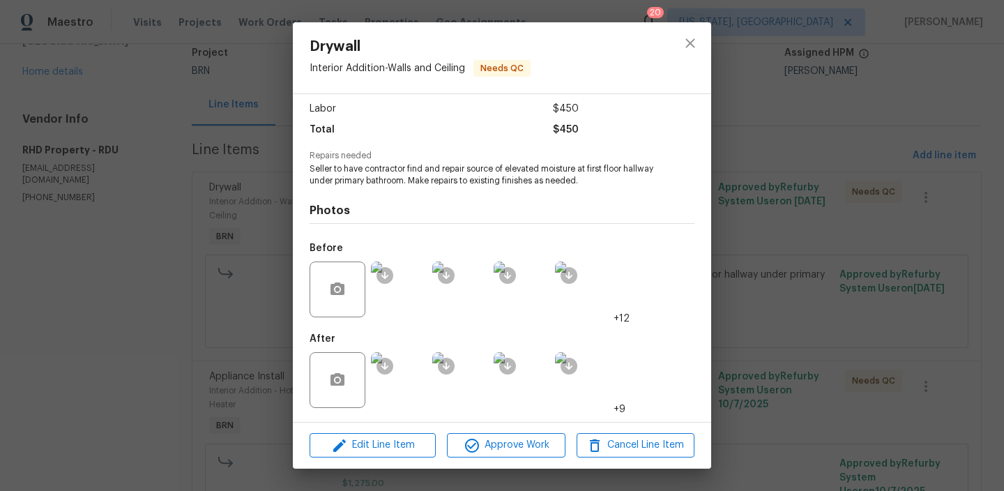
click at [407, 363] on img at bounding box center [399, 380] width 56 height 56
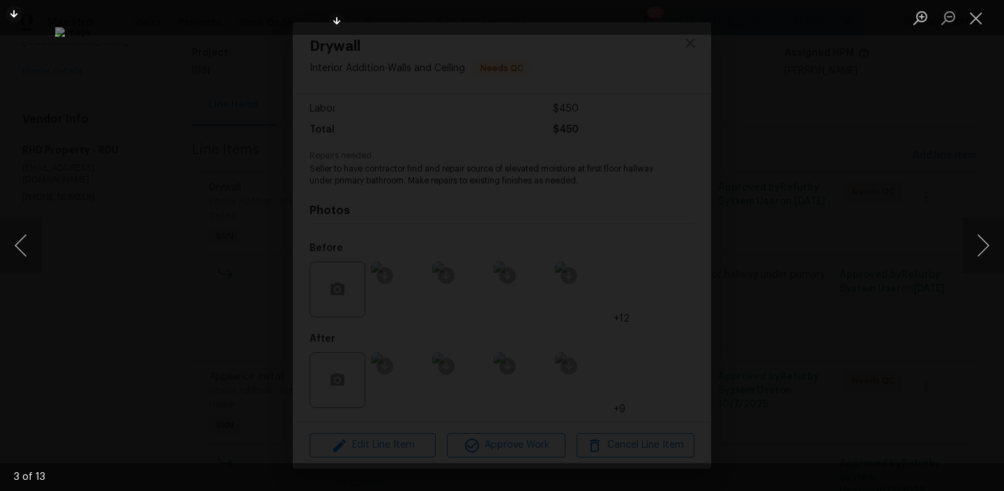
click at [149, 170] on div "Lightbox" at bounding box center [502, 245] width 1004 height 491
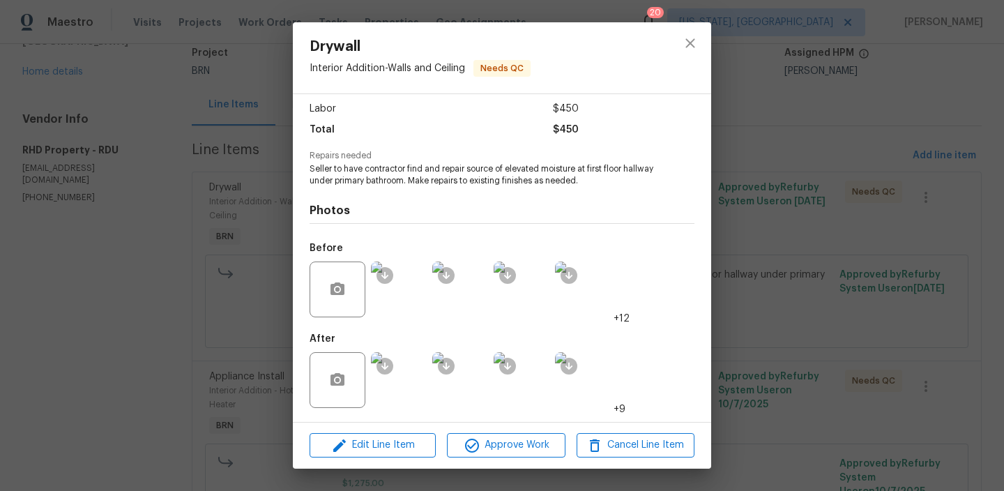
click at [188, 187] on div "Drywall Interior Addition - Walls and Ceiling Needs QC Vendor RHD Property Acco…" at bounding box center [502, 245] width 1004 height 491
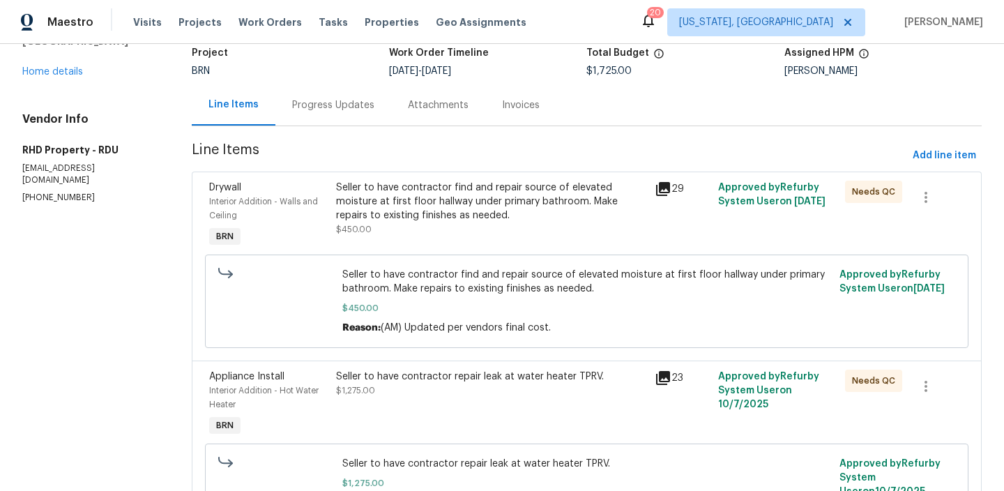
scroll to position [0, 0]
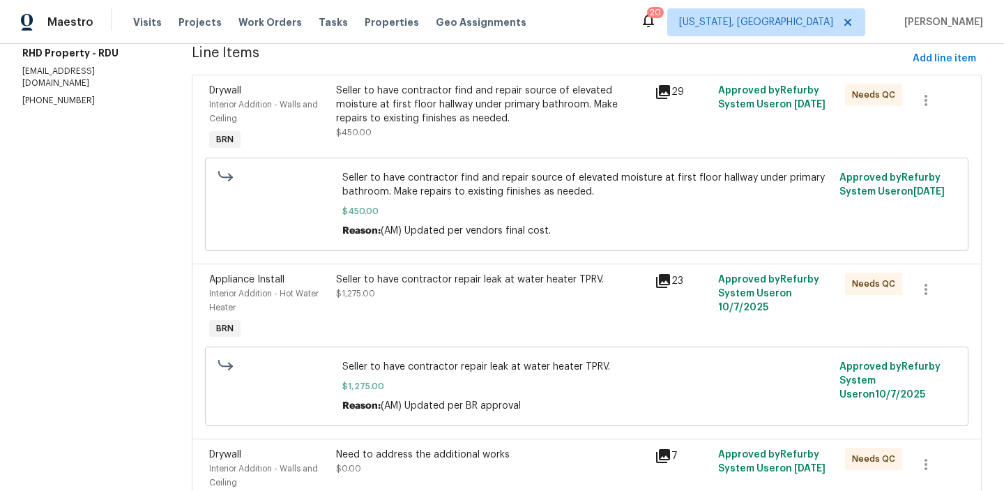
scroll to position [287, 0]
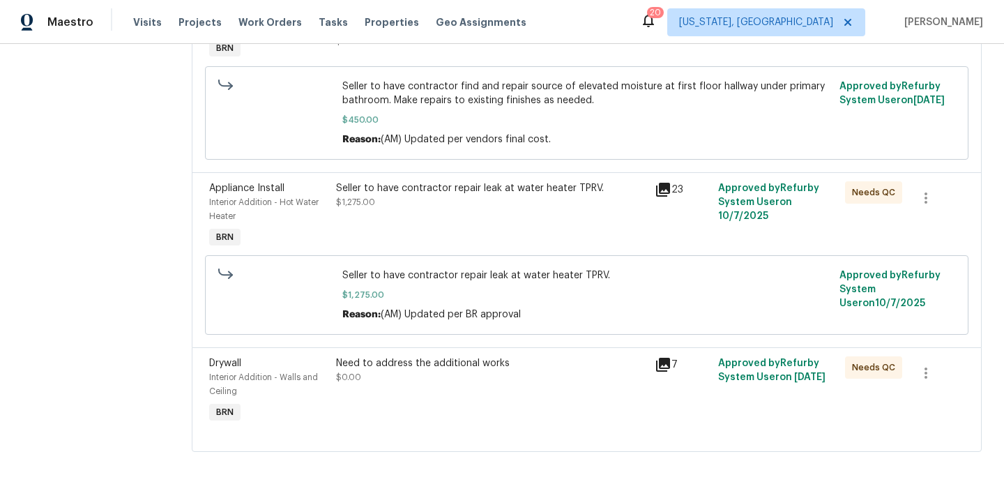
click at [438, 388] on div "Need to address the additional works $0.00" at bounding box center [491, 391] width 318 height 78
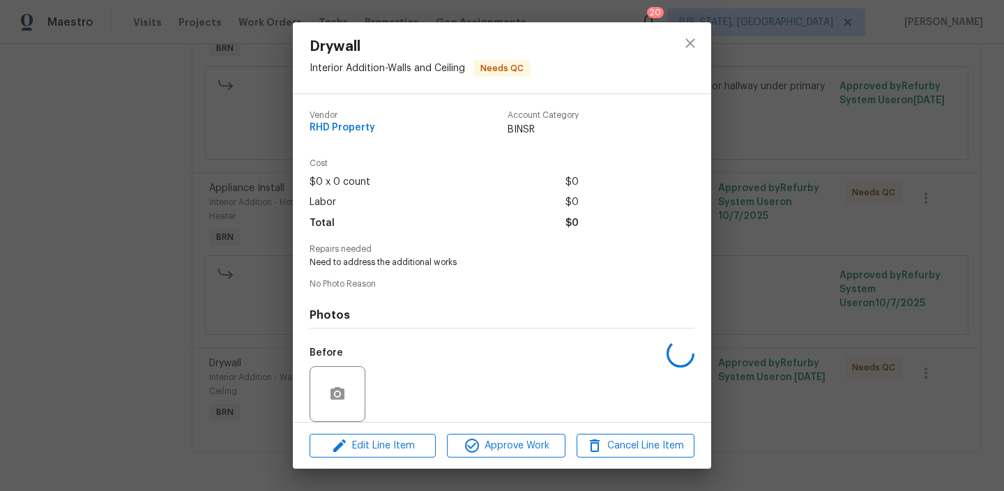
scroll to position [104, 0]
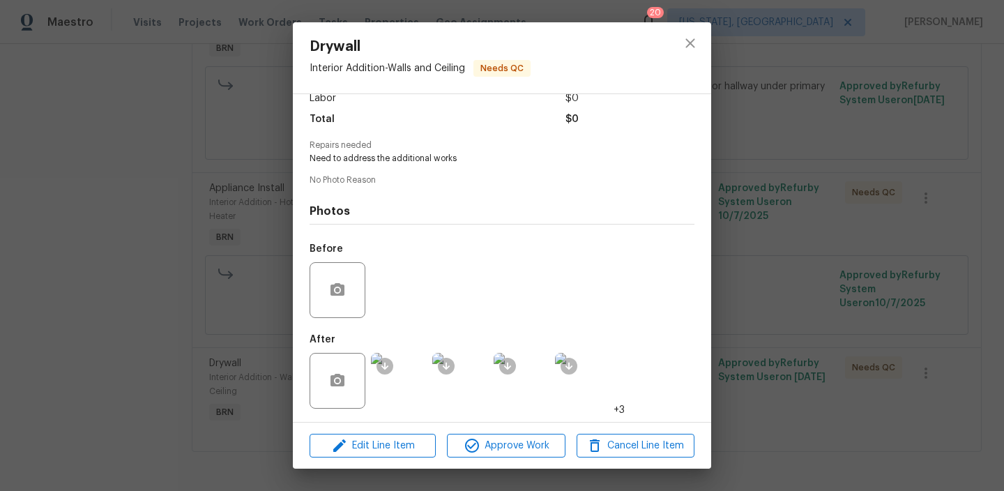
click at [181, 324] on div "Drywall Interior Addition - Walls and Ceiling Needs QC Vendor RHD Property Acco…" at bounding box center [502, 245] width 1004 height 491
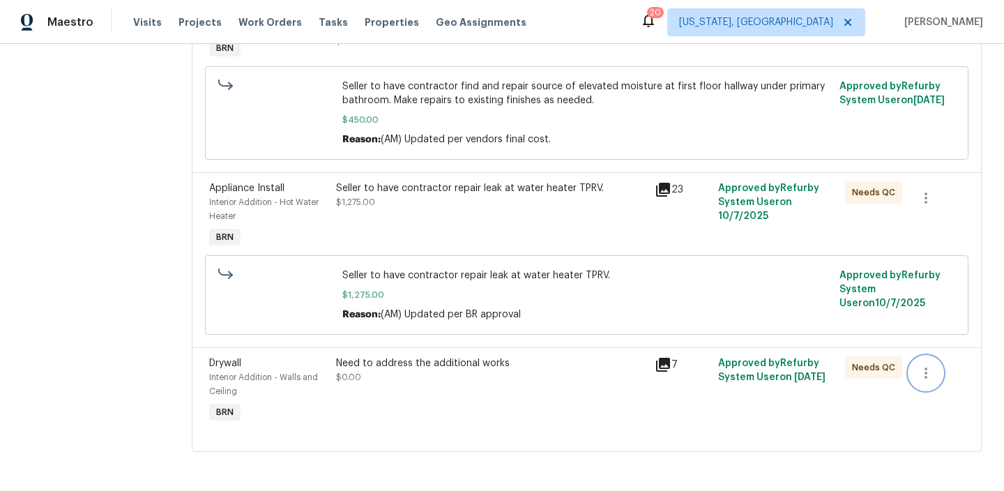
click at [922, 361] on button "button" at bounding box center [925, 372] width 33 height 33
click at [916, 378] on li "Cancel" at bounding box center [936, 372] width 54 height 23
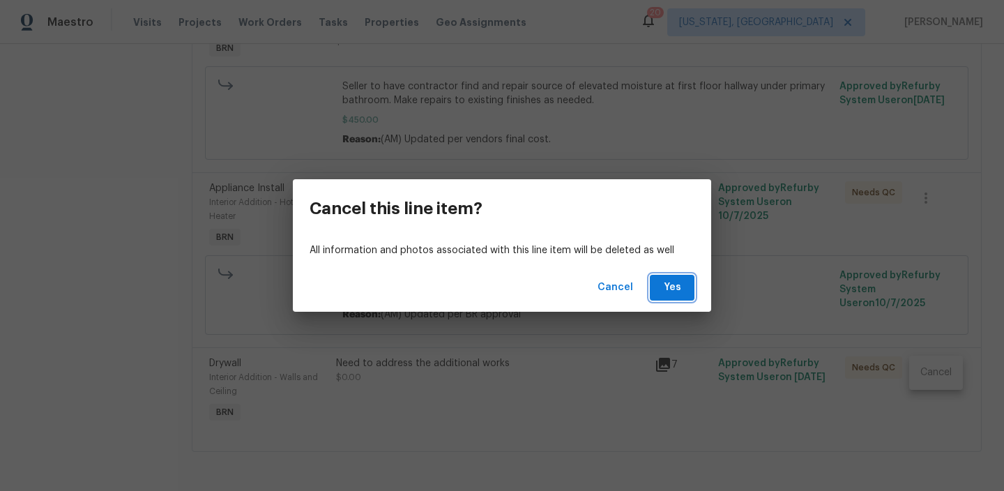
click at [651, 282] on button "Yes" at bounding box center [672, 288] width 45 height 26
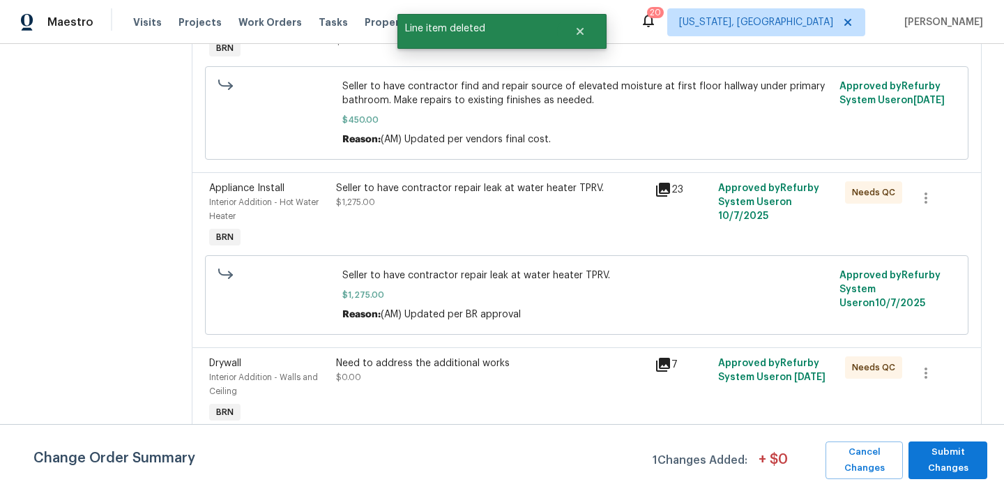
scroll to position [0, 0]
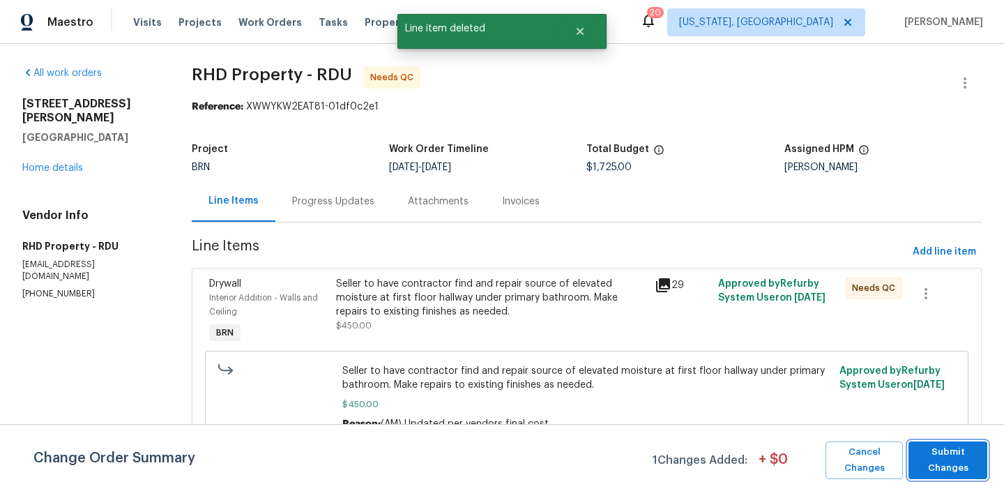
click at [923, 461] on span "Submit Changes" at bounding box center [948, 460] width 65 height 32
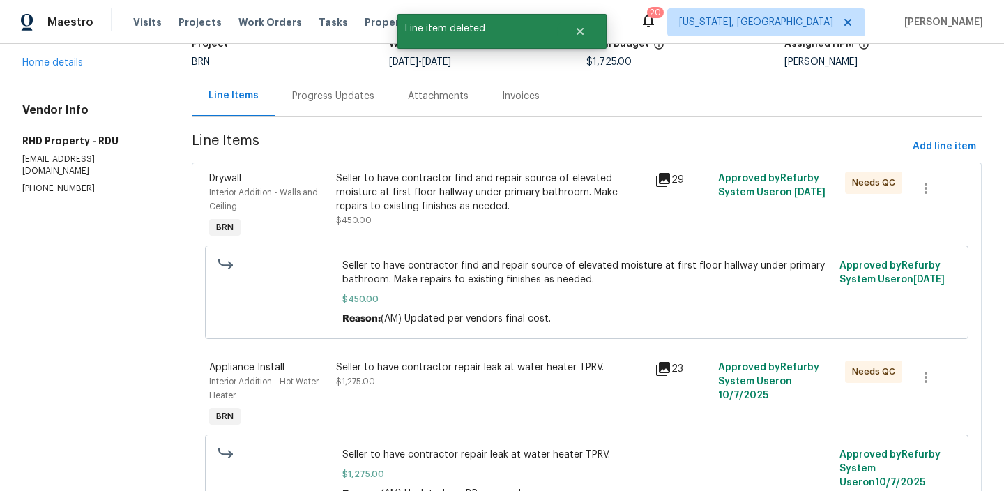
scroll to position [116, 0]
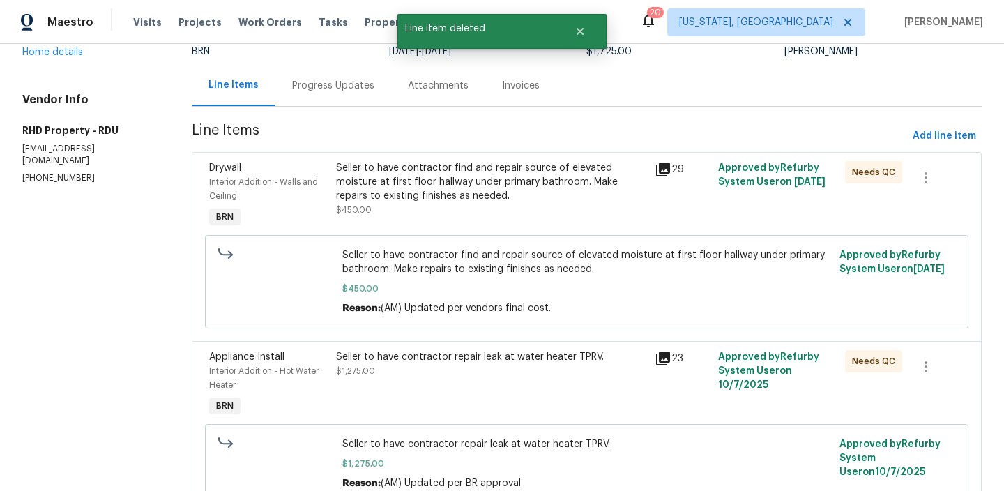
click at [333, 121] on section "RHD Property - RDU Needs QC Reference: XWWYKW2EAT81-01df0c2e1 Project BRN Work …" at bounding box center [587, 241] width 790 height 583
click at [323, 103] on div "Progress Updates" at bounding box center [333, 85] width 116 height 41
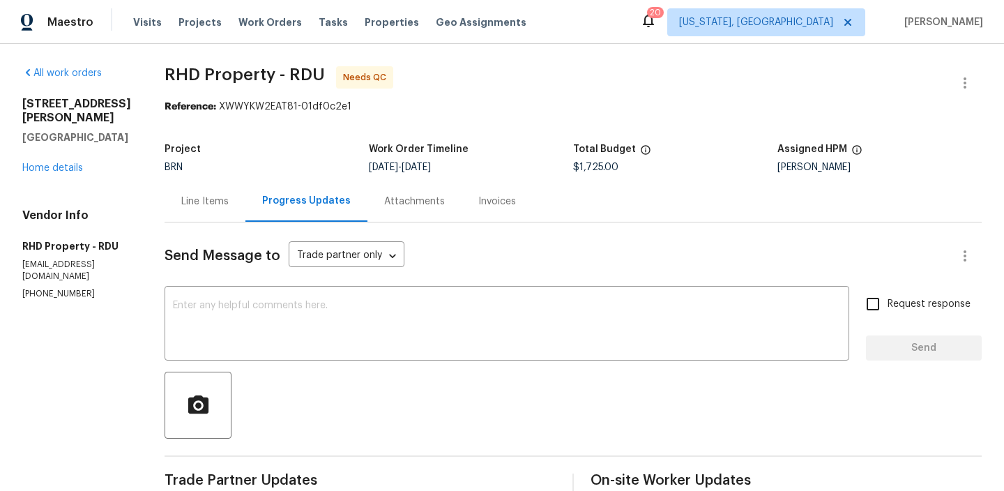
click at [229, 199] on div "Line Items" at bounding box center [204, 202] width 47 height 14
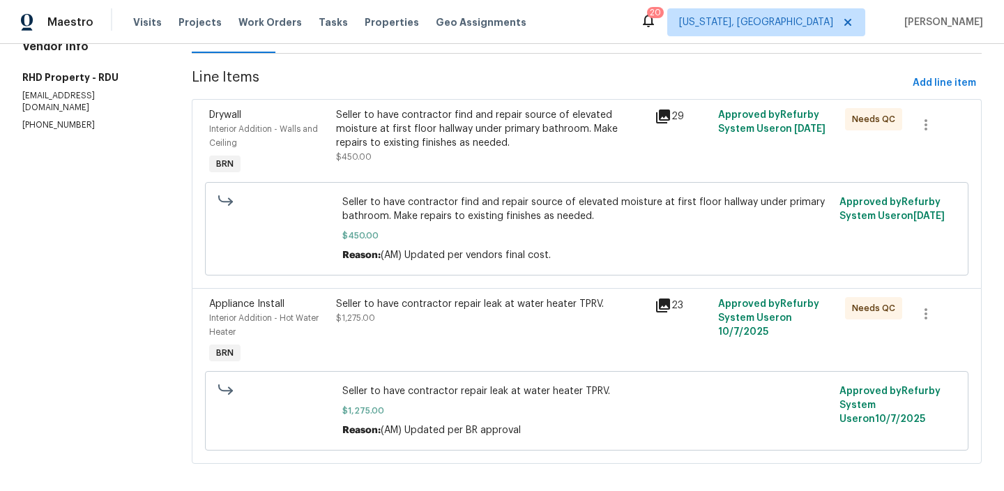
scroll to position [179, 0]
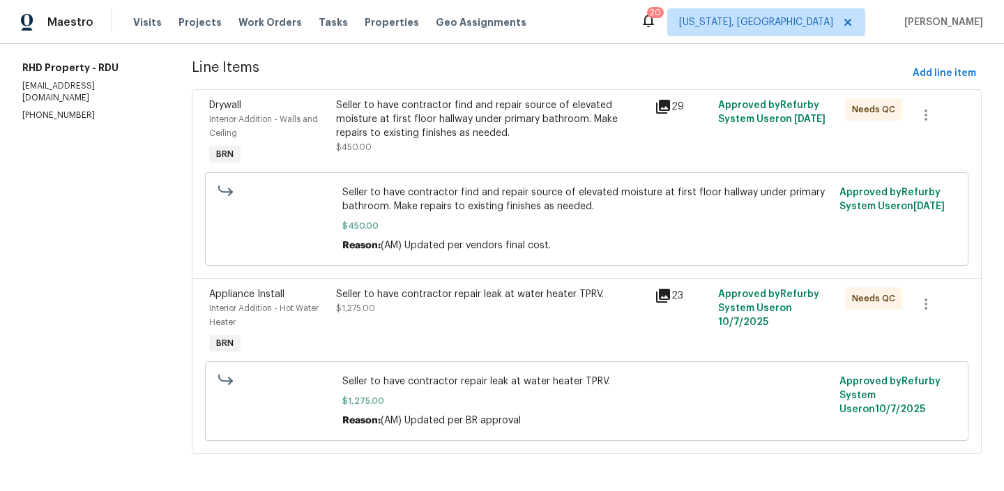
click at [399, 303] on div "Seller to have contractor repair leak at water heater TPRV. $1,275.00" at bounding box center [491, 301] width 310 height 28
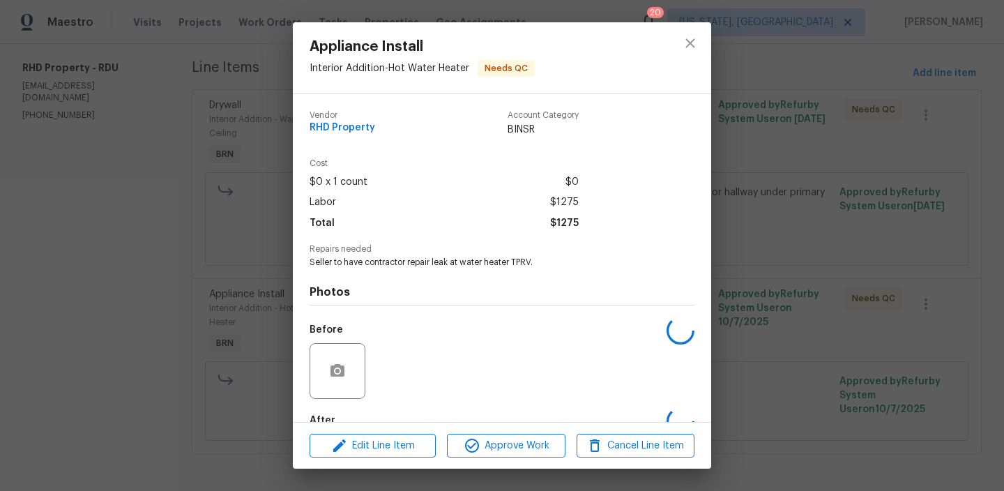
scroll to position [82, 0]
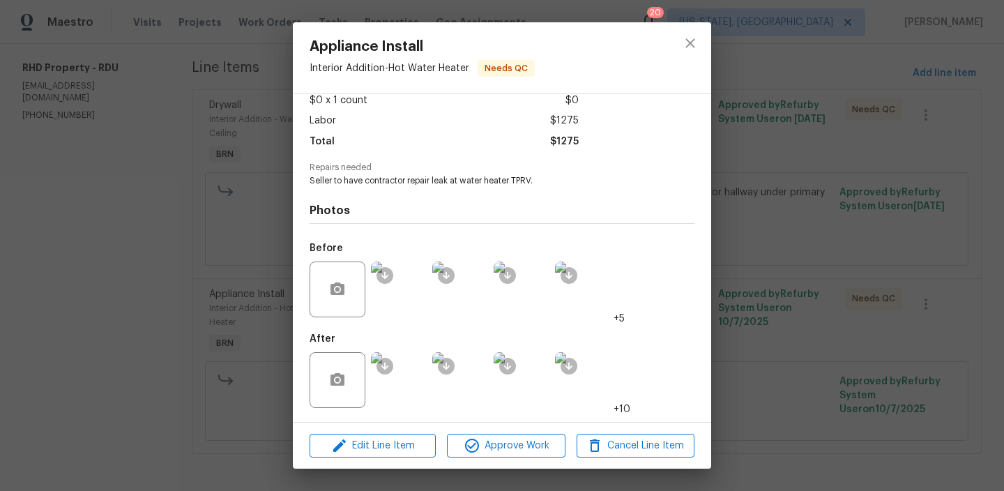
click at [405, 377] on img at bounding box center [399, 380] width 56 height 56
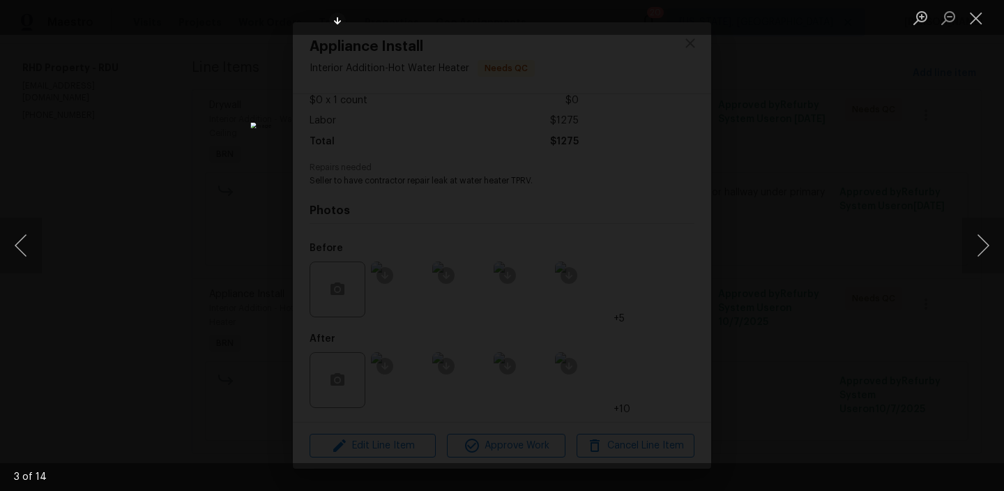
click at [146, 181] on div "Lightbox" at bounding box center [502, 245] width 1004 height 491
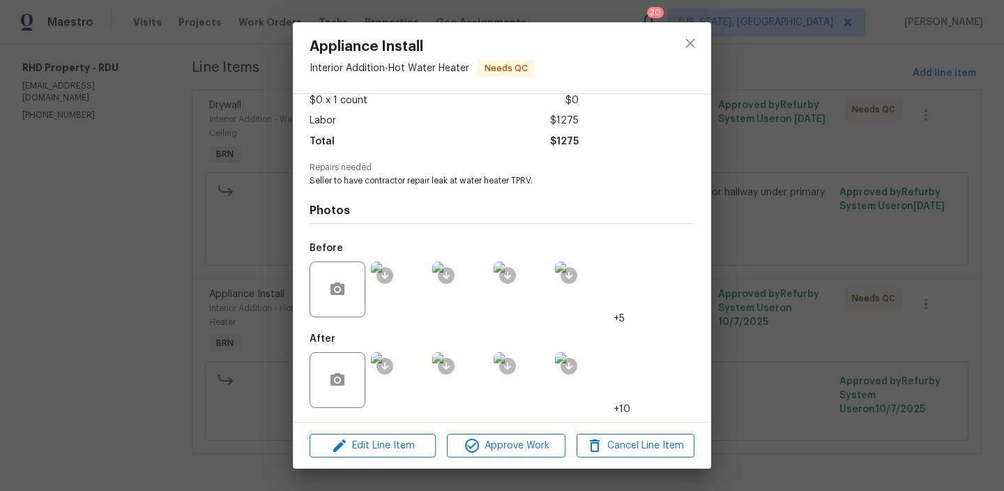
click at [396, 378] on img at bounding box center [399, 380] width 56 height 56
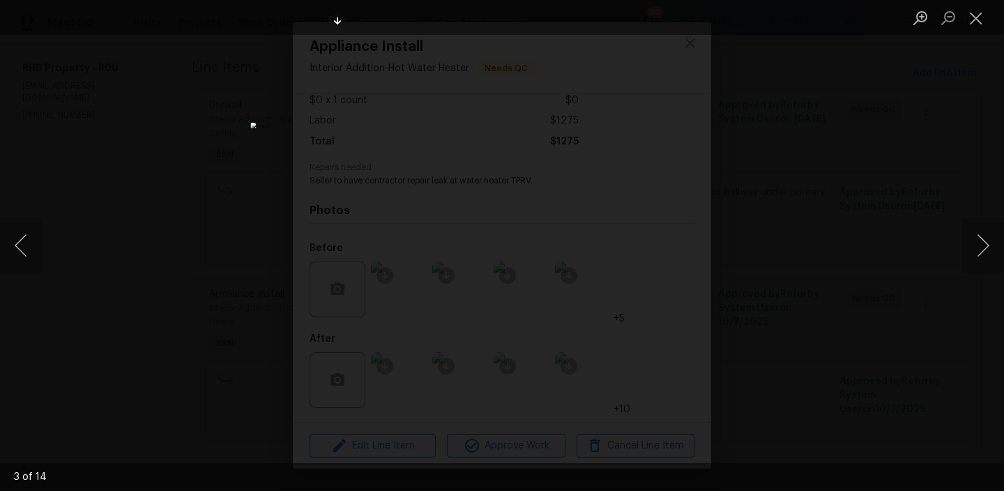
click at [164, 241] on div "Lightbox" at bounding box center [502, 245] width 1004 height 491
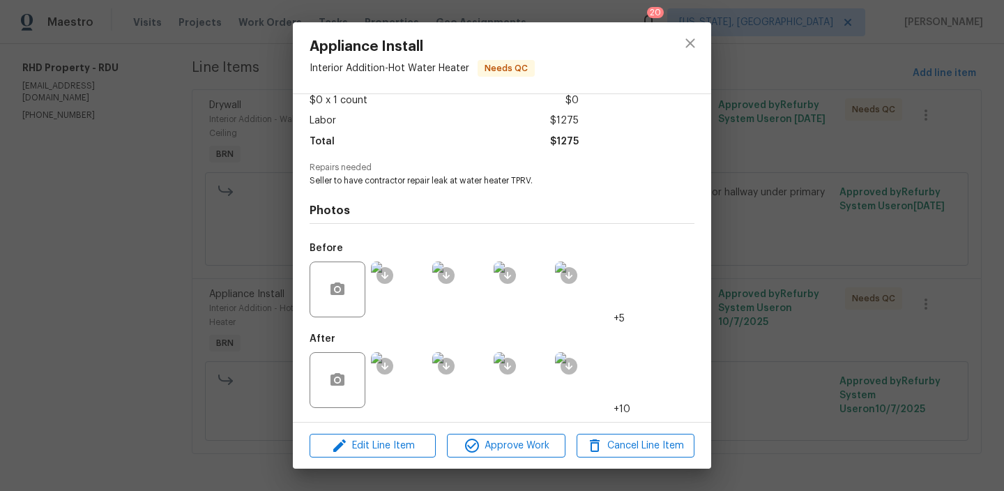
click at [162, 278] on div "Appliance Install Interior Addition - Hot Water Heater Needs QC Vendor RHD Prop…" at bounding box center [502, 245] width 1004 height 491
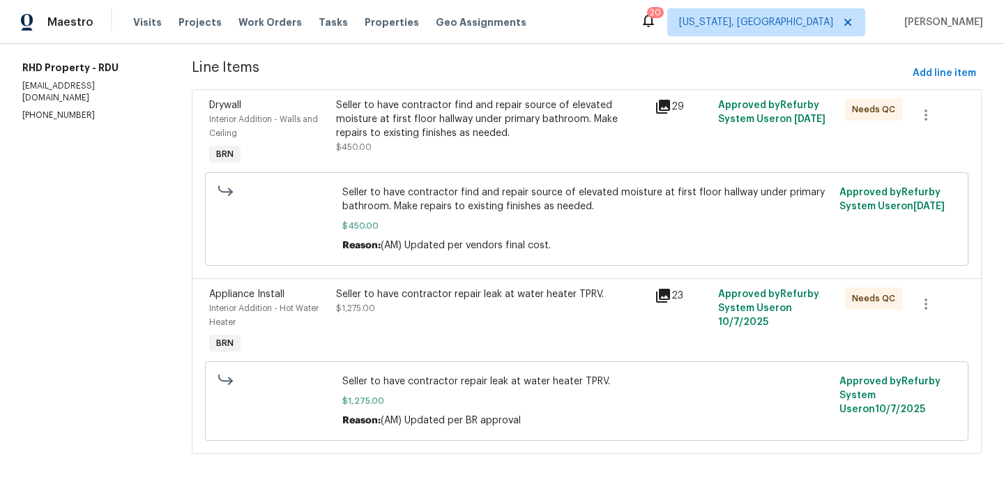
scroll to position [183, 0]
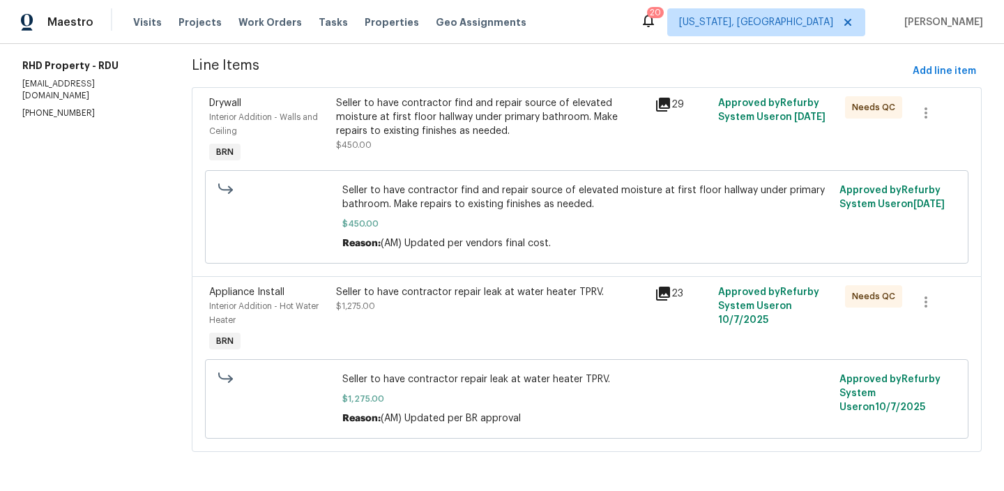
click at [446, 301] on div "Seller to have contractor repair leak at water heater TPRV. $1,275.00" at bounding box center [491, 299] width 310 height 28
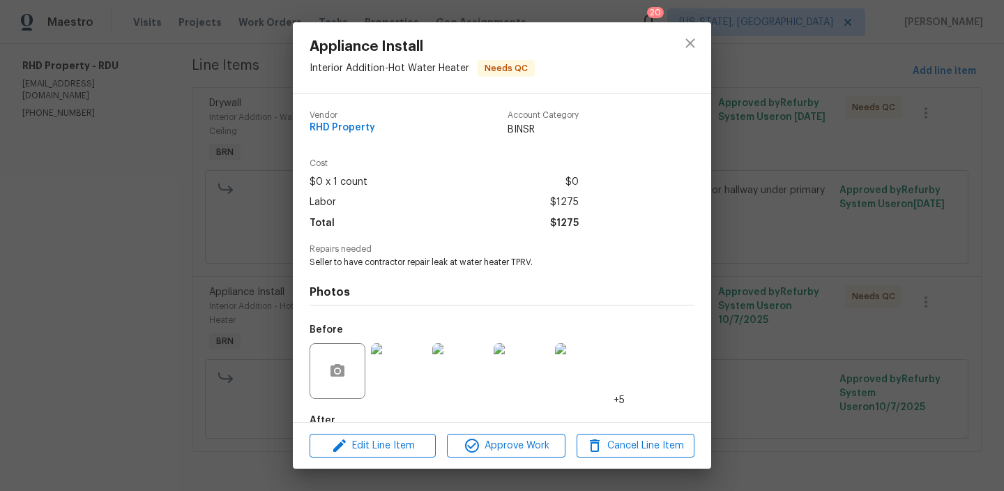
scroll to position [82, 0]
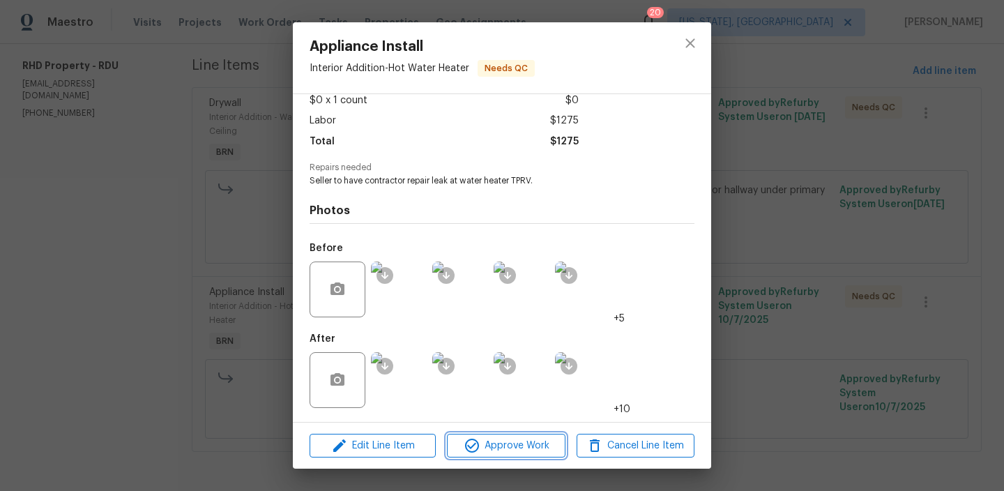
click at [495, 440] on span "Approve Work" at bounding box center [505, 445] width 109 height 17
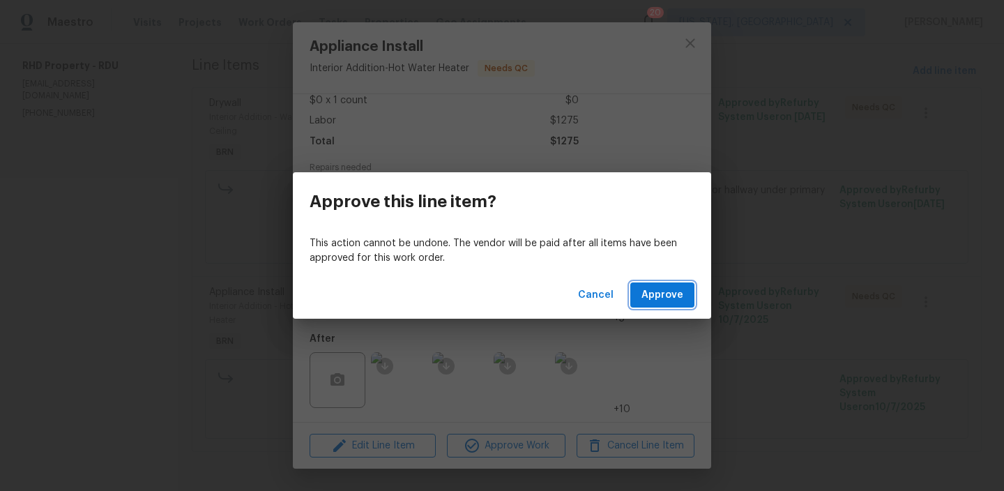
click at [657, 300] on span "Approve" at bounding box center [663, 295] width 42 height 17
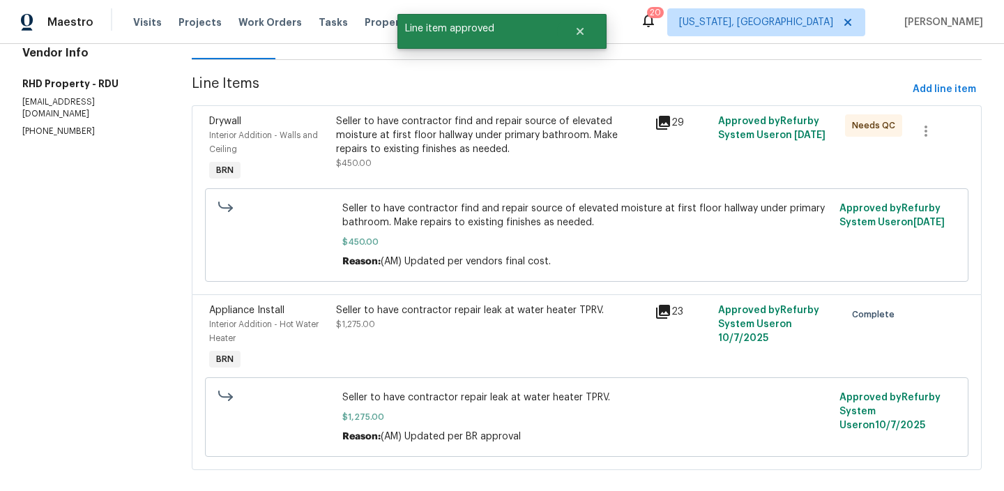
scroll to position [146, 0]
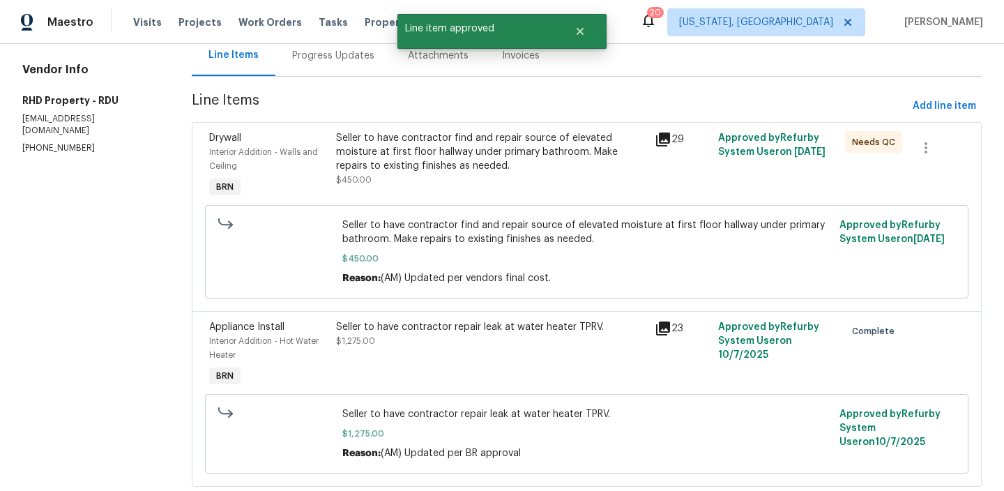
click at [414, 174] on div "Seller to have contractor find and repair source of elevated moisture at first …" at bounding box center [491, 159] width 310 height 56
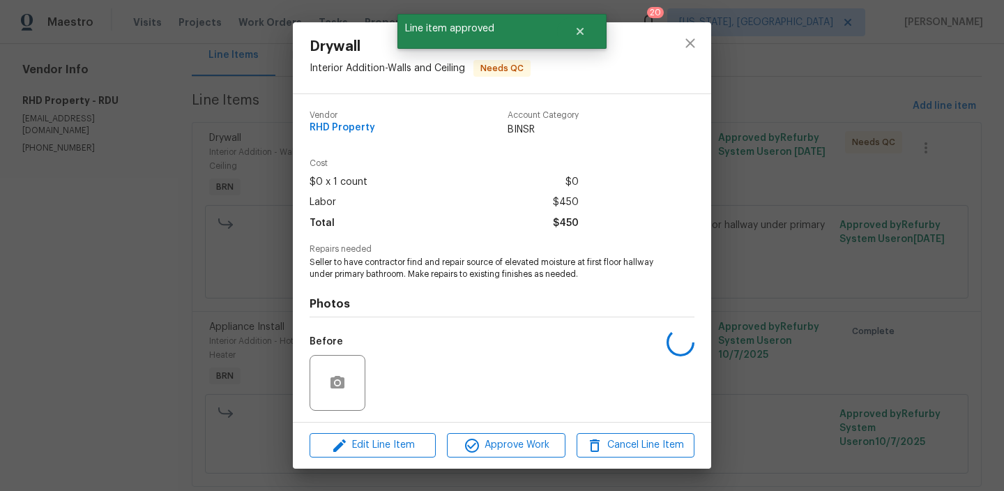
scroll to position [93, 0]
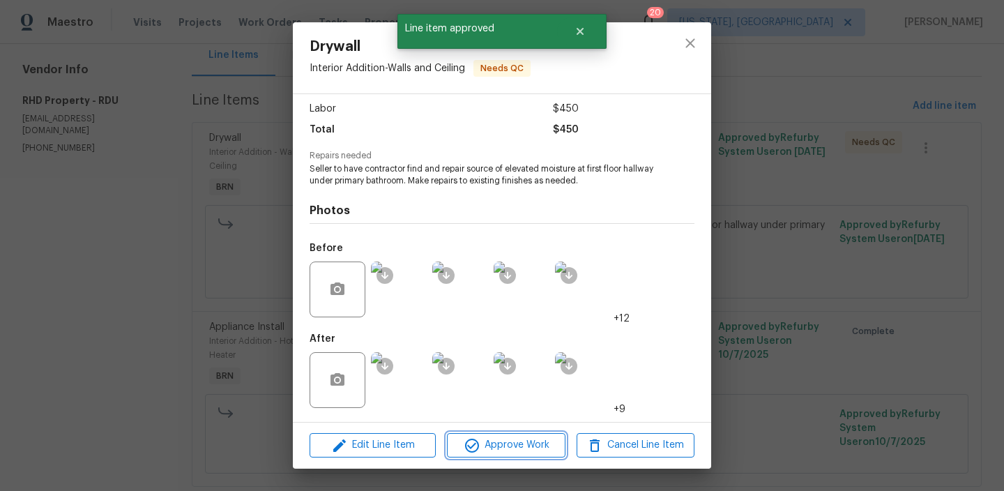
click at [500, 445] on span "Approve Work" at bounding box center [505, 445] width 109 height 17
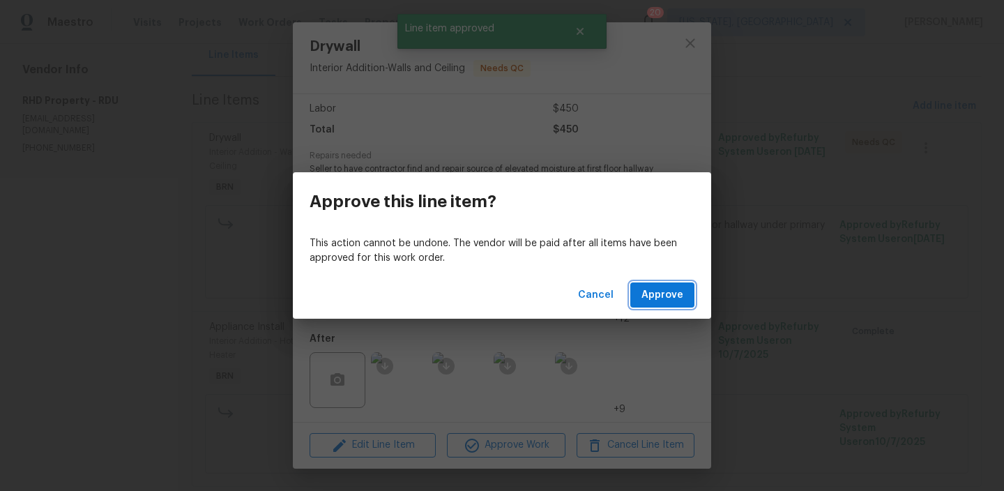
click at [671, 297] on span "Approve" at bounding box center [663, 295] width 42 height 17
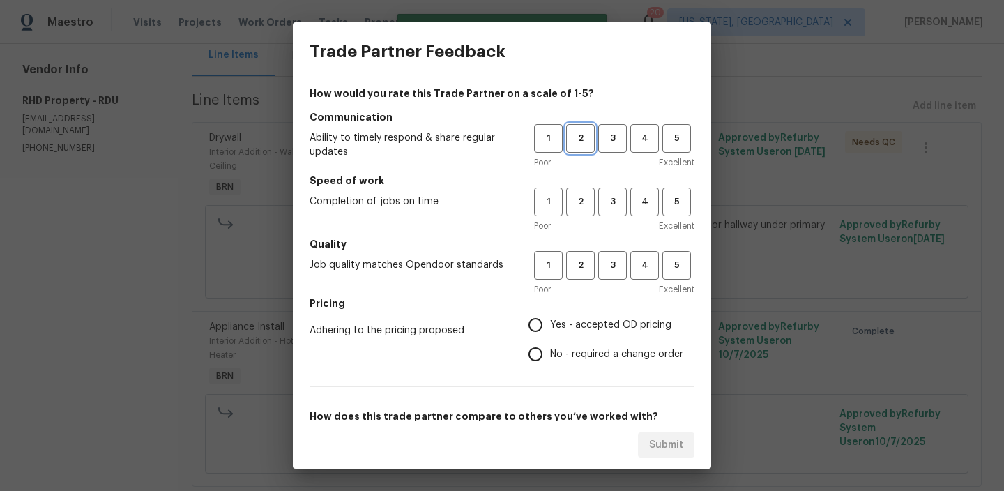
click at [571, 146] on button "2" at bounding box center [580, 138] width 29 height 29
click at [578, 208] on span "2" at bounding box center [581, 202] width 26 height 16
click at [582, 273] on span "2" at bounding box center [581, 265] width 26 height 16
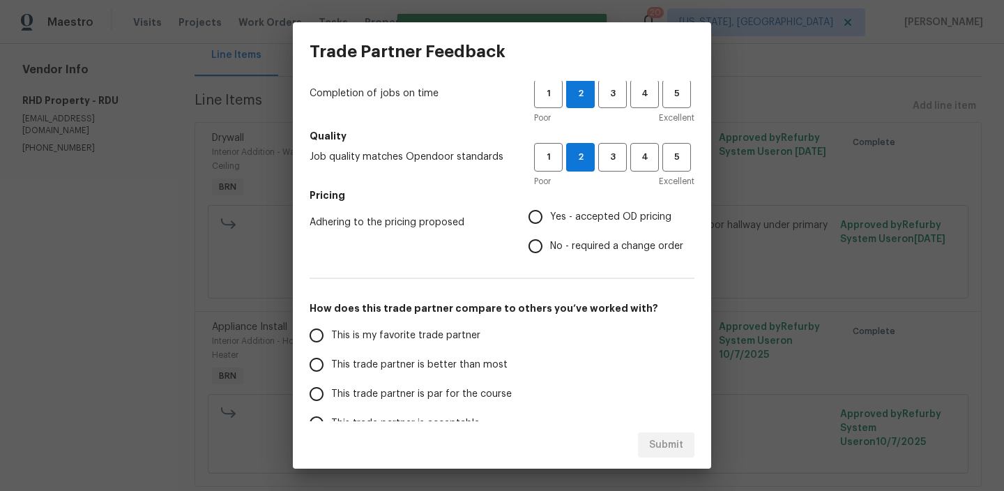
click at [528, 248] on input "No - required a change order" at bounding box center [535, 246] width 29 height 29
radio input "true"
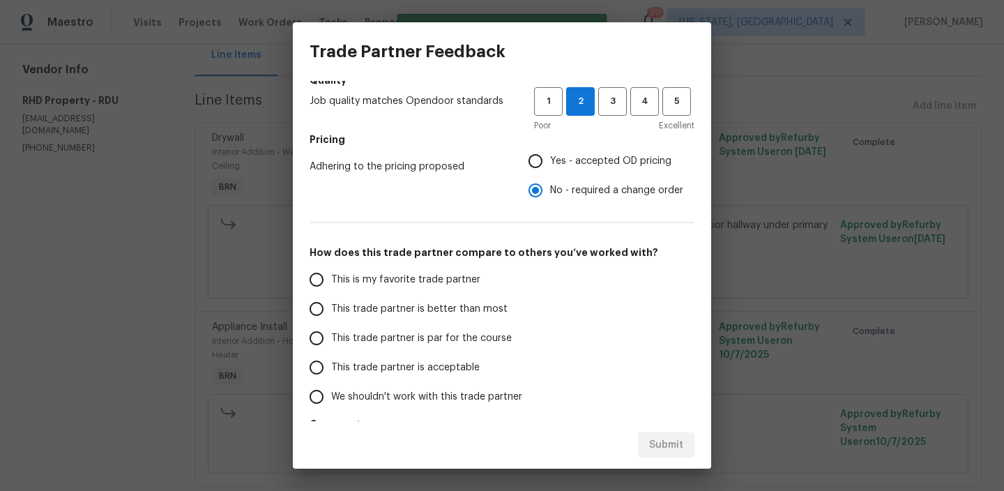
click at [393, 290] on label "This is my favorite trade partner" at bounding box center [412, 279] width 220 height 29
click at [331, 290] on input "This is my favorite trade partner" at bounding box center [316, 279] width 29 height 29
radio input "false"
click at [378, 310] on span "This trade partner is better than most" at bounding box center [419, 309] width 176 height 15
click at [331, 310] on input "This trade partner is better than most" at bounding box center [316, 308] width 29 height 29
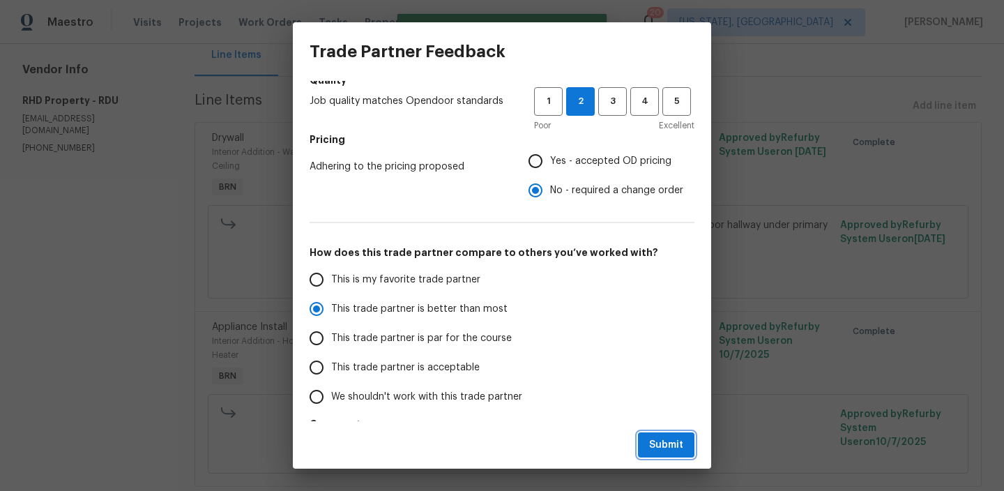
click at [654, 455] on button "Submit" at bounding box center [666, 445] width 56 height 26
radio input "true"
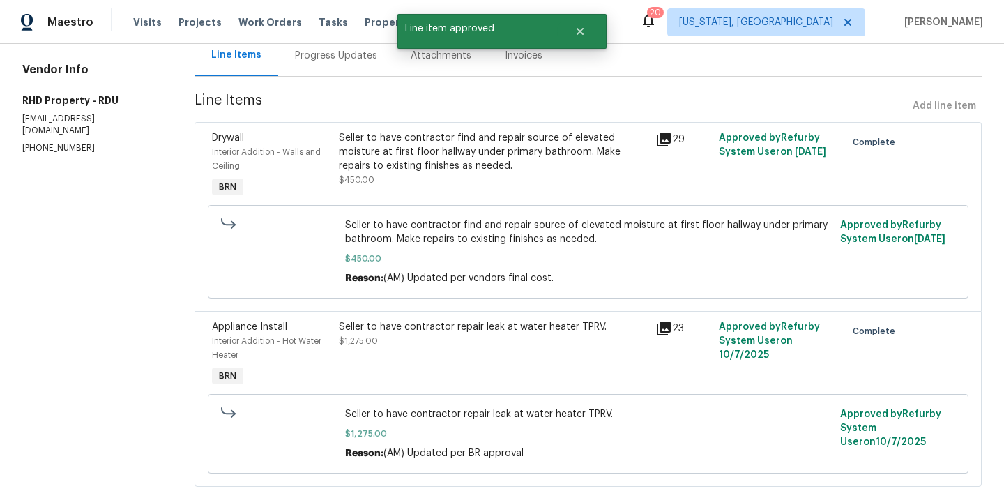
click at [336, 108] on span "Line Items" at bounding box center [551, 106] width 713 height 26
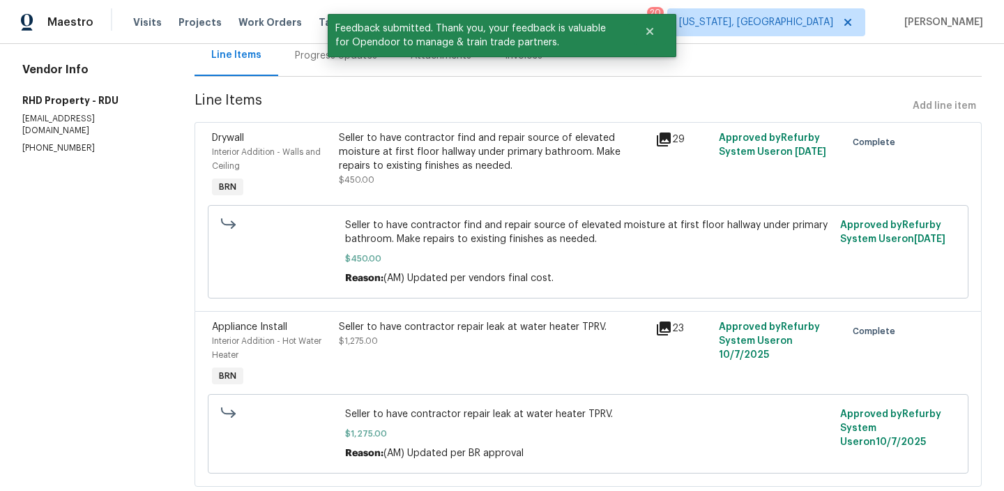
click at [326, 55] on div "Progress Updates" at bounding box center [336, 56] width 82 height 14
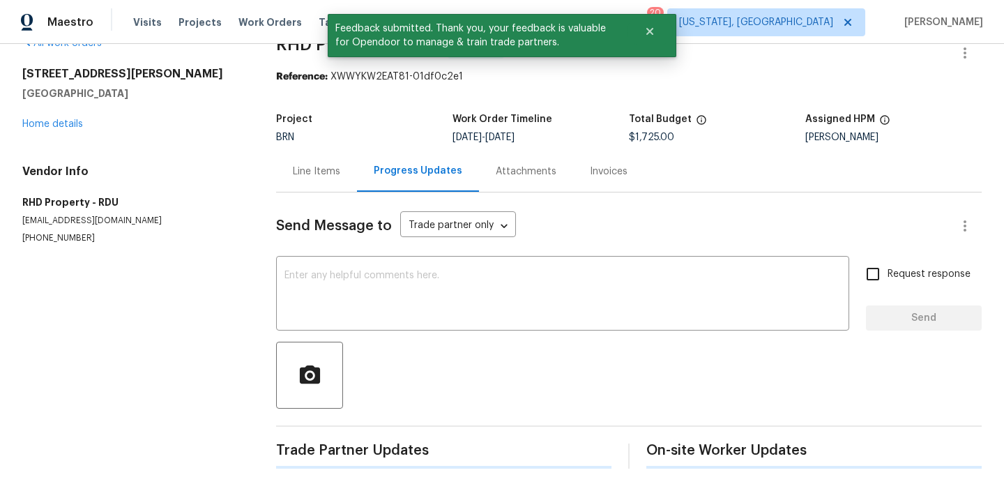
scroll to position [30, 0]
click at [328, 266] on div "x ​" at bounding box center [562, 294] width 573 height 71
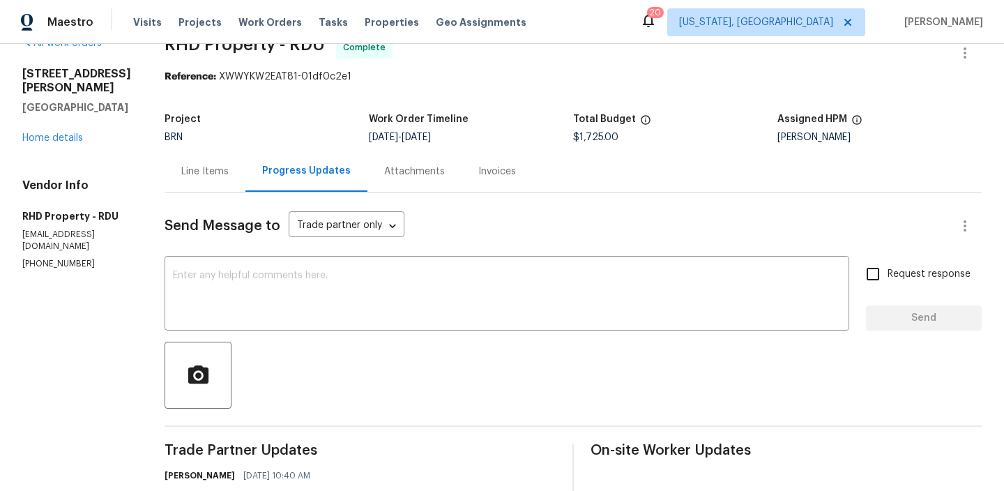
paste textarea "WO is approved, Please upload the invoice under the invoice section.Thanks"
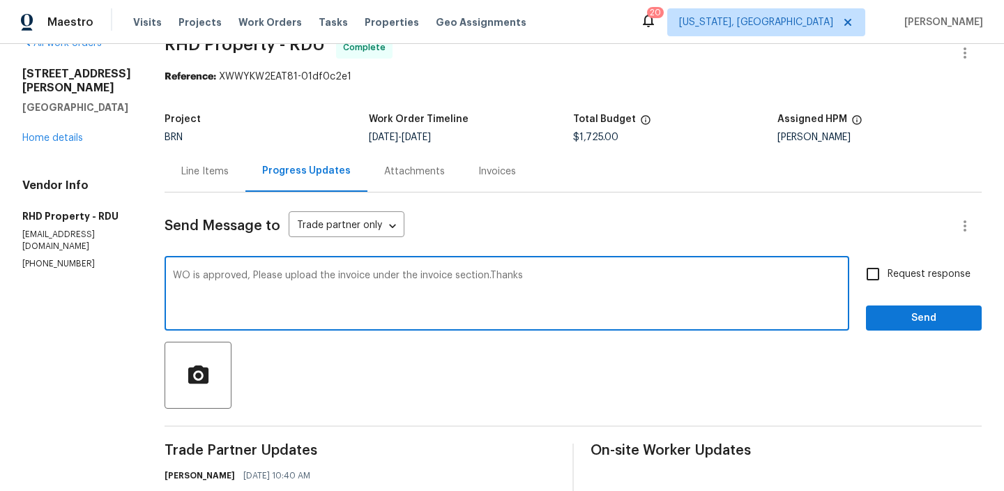
click at [351, 274] on textarea "WO is approved, Please upload the invoice under the invoice section.Thanks" at bounding box center [507, 295] width 668 height 49
type textarea "WO is approved, Please upload the detailed invoice under the invoice section.Th…"
click at [882, 285] on input "Request response" at bounding box center [872, 273] width 29 height 29
checkbox input "true"
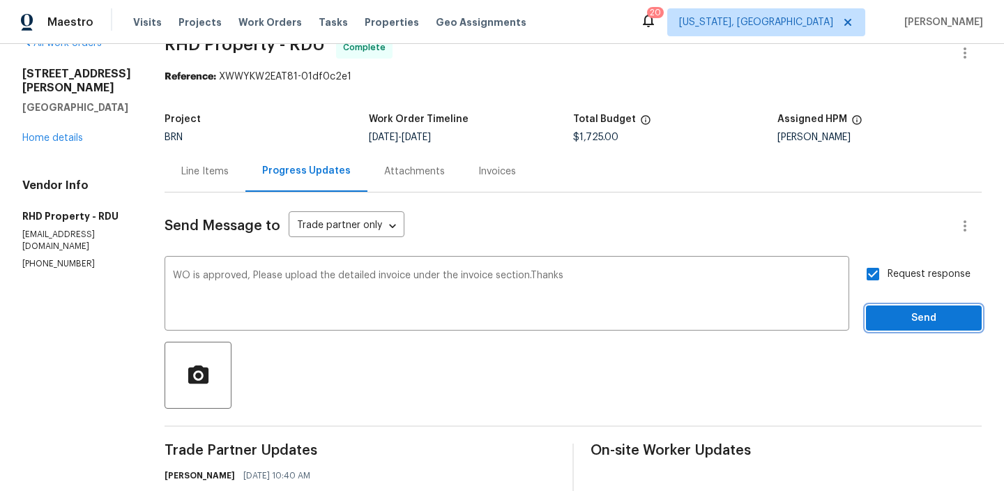
click at [881, 317] on span "Send" at bounding box center [923, 318] width 93 height 17
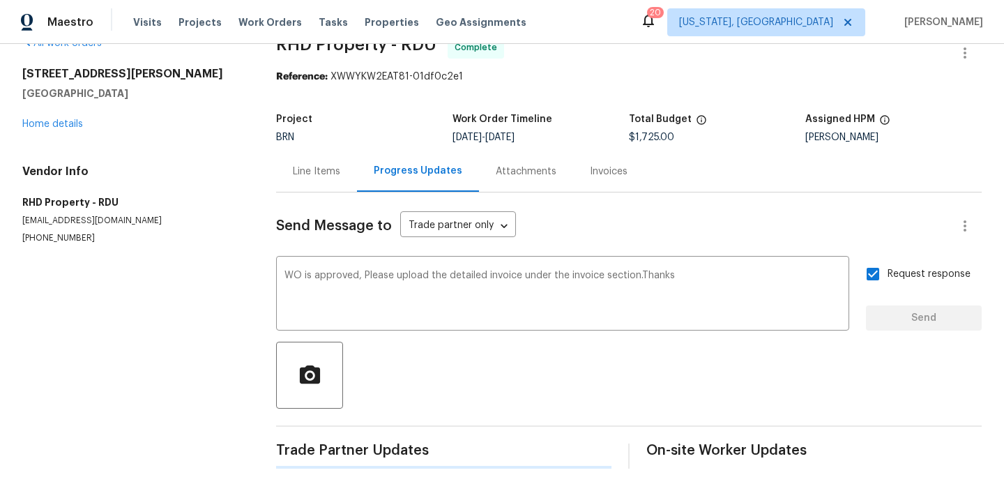
scroll to position [0, 0]
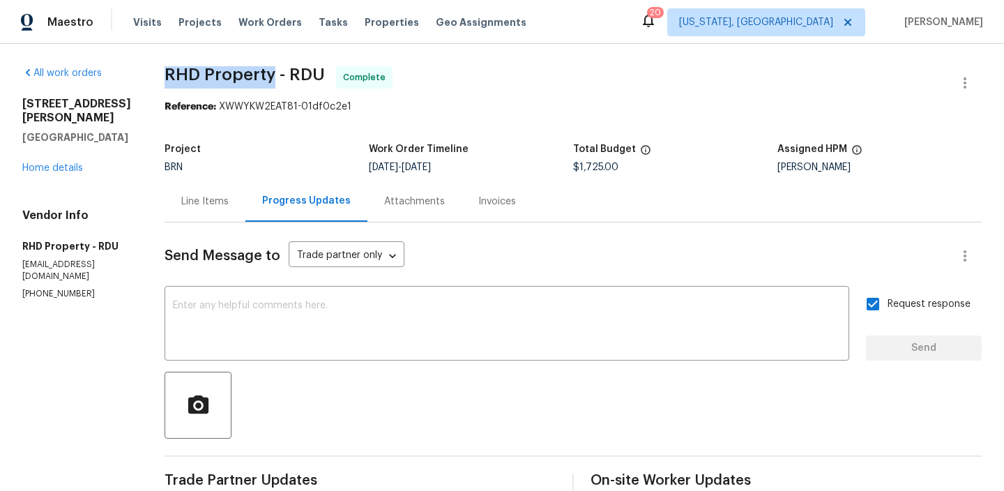
drag, startPoint x: 180, startPoint y: 75, endPoint x: 292, endPoint y: 74, distance: 112.3
copy span "RHD Property"
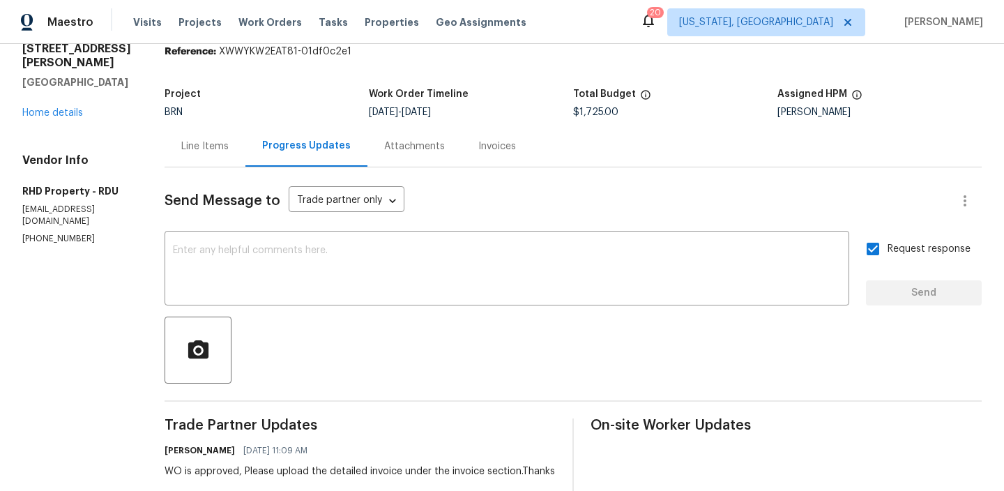
scroll to position [4, 0]
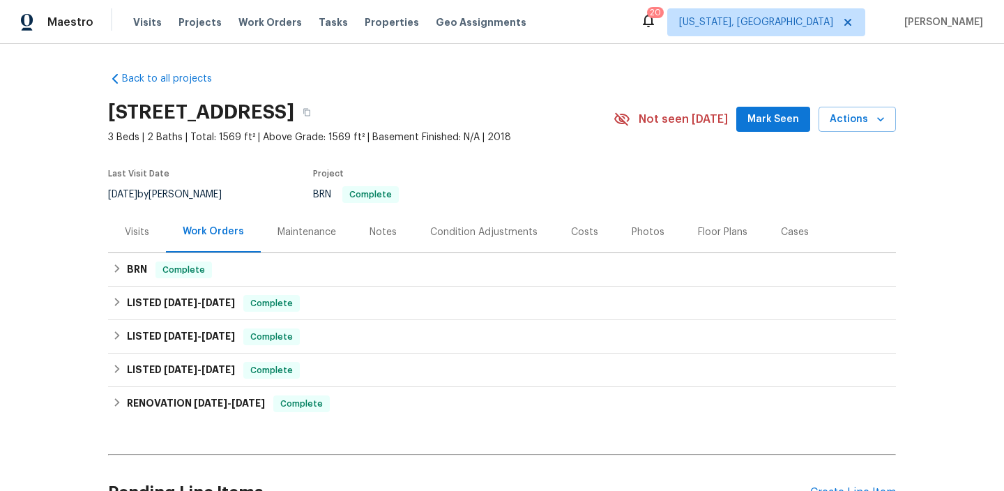
scroll to position [1, 0]
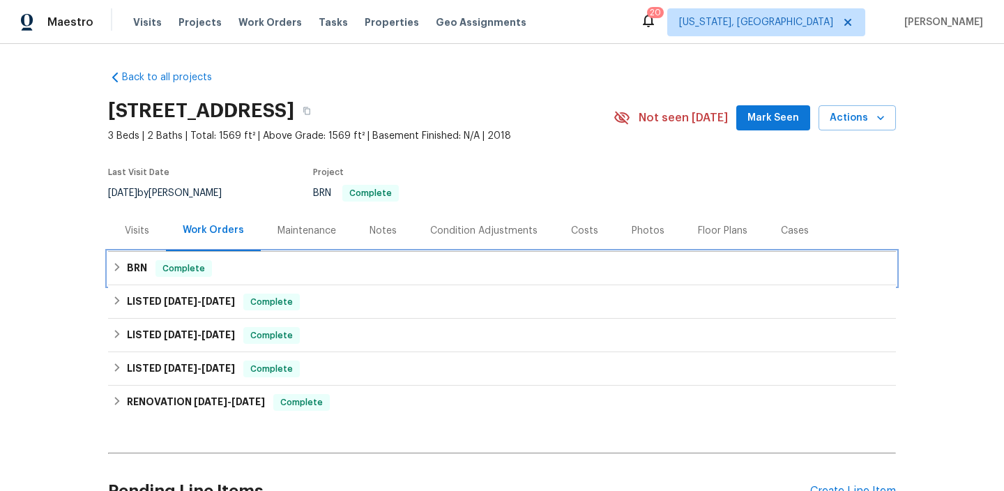
click at [152, 271] on div "BRN Complete" at bounding box center [502, 268] width 780 height 17
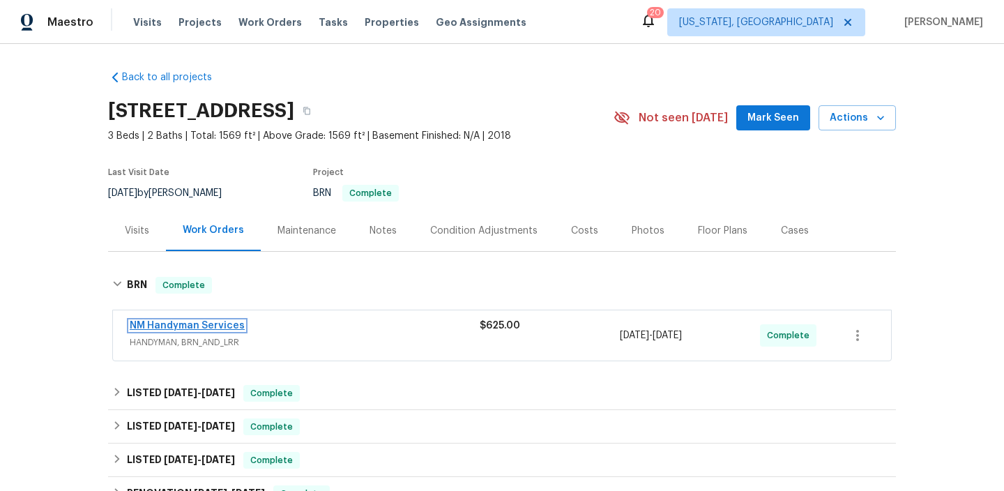
click at [162, 326] on link "NM Handyman Services" at bounding box center [187, 326] width 115 height 10
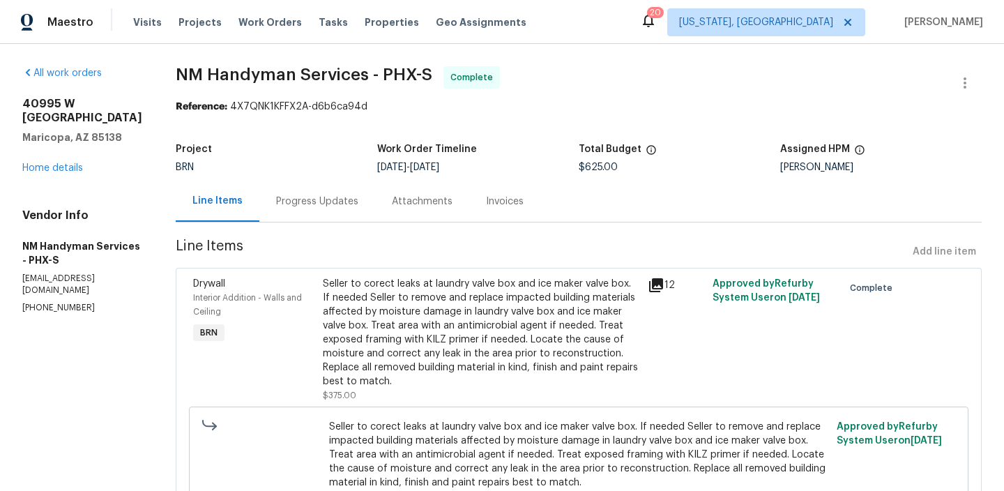
click at [336, 199] on div "Progress Updates" at bounding box center [317, 202] width 82 height 14
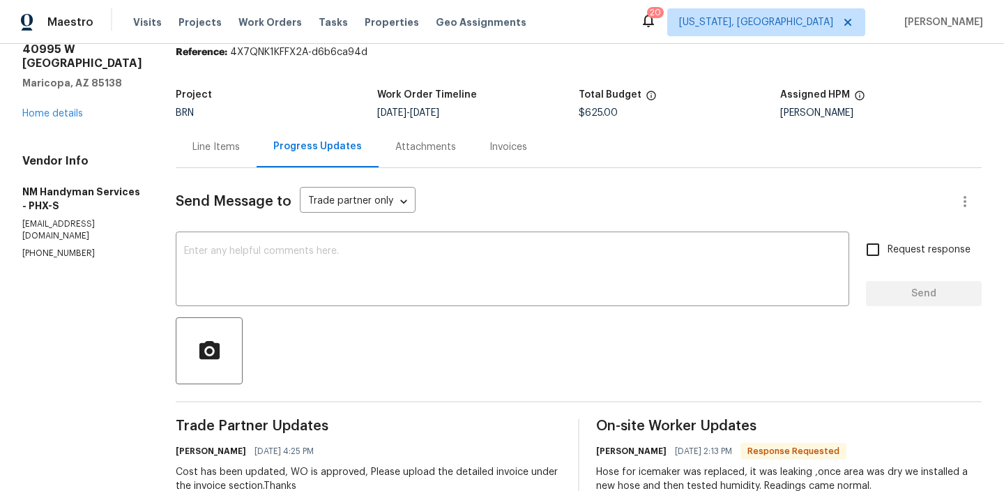
scroll to position [86, 0]
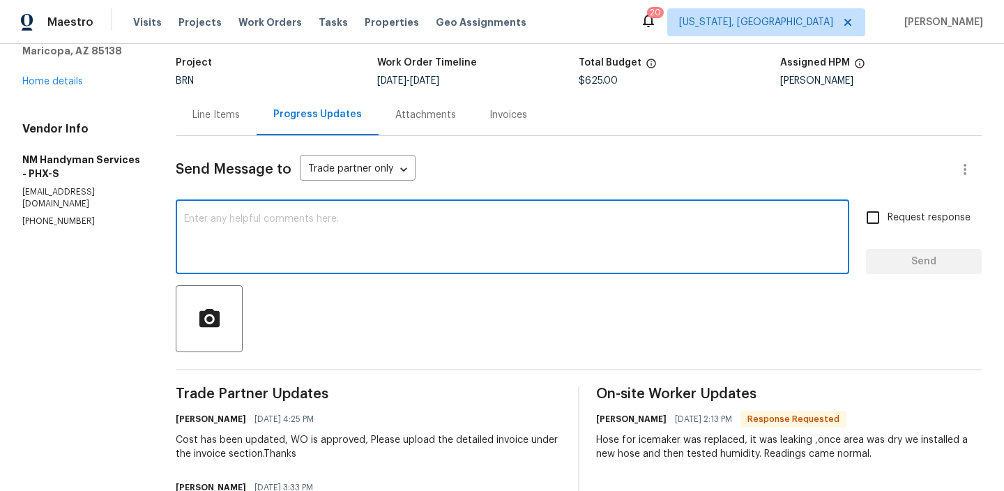
click at [265, 260] on textarea at bounding box center [512, 238] width 657 height 49
type textarea "C"
paste textarea "detailed invoice of what was done, including if they inspected the bedroom wall…"
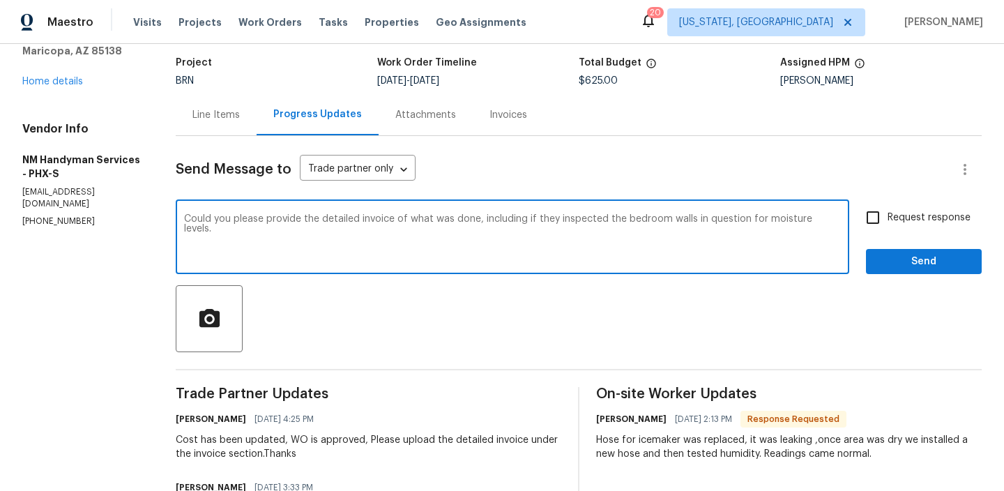
type textarea "Could you please provide the detailed invoice of what was done, including if th…"
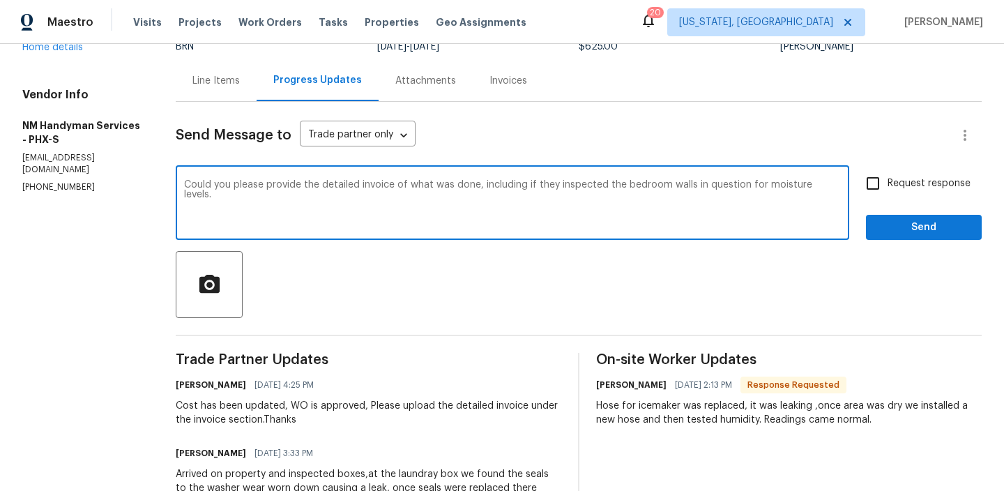
scroll to position [0, 0]
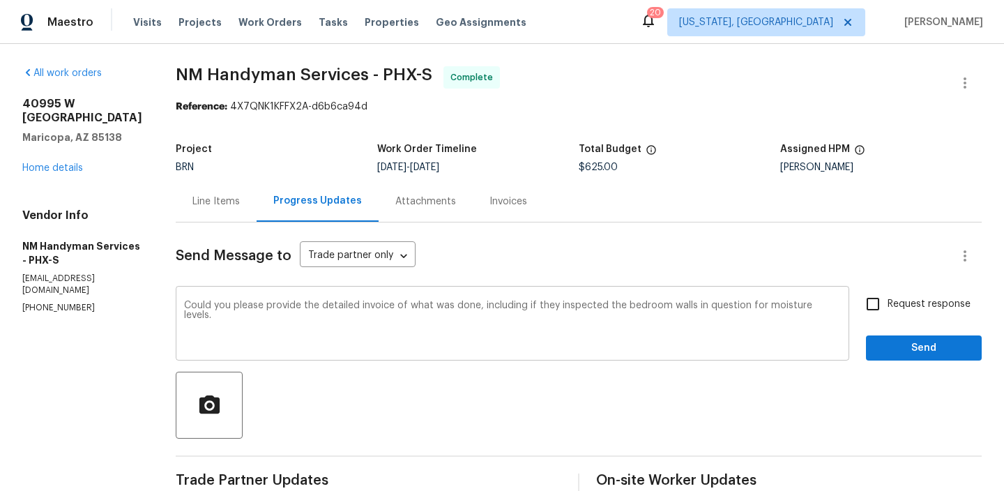
click at [245, 299] on div "Could you please provide the detailed invoice of what was done, including if th…" at bounding box center [513, 324] width 674 height 71
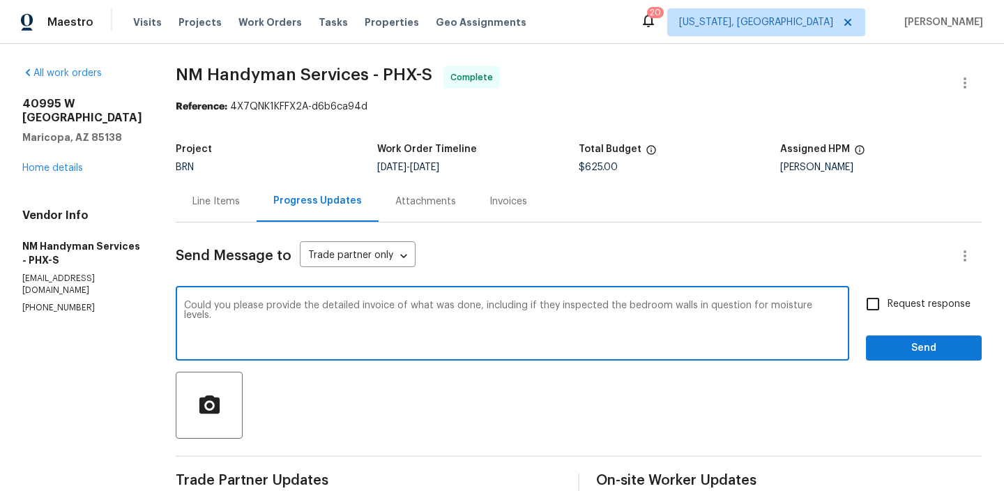
click at [245, 299] on div "Could you please provide the detailed invoice of what was done, including if th…" at bounding box center [513, 324] width 674 height 71
click at [234, 308] on textarea "Could you please provide the detailed invoice of what was done, including if th…" at bounding box center [512, 325] width 657 height 49
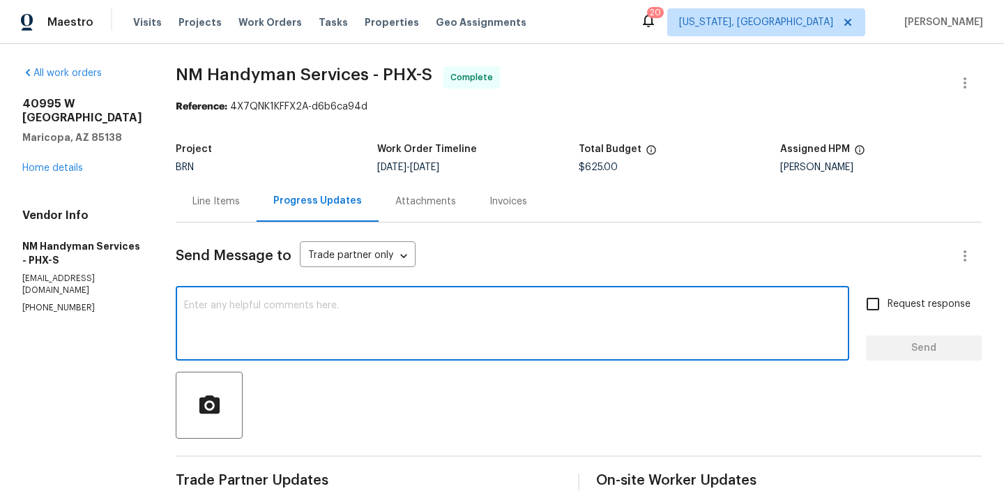
click at [199, 200] on div "Line Items" at bounding box center [215, 202] width 47 height 14
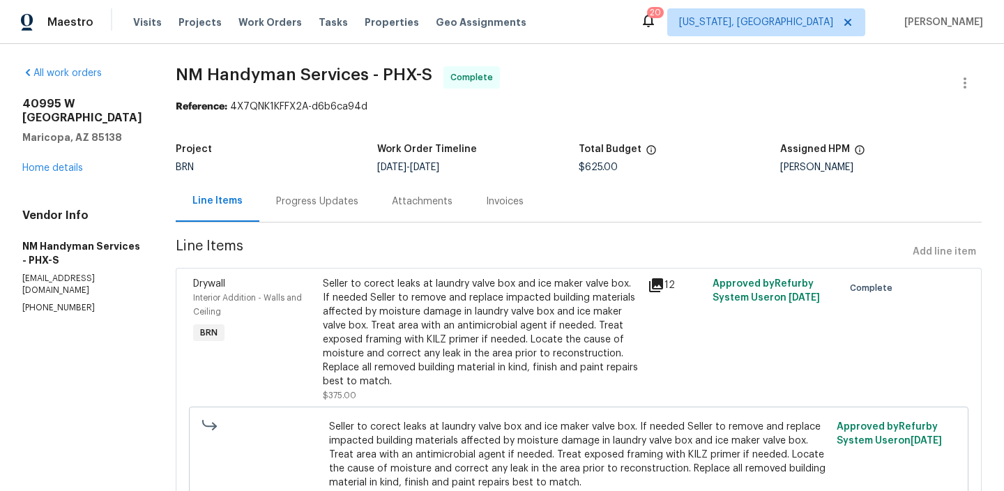
click at [434, 339] on div "Seller to corect leaks at laundry valve box and ice maker valve box. If needed …" at bounding box center [481, 333] width 317 height 112
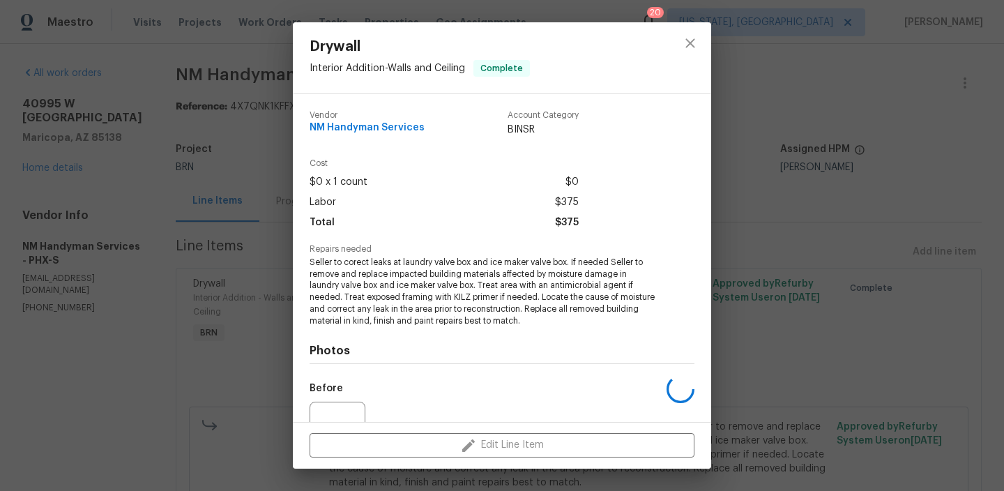
scroll to position [139, 0]
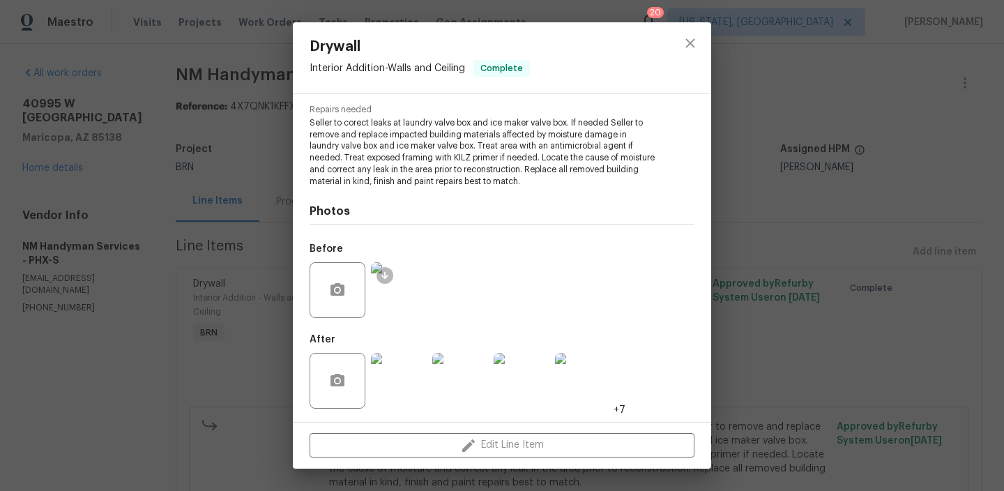
click at [212, 379] on div "Drywall Interior Addition - Walls and Ceiling Complete Vendor NM Handyman Servi…" at bounding box center [502, 245] width 1004 height 491
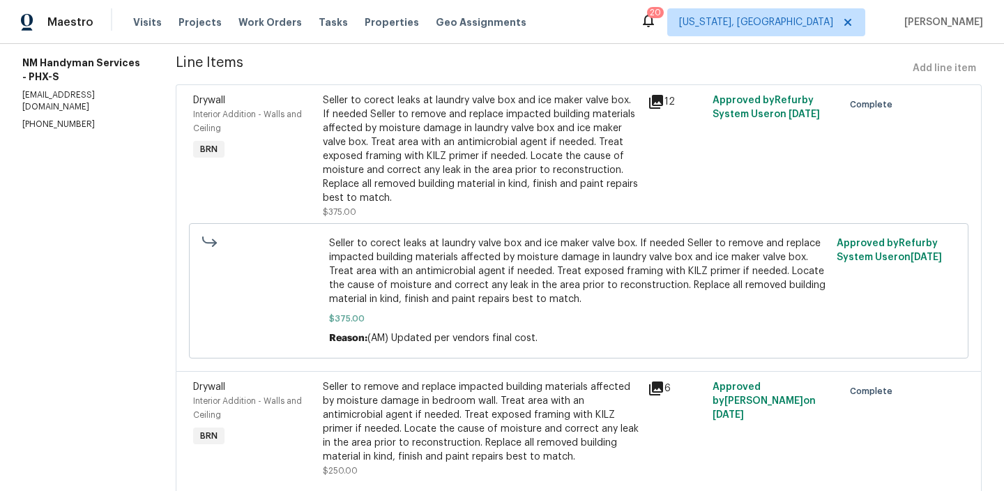
scroll to position [236, 0]
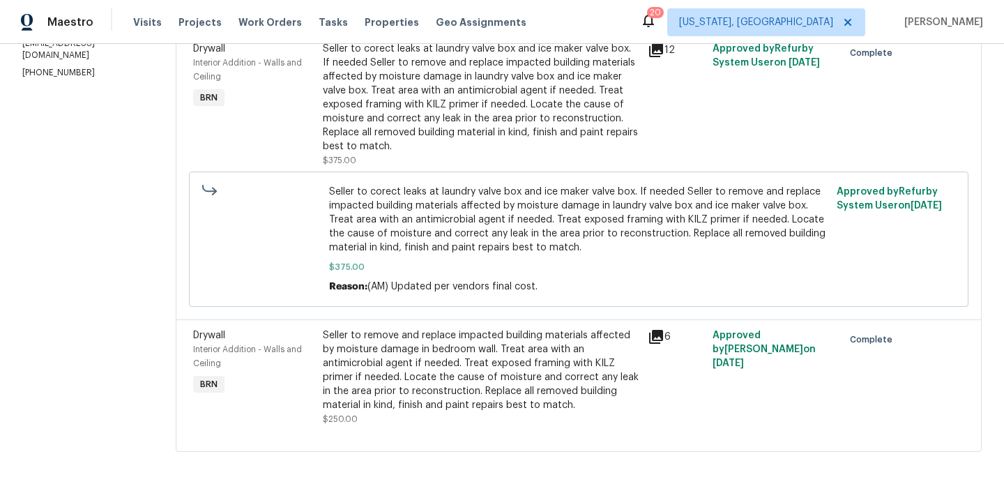
click at [396, 379] on div "Seller to remove and replace impacted building materials affected by moisture d…" at bounding box center [481, 370] width 317 height 84
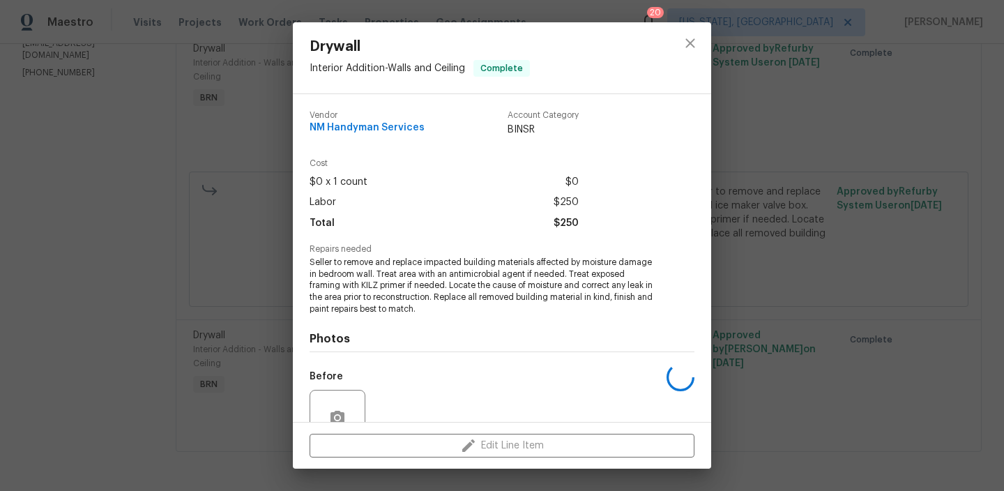
scroll to position [128, 0]
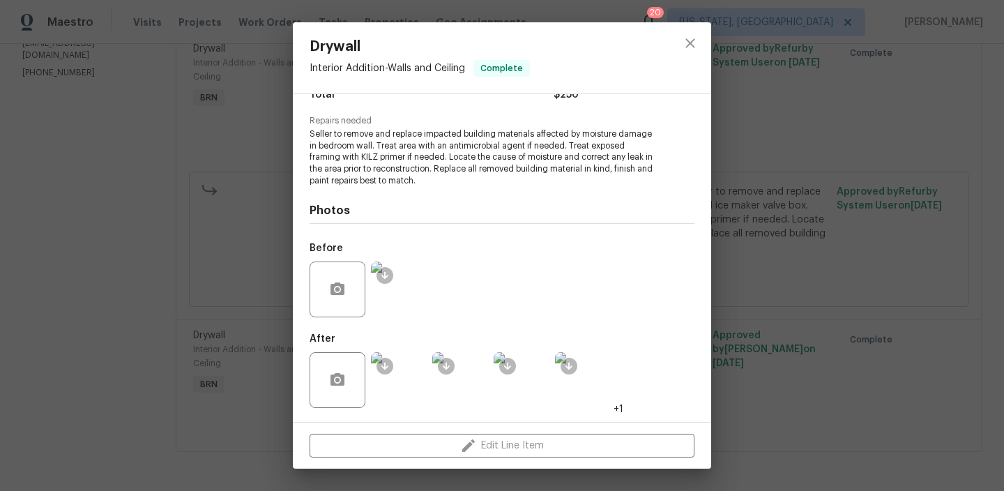
click at [192, 370] on div "Drywall Interior Addition - Walls and Ceiling Complete Vendor NM Handyman Servi…" at bounding box center [502, 245] width 1004 height 491
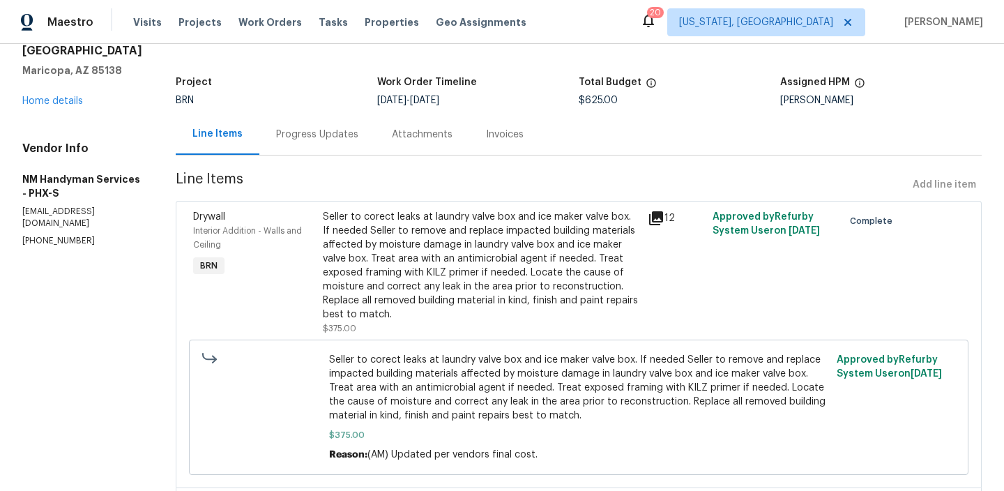
scroll to position [0, 0]
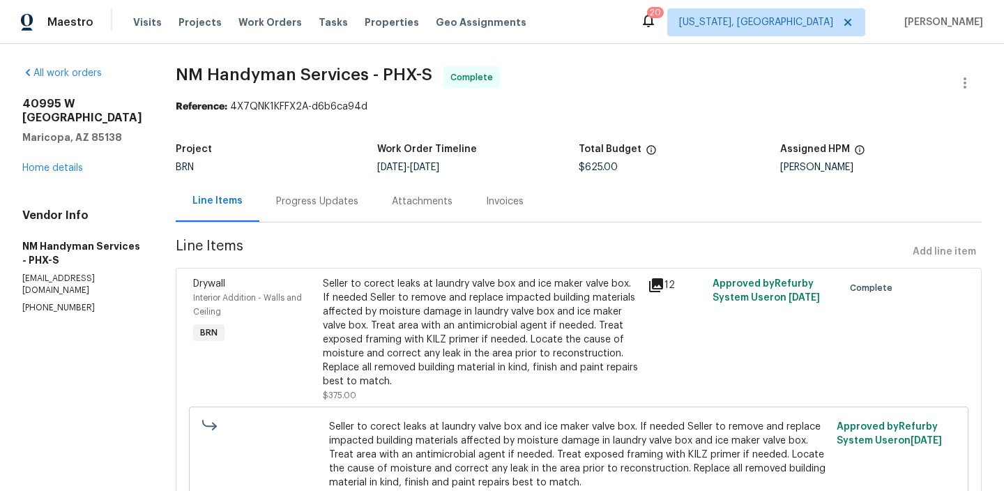
click at [278, 203] on div "Progress Updates" at bounding box center [317, 202] width 82 height 14
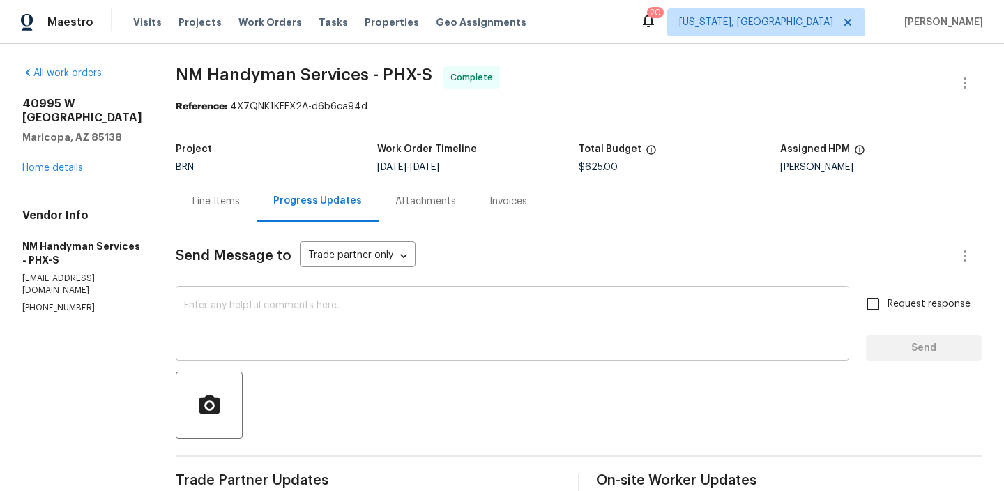
click at [282, 321] on textarea at bounding box center [512, 325] width 657 height 49
paste textarea "Could you please provide the detailed invoice of what was done, including if th…"
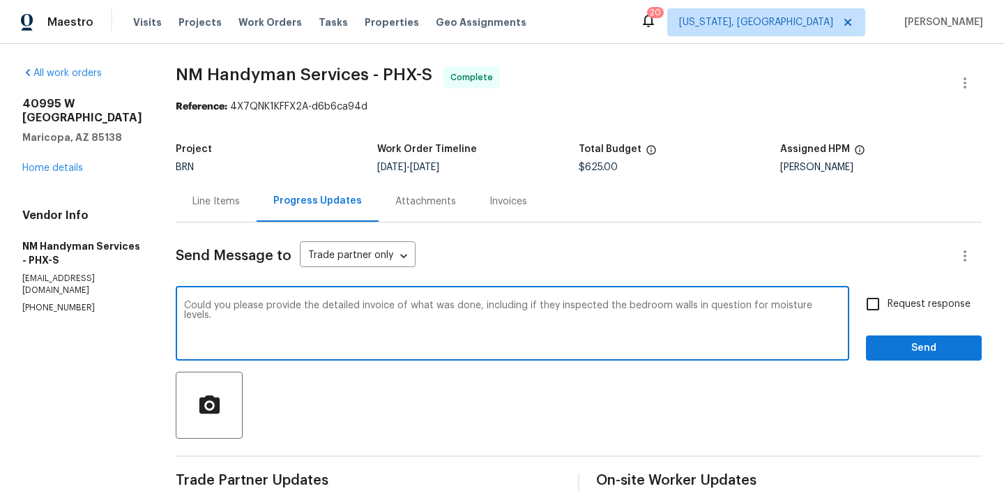
click at [524, 313] on textarea "Could you please provide the detailed invoice of what was done, including if th…" at bounding box center [512, 325] width 657 height 49
click at [528, 305] on textarea "Could you please provide the detailed invoice of what was done, including if th…" at bounding box center [512, 325] width 657 height 49
type textarea "Could you please provide the detailed invoice of what was done, including if yo…"
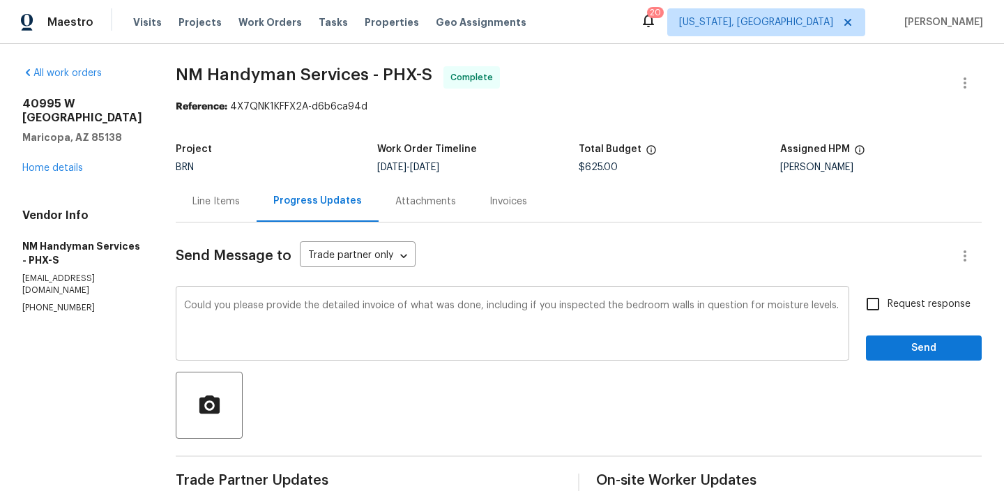
click at [527, 299] on div "Could you please provide the detailed invoice of what was done, including if yo…" at bounding box center [513, 324] width 674 height 71
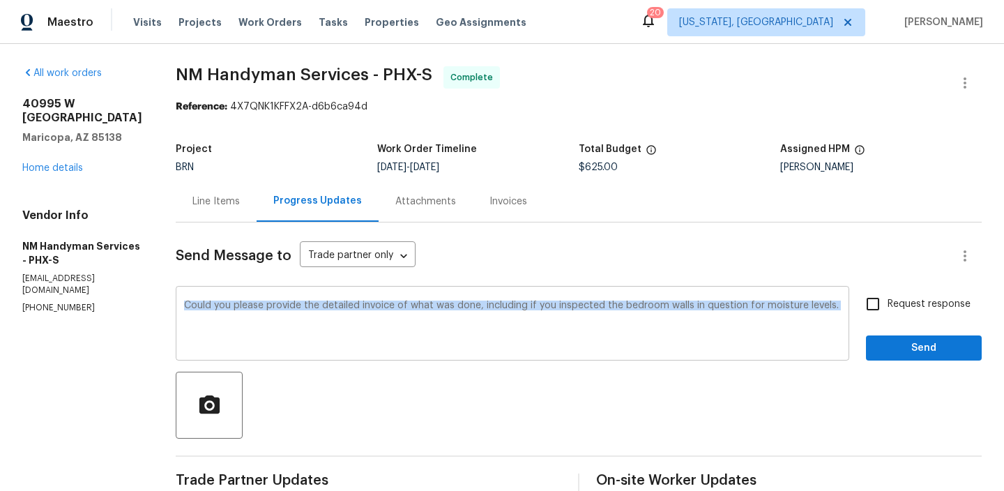
click at [527, 299] on div "Could you please provide the detailed invoice of what was done, including if yo…" at bounding box center [513, 324] width 674 height 71
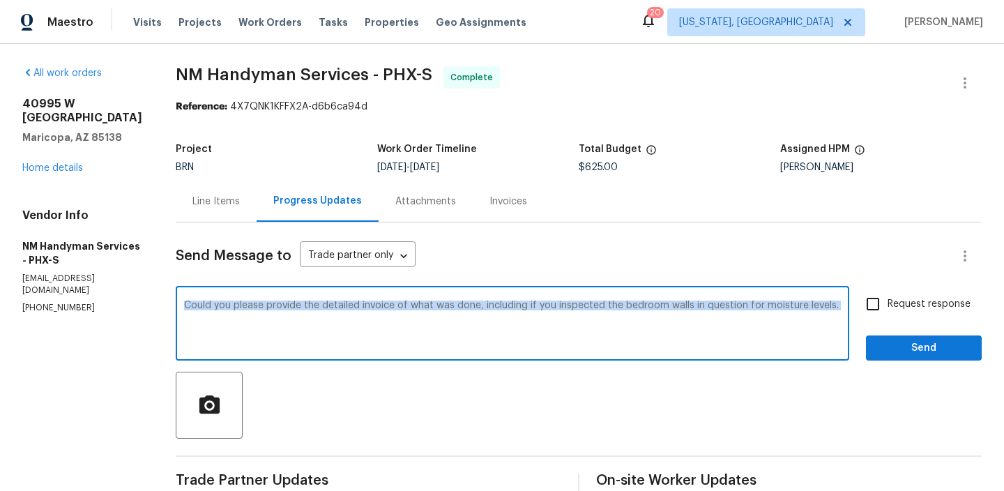
click at [527, 300] on div "Could you please provide the detailed invoice of what was done, including if yo…" at bounding box center [513, 324] width 674 height 71
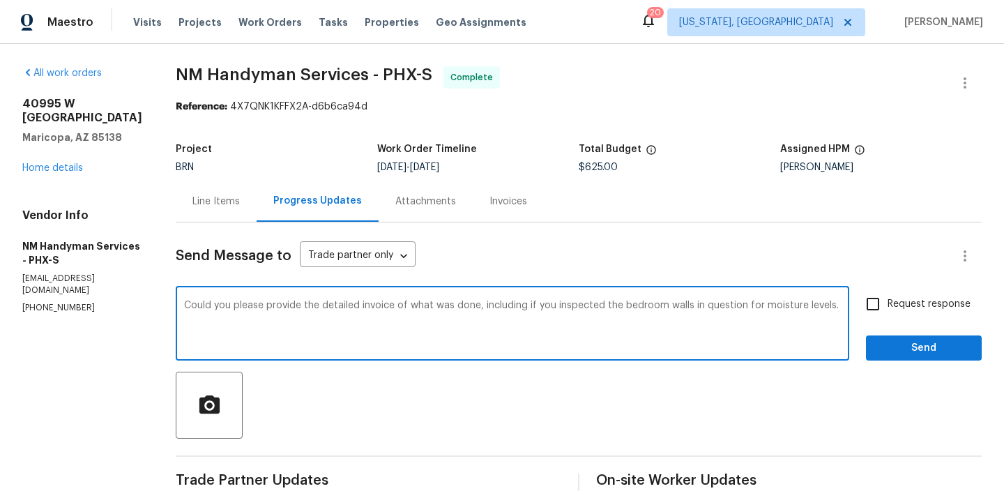
click at [301, 305] on textarea "Could you please provide the detailed invoice of what was done, including if yo…" at bounding box center [512, 325] width 657 height 49
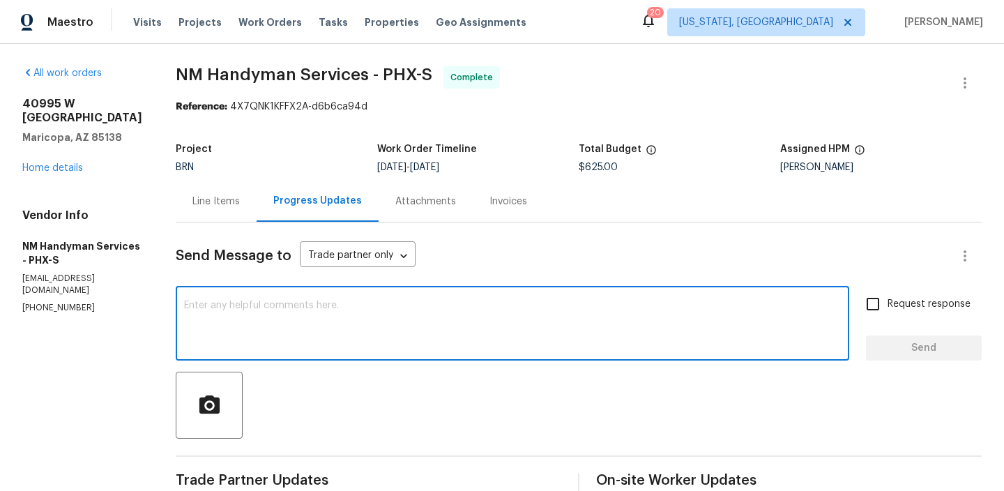
paste textarea "Could you please provide a detailed invoice outlining the work that was carried…"
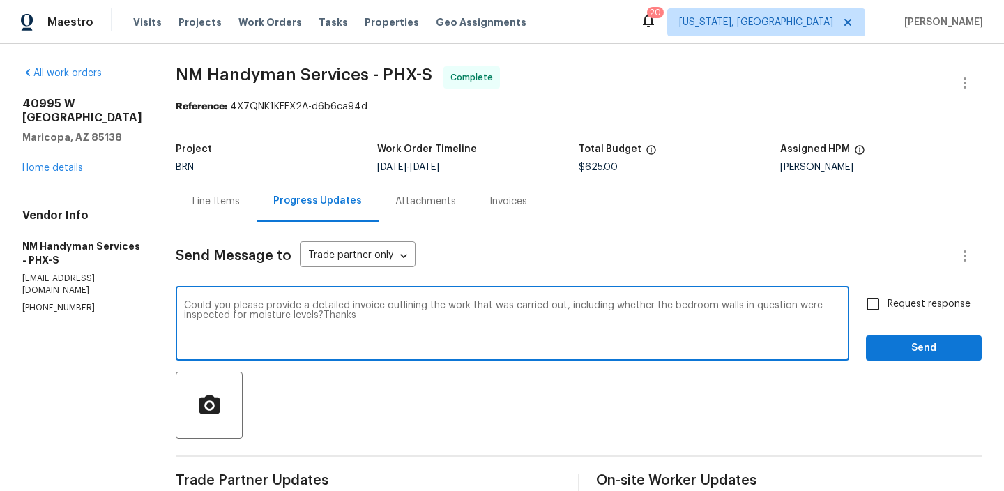
type textarea "Could you please provide a detailed invoice outlining the work that was carried…"
click at [897, 324] on div "Request response Send" at bounding box center [924, 324] width 116 height 71
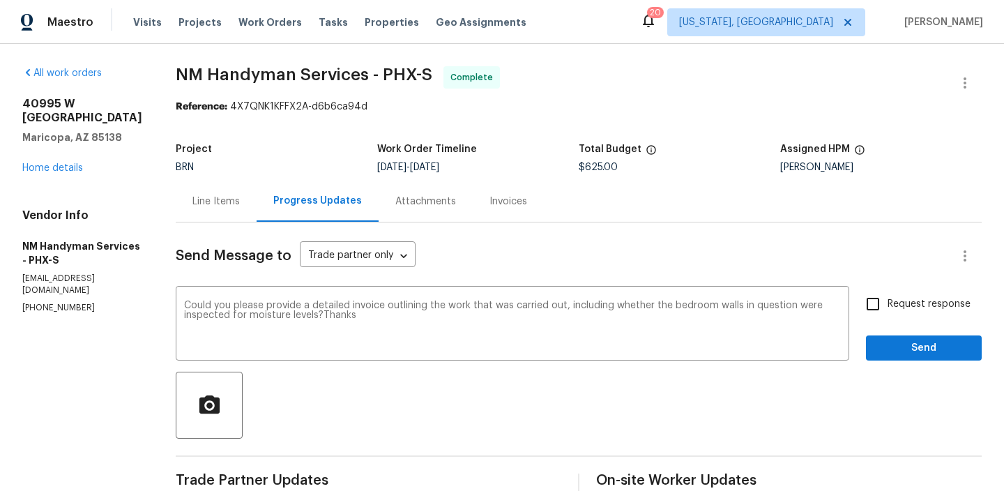
click at [883, 310] on input "Request response" at bounding box center [872, 303] width 29 height 29
checkbox input "true"
click at [883, 349] on span "Send" at bounding box center [923, 348] width 93 height 17
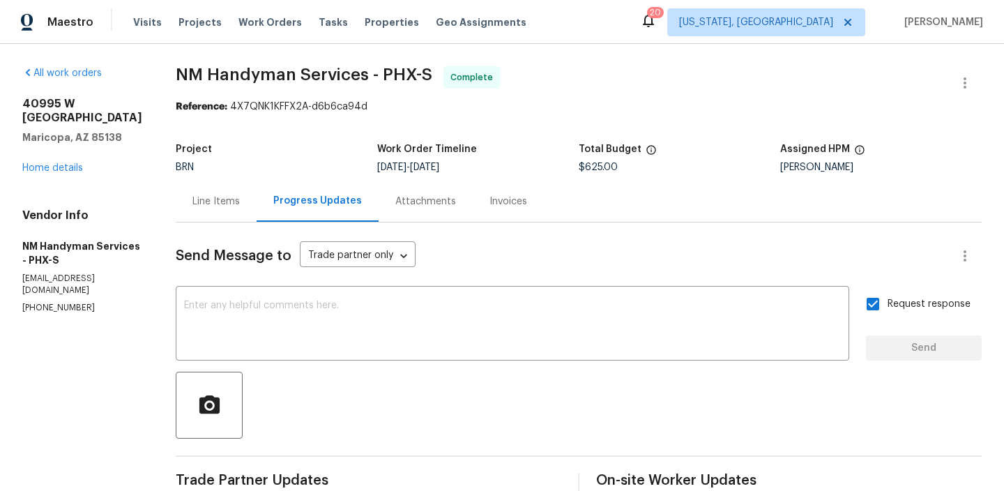
click at [176, 195] on div "Line Items" at bounding box center [216, 201] width 81 height 41
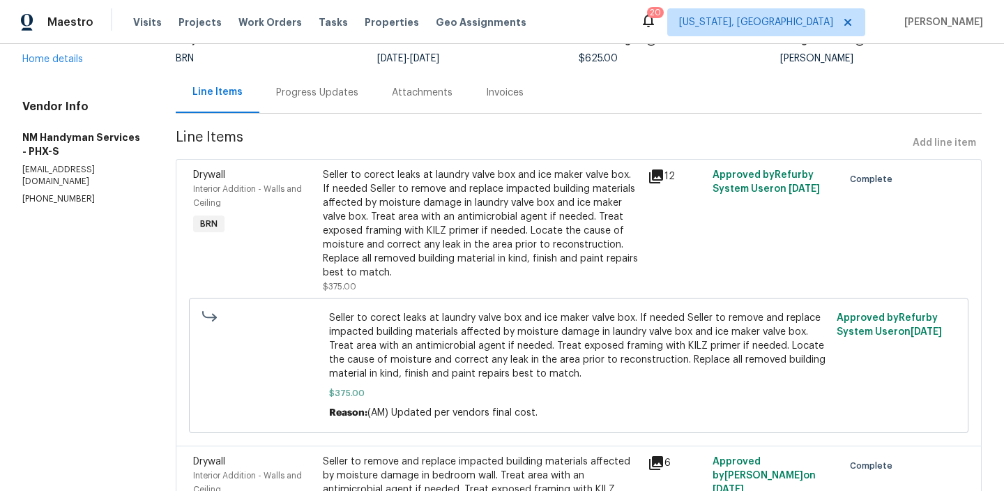
scroll to position [236, 0]
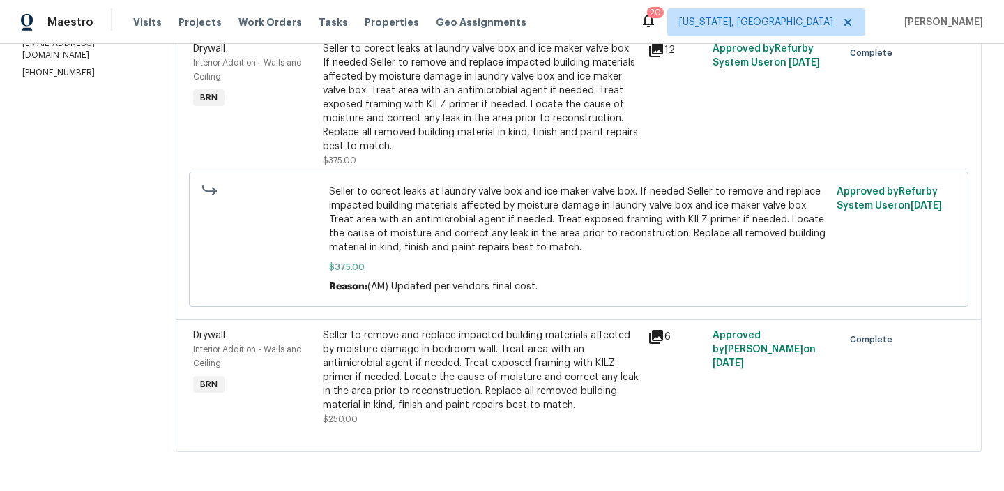
click at [370, 366] on div "Seller to remove and replace impacted building materials affected by moisture d…" at bounding box center [481, 370] width 317 height 84
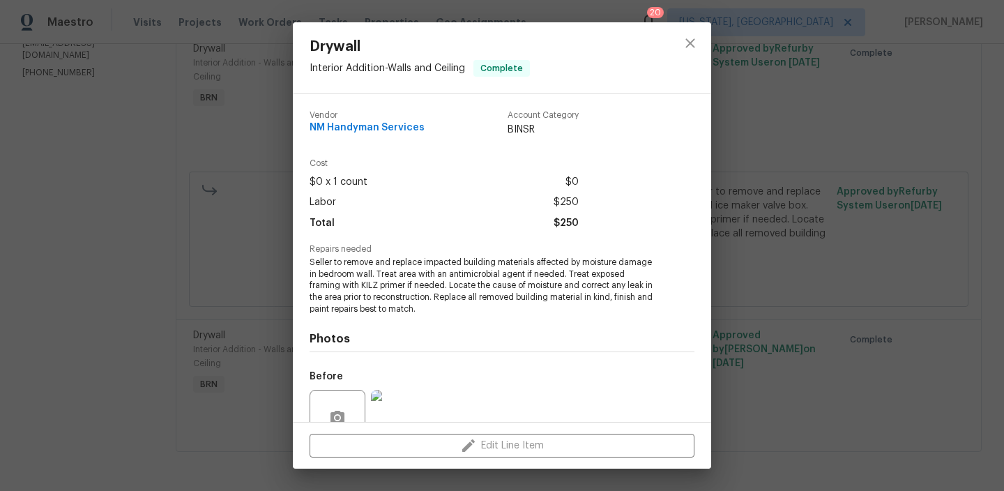
scroll to position [128, 0]
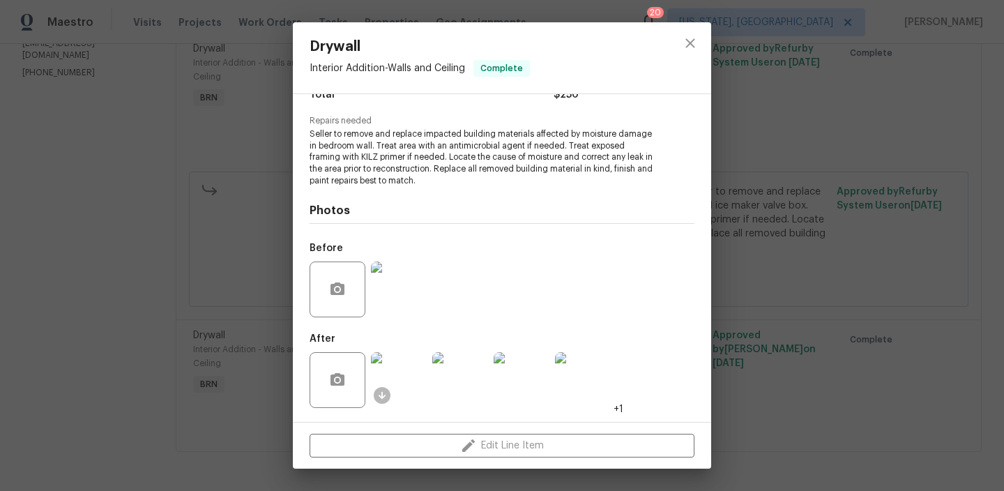
click at [389, 390] on img at bounding box center [399, 380] width 56 height 56
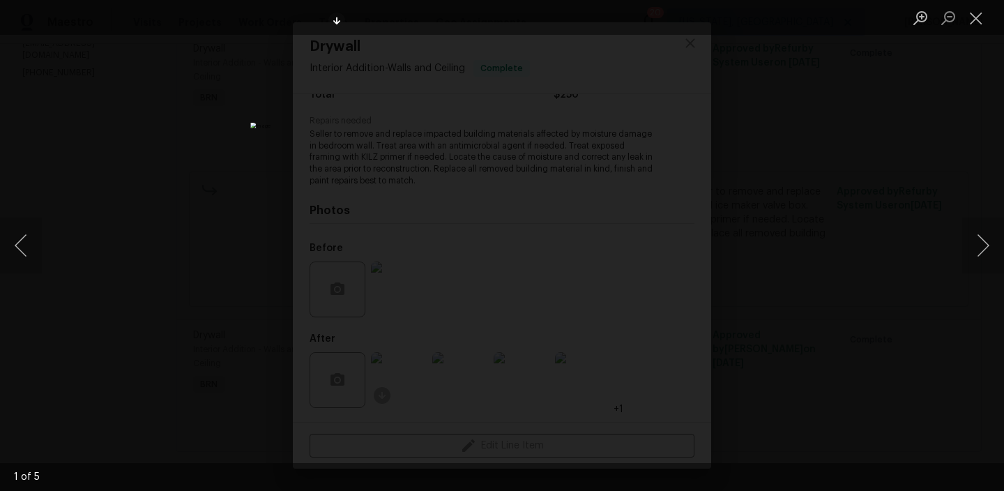
click at [397, 148] on img "Lightbox" at bounding box center [501, 246] width 503 height 246
click at [419, 167] on img "Lightbox" at bounding box center [501, 246] width 503 height 246
click at [444, 145] on img "Lightbox" at bounding box center [501, 246] width 503 height 246
click at [10, 240] on button "Previous image" at bounding box center [21, 246] width 42 height 56
click at [433, 206] on img "Lightbox" at bounding box center [501, 246] width 503 height 246
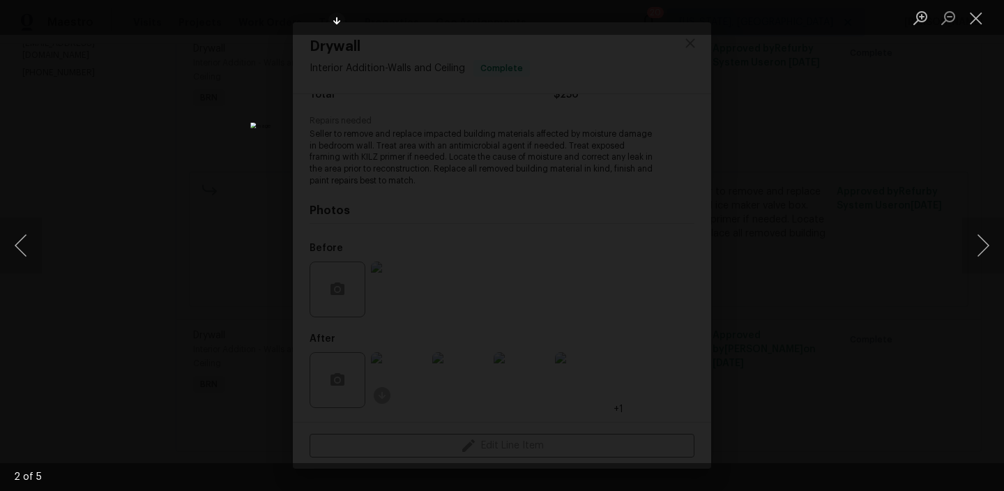
click at [469, 123] on img "Lightbox" at bounding box center [501, 246] width 503 height 246
click at [499, 127] on img "Lightbox" at bounding box center [501, 246] width 503 height 246
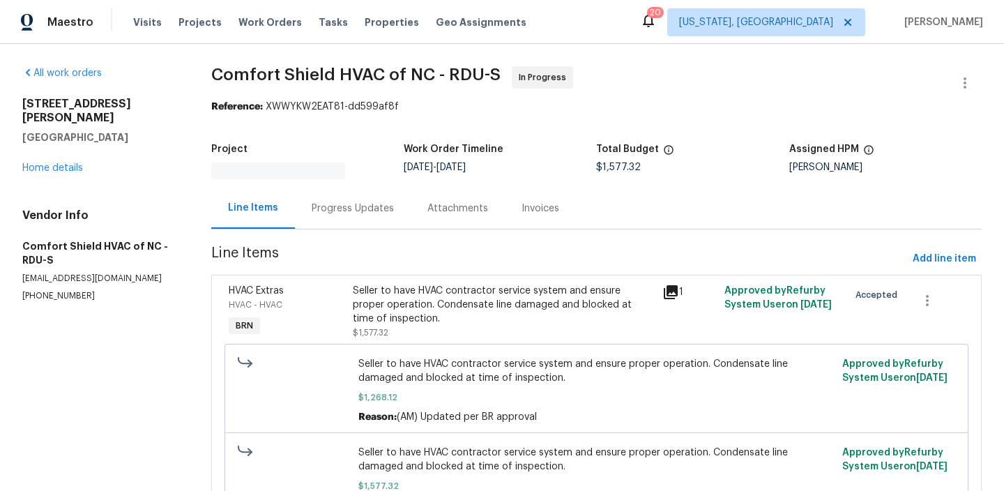
click at [345, 218] on div "Progress Updates" at bounding box center [353, 208] width 116 height 41
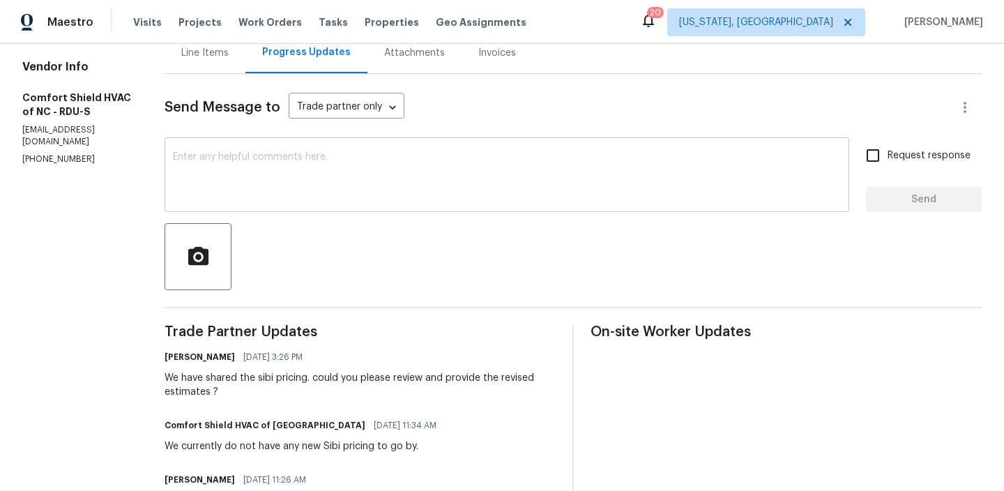
scroll to position [188, 0]
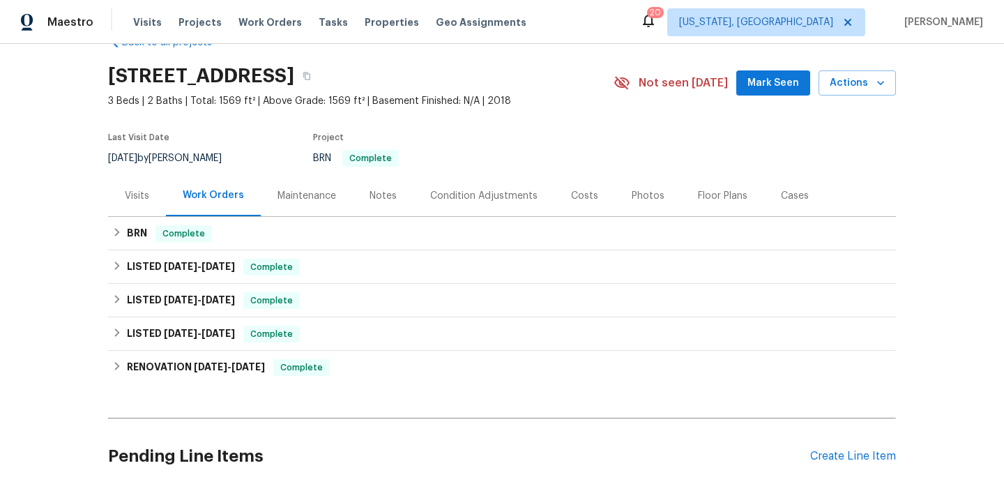
scroll to position [41, 0]
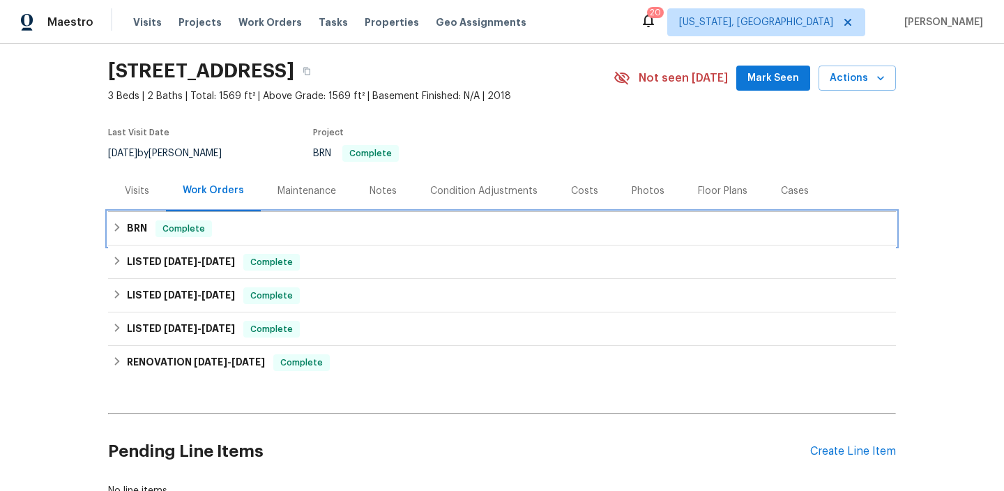
click at [167, 242] on div "BRN Complete" at bounding box center [502, 228] width 788 height 33
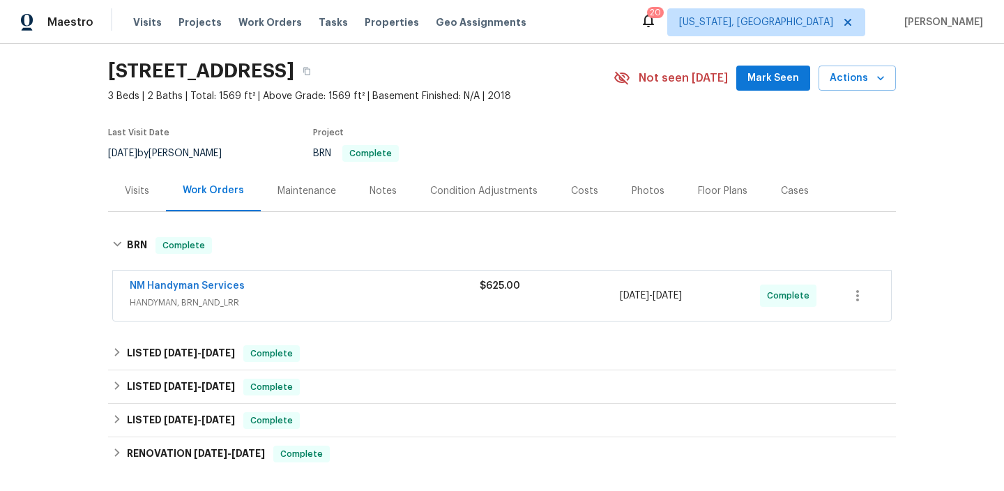
click at [166, 280] on span "NM Handyman Services" at bounding box center [187, 286] width 115 height 14
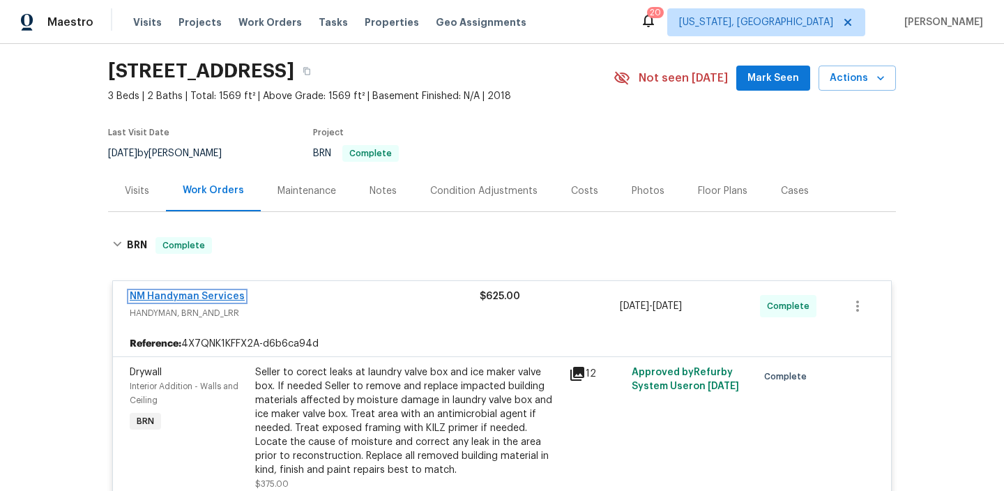
click at [151, 294] on link "NM Handyman Services" at bounding box center [187, 296] width 115 height 10
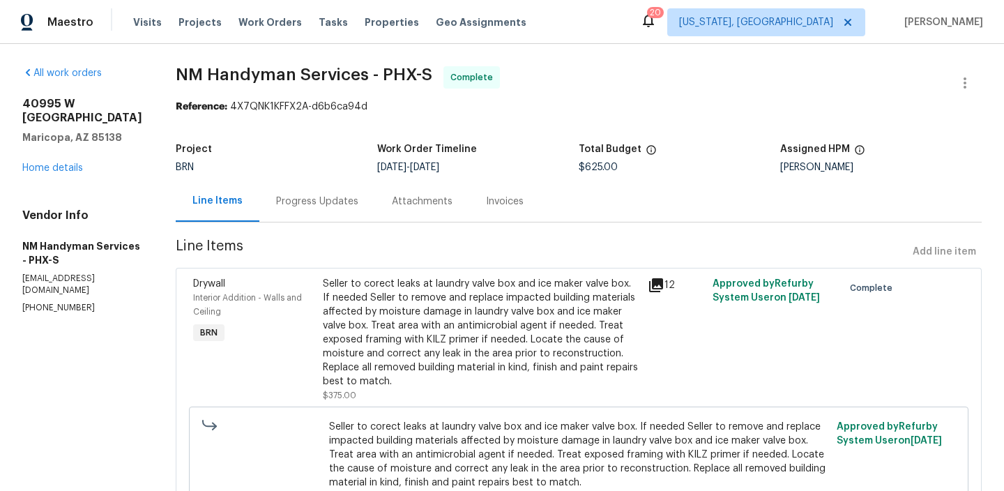
click at [299, 201] on div "Progress Updates" at bounding box center [317, 202] width 82 height 14
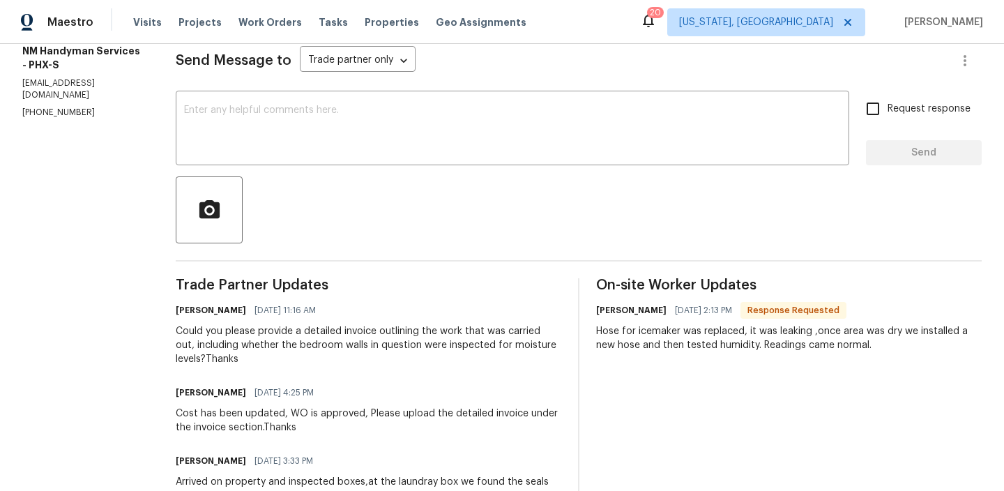
scroll to position [204, 0]
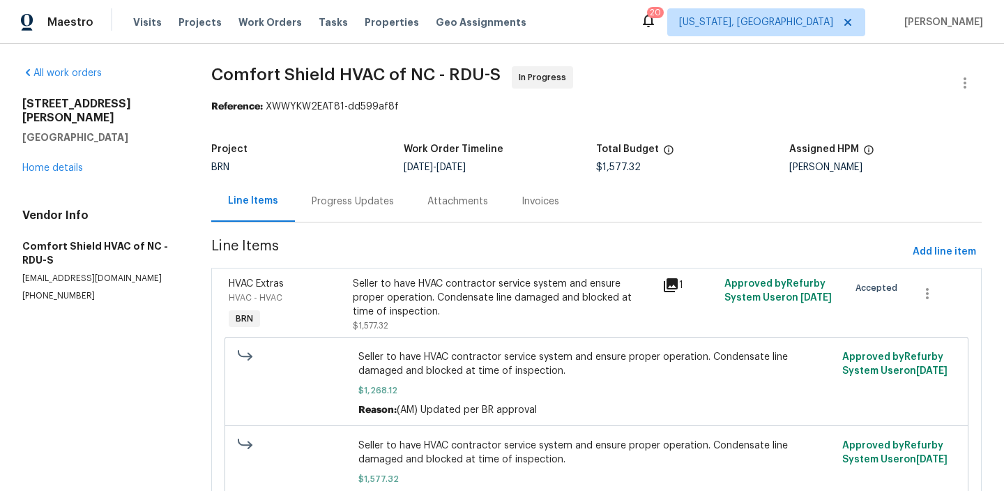
click at [332, 199] on div "Progress Updates" at bounding box center [353, 202] width 82 height 14
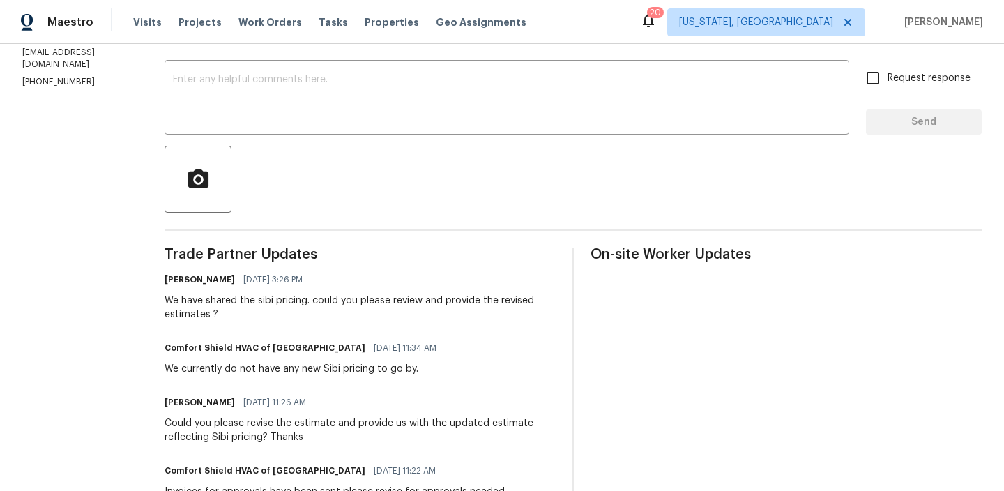
scroll to position [481, 0]
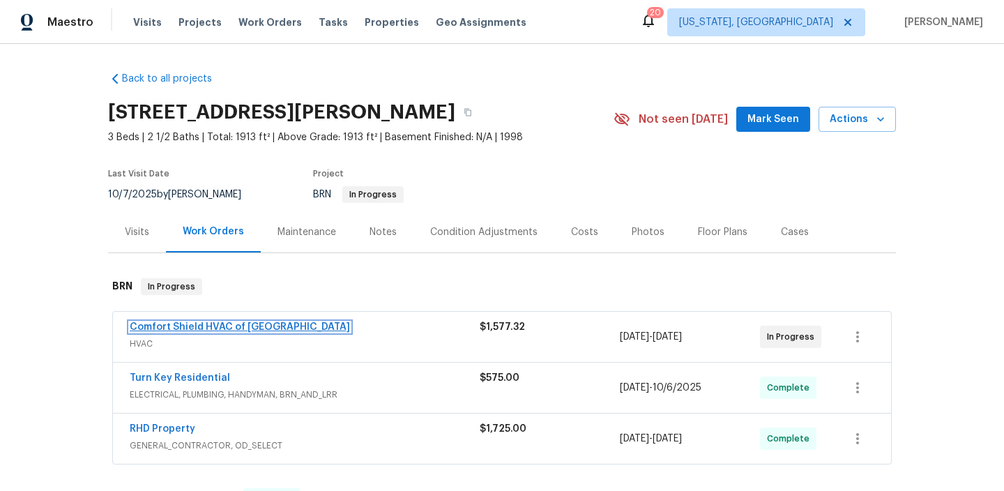
click at [235, 327] on link "Comfort Shield HVAC of [GEOGRAPHIC_DATA]" at bounding box center [240, 327] width 220 height 10
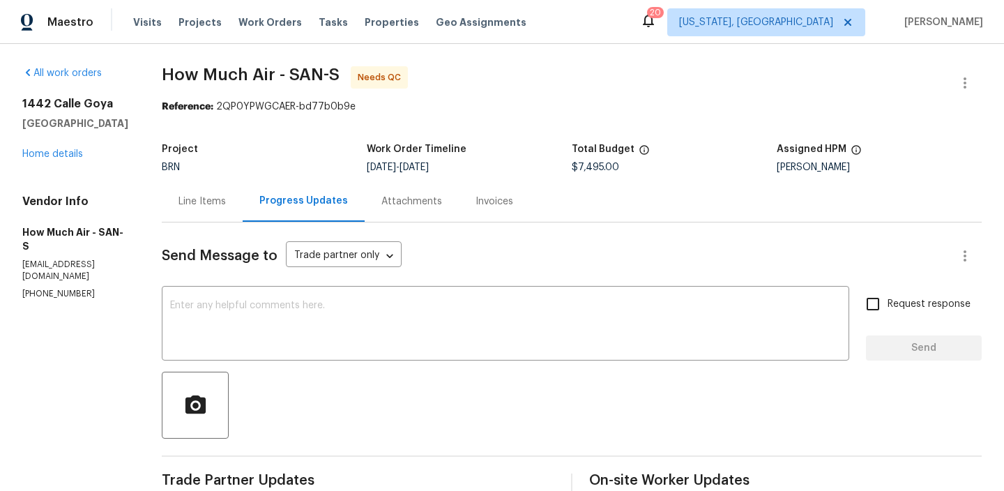
scroll to position [228, 0]
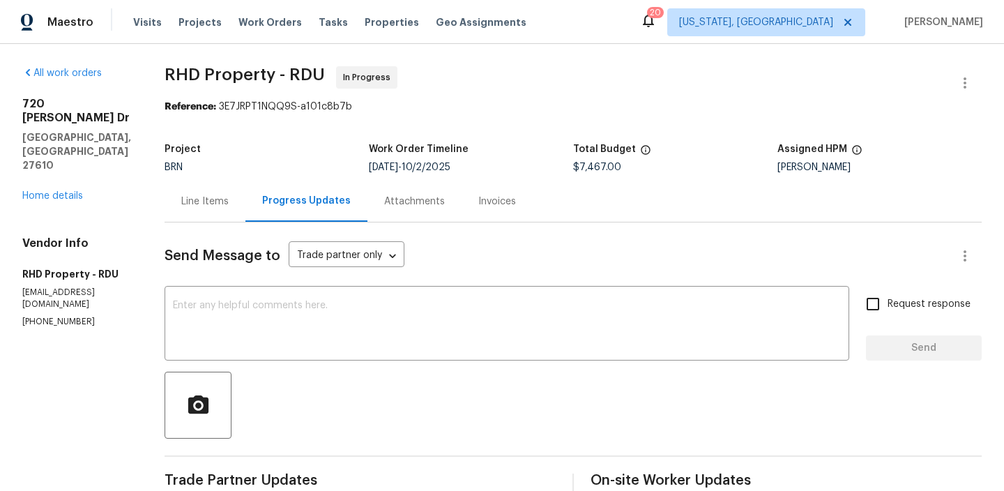
click at [70, 148] on div "[STREET_ADDRESS][PERSON_NAME][PERSON_NAME] Home details" at bounding box center [76, 150] width 109 height 106
click at [53, 191] on link "Home details" at bounding box center [52, 196] width 61 height 10
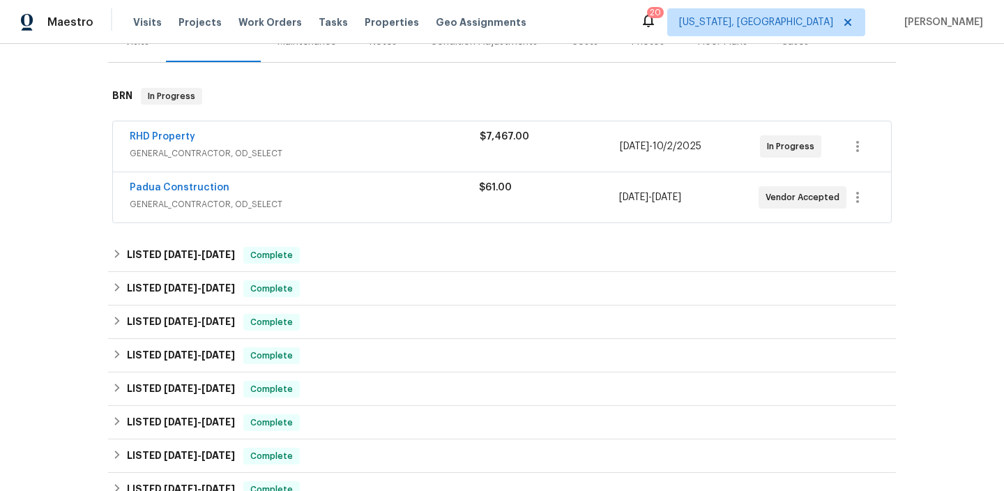
scroll to position [192, 0]
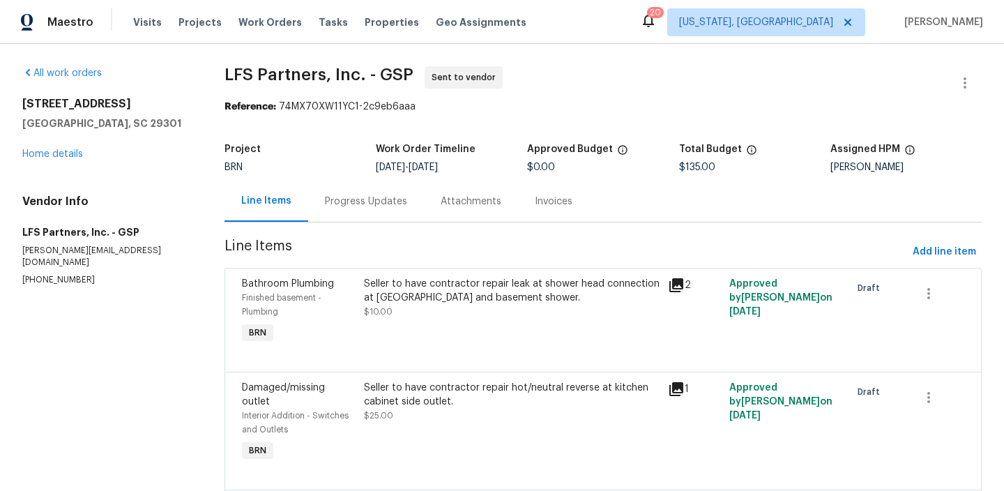
click at [354, 204] on div "Progress Updates" at bounding box center [366, 202] width 82 height 14
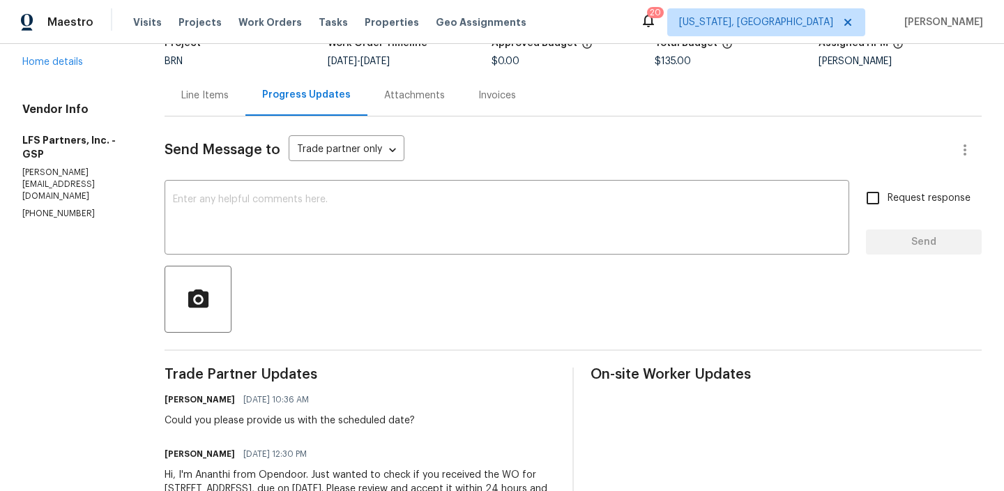
scroll to position [192, 0]
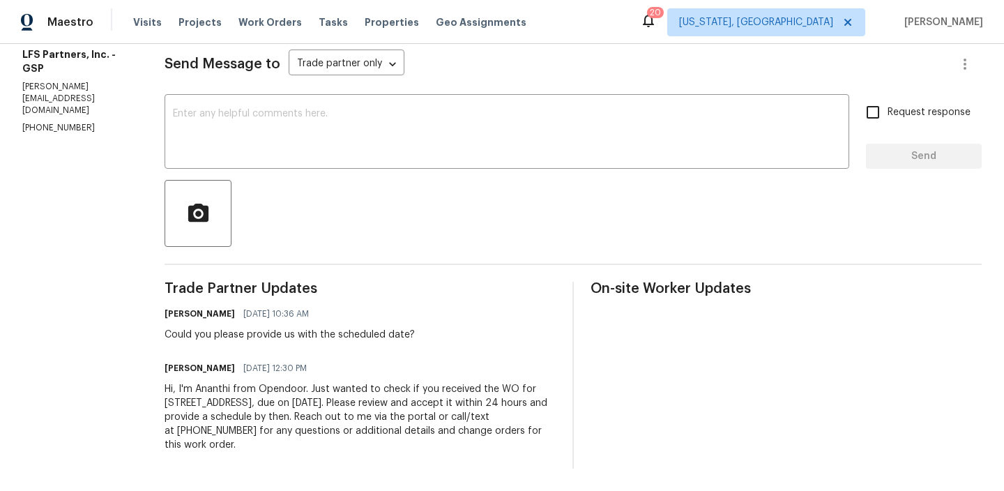
click at [56, 122] on p "[PHONE_NUMBER]" at bounding box center [76, 128] width 109 height 12
click at [196, 324] on div "[PERSON_NAME] [DATE] 10:36 AM Could you please provide us with the scheduled da…" at bounding box center [290, 323] width 250 height 38
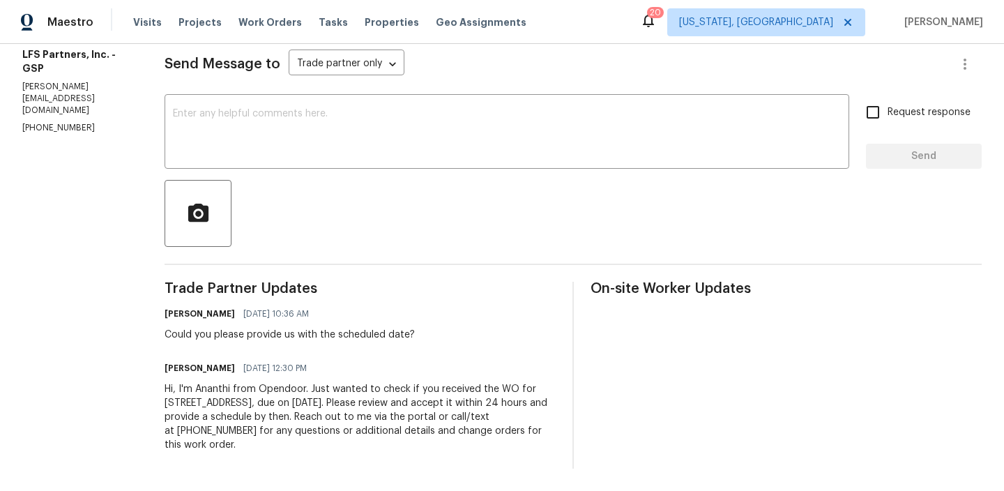
click at [192, 326] on div "[PERSON_NAME] [DATE] 10:36 AM Could you please provide us with the scheduled da…" at bounding box center [290, 323] width 250 height 38
copy div "Could you please provide us with the scheduled date?"
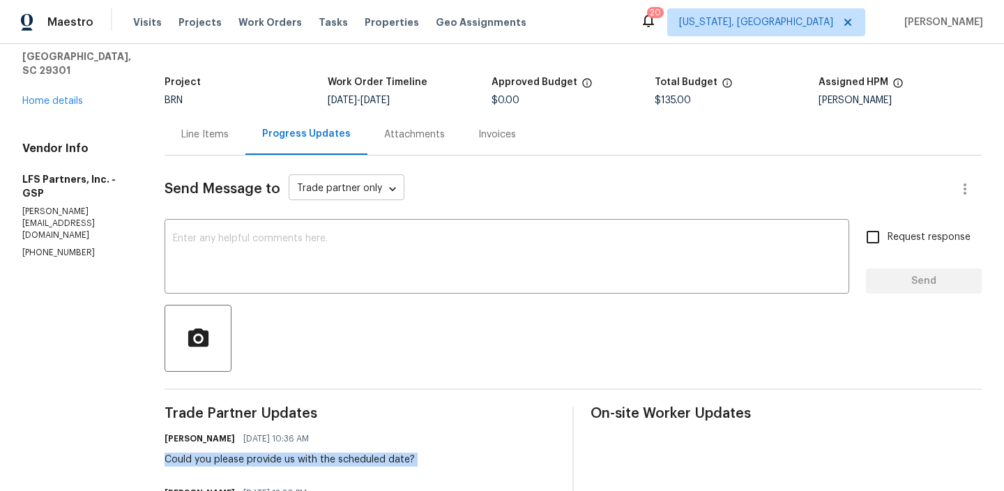
scroll to position [0, 0]
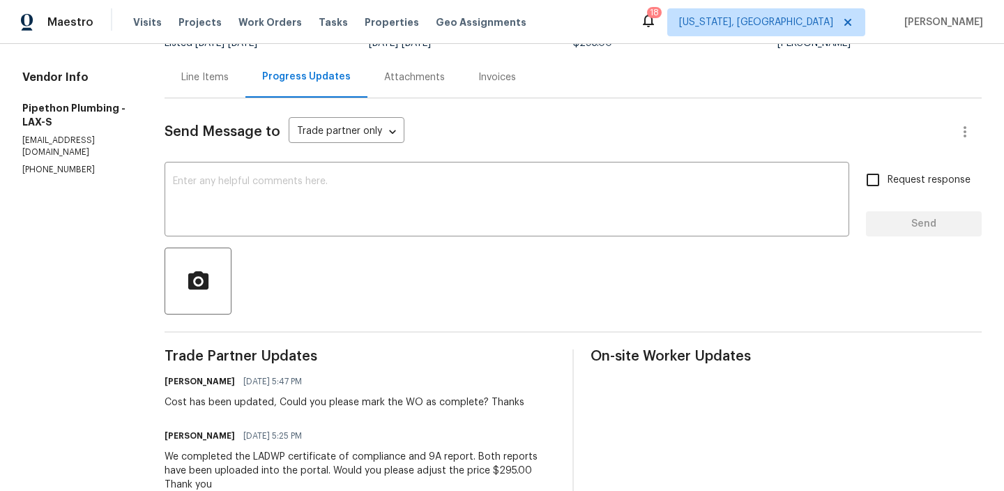
scroll to position [38, 0]
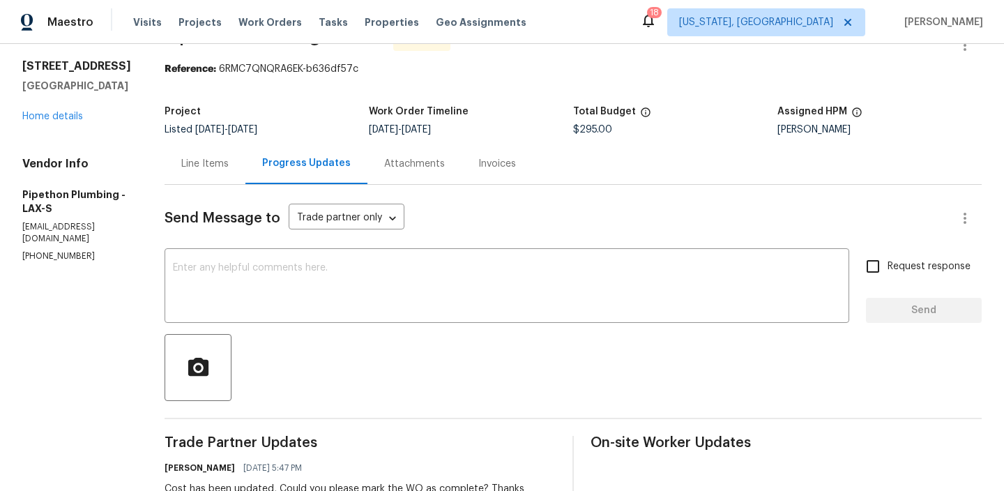
click at [218, 158] on div "Line Items" at bounding box center [204, 164] width 47 height 14
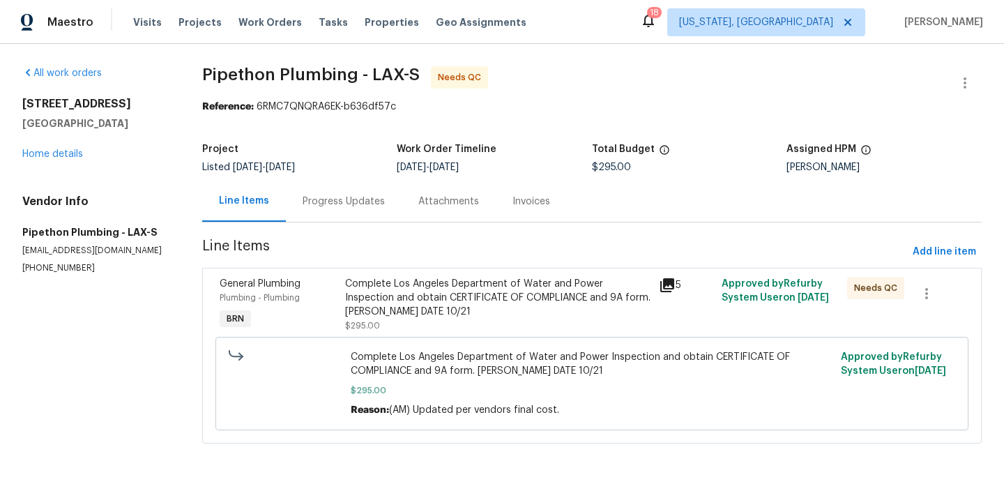
click at [453, 287] on div "Complete Los Angeles Department of Water and Power Inspection and obtain CERTIF…" at bounding box center [497, 298] width 305 height 42
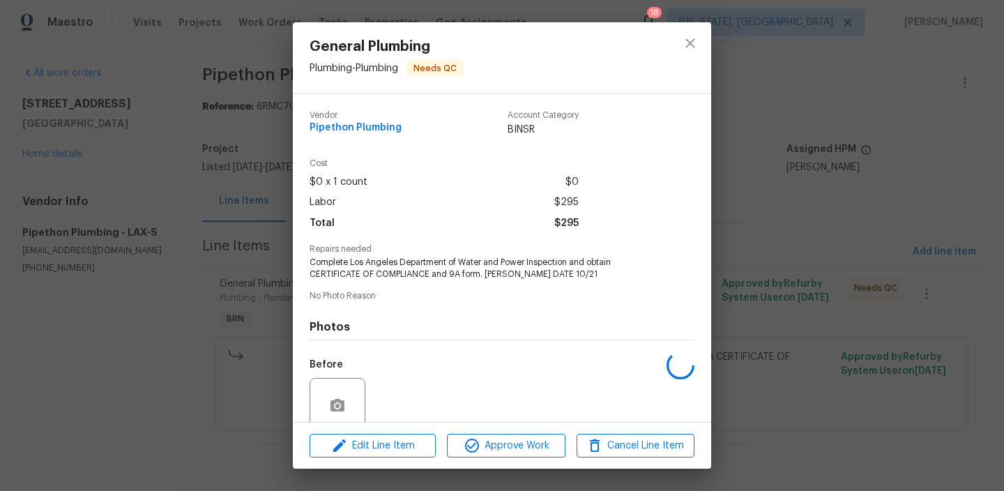
scroll to position [116, 0]
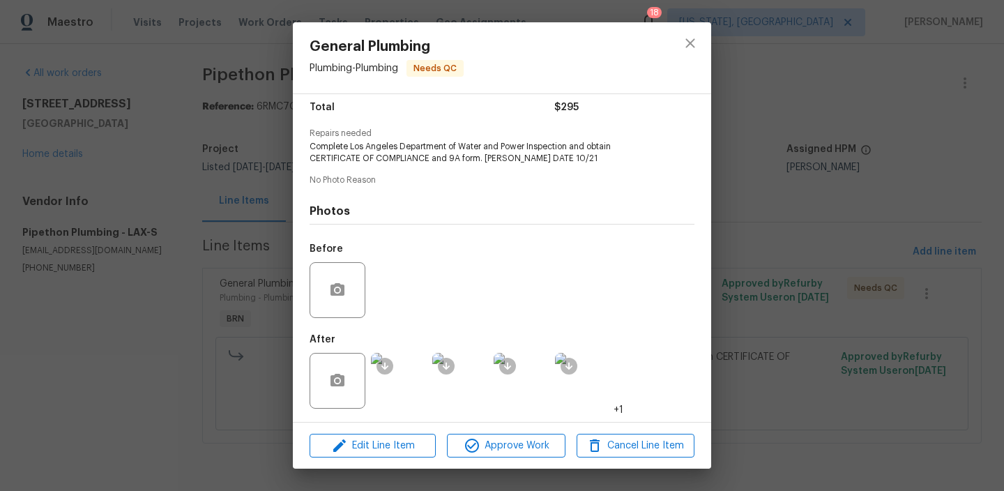
click at [404, 370] on img at bounding box center [399, 381] width 56 height 56
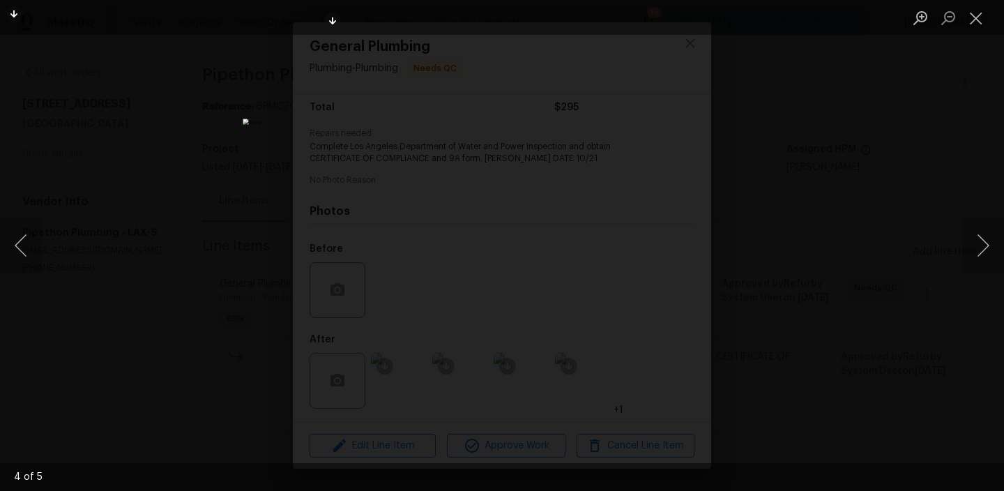
click at [160, 219] on div "Lightbox" at bounding box center [502, 245] width 1004 height 491
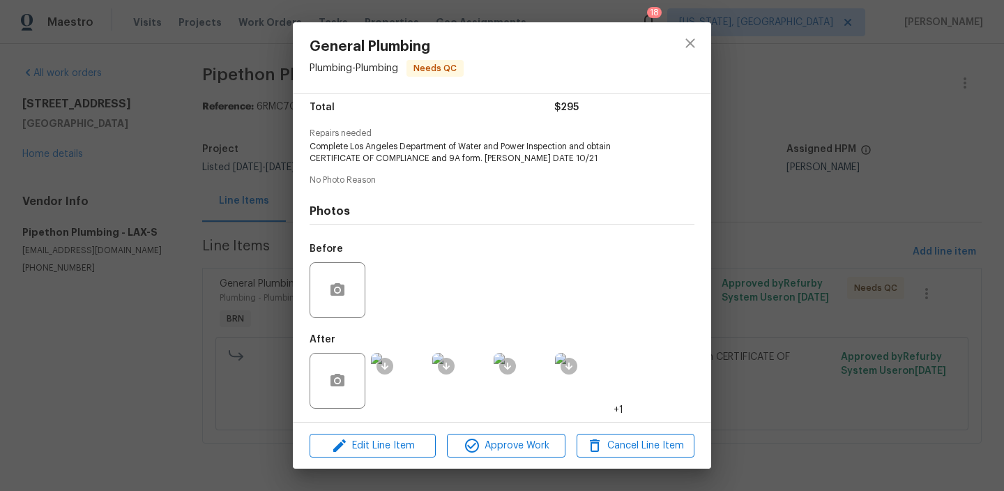
click at [105, 158] on div "General Plumbing Plumbing - Plumbing Needs QC Vendor Pipethon Plumbing Account …" at bounding box center [502, 245] width 1004 height 491
